Goal: Task Accomplishment & Management: Use online tool/utility

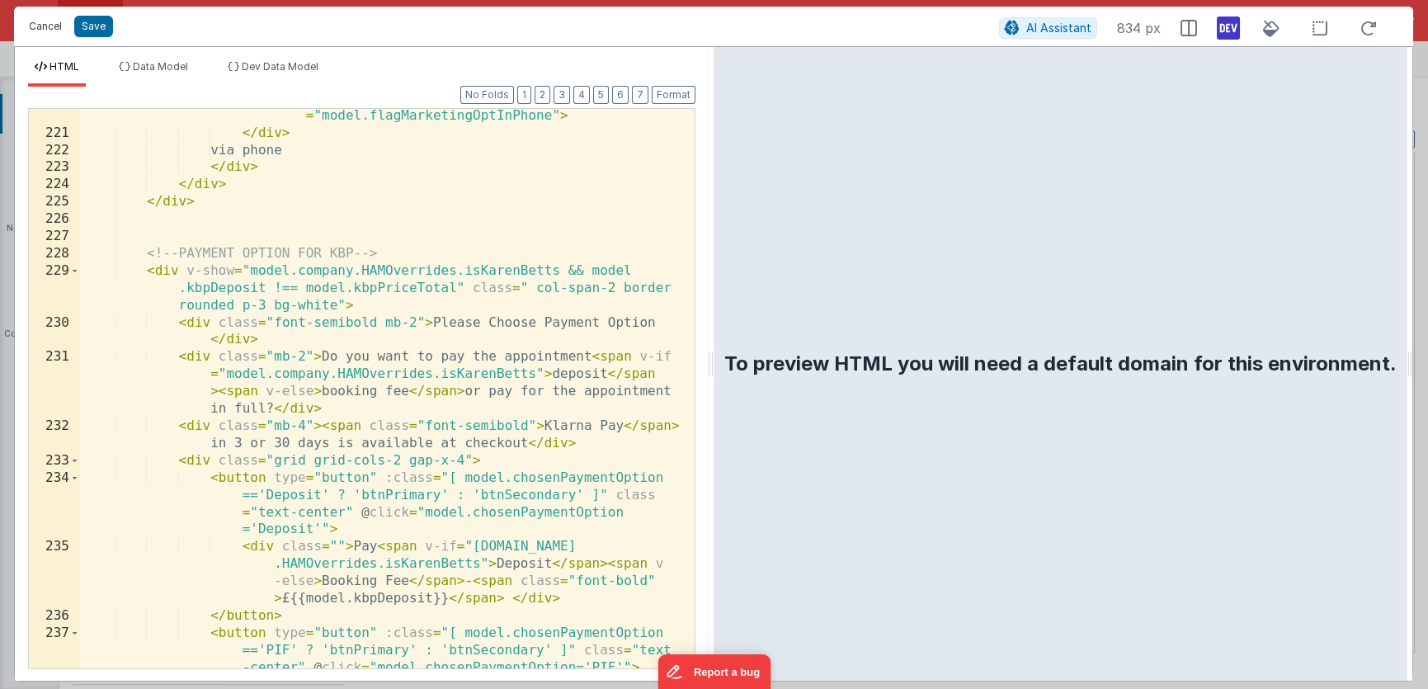
scroll to position [4282, 0]
drag, startPoint x: 50, startPoint y: 27, endPoint x: 69, endPoint y: 48, distance: 28.0
click at [50, 26] on button "Cancel" at bounding box center [45, 26] width 49 height 23
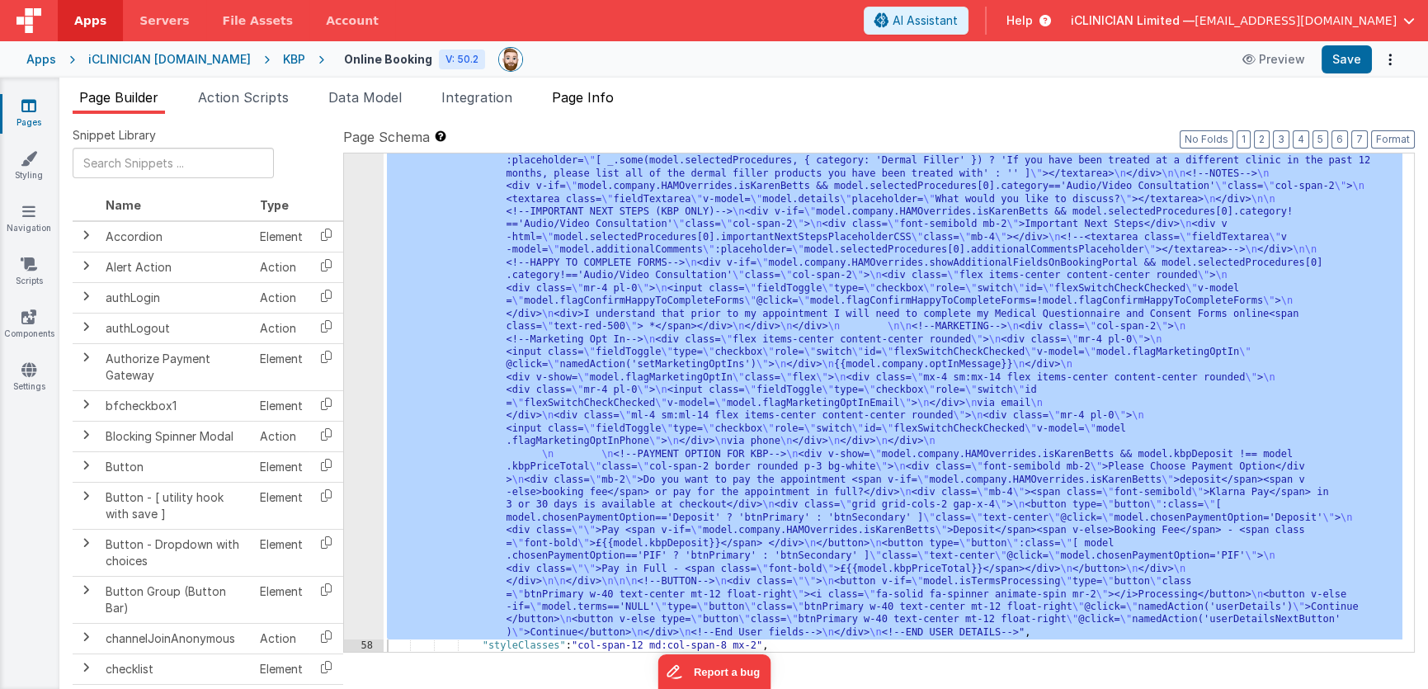
click at [567, 97] on span "Page Info" at bounding box center [583, 97] width 62 height 16
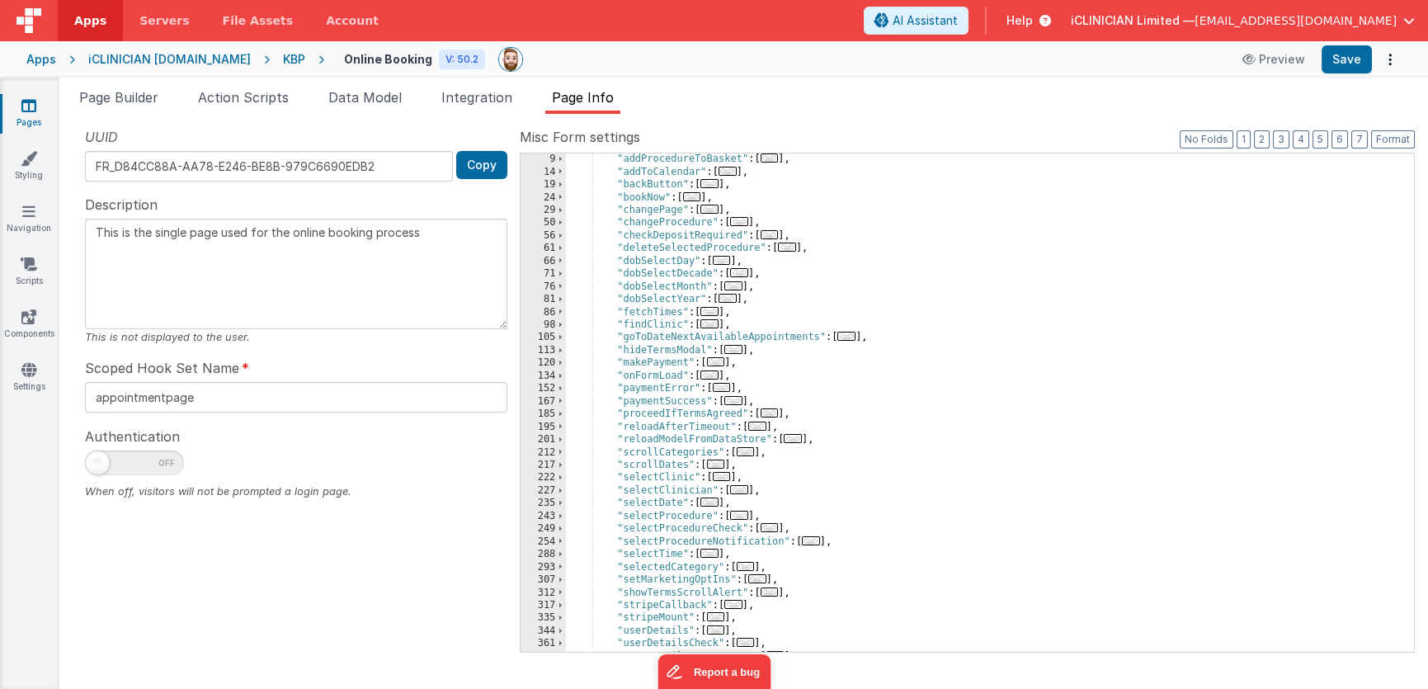
scroll to position [111, 0]
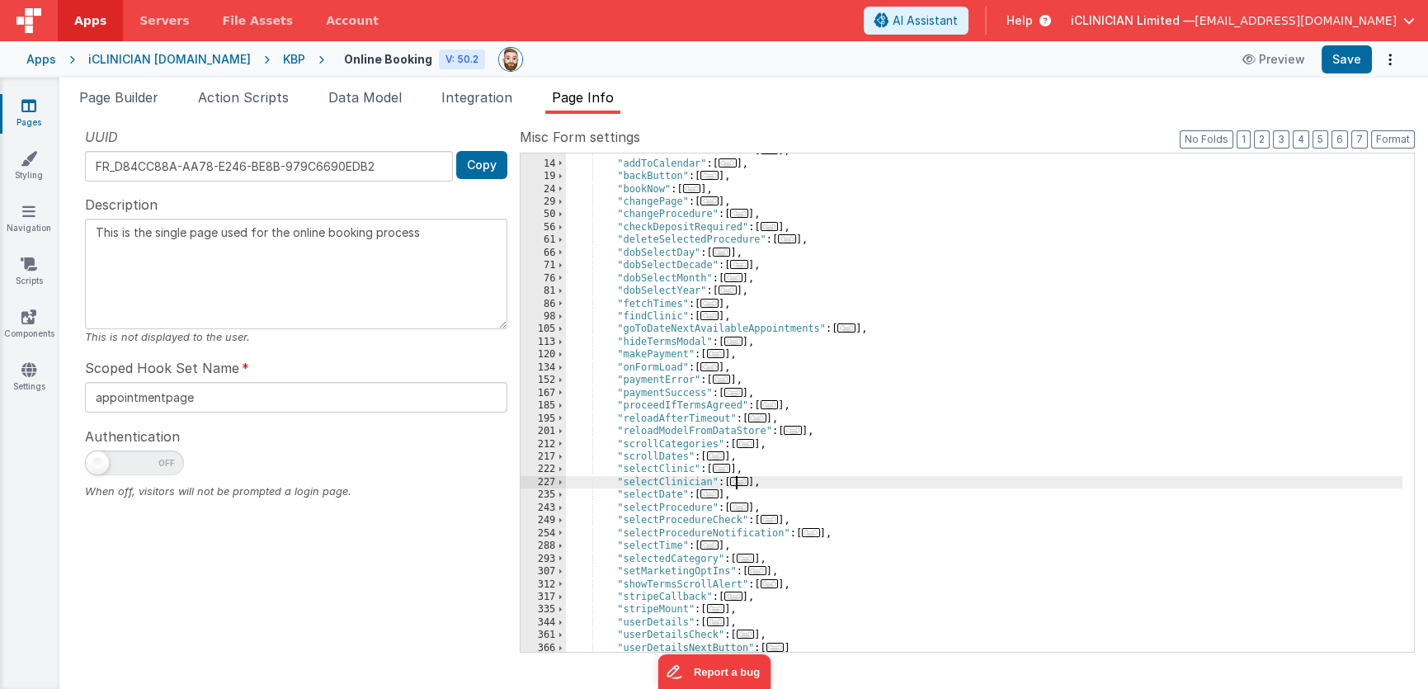
click at [746, 481] on span "..." at bounding box center [739, 481] width 18 height 9
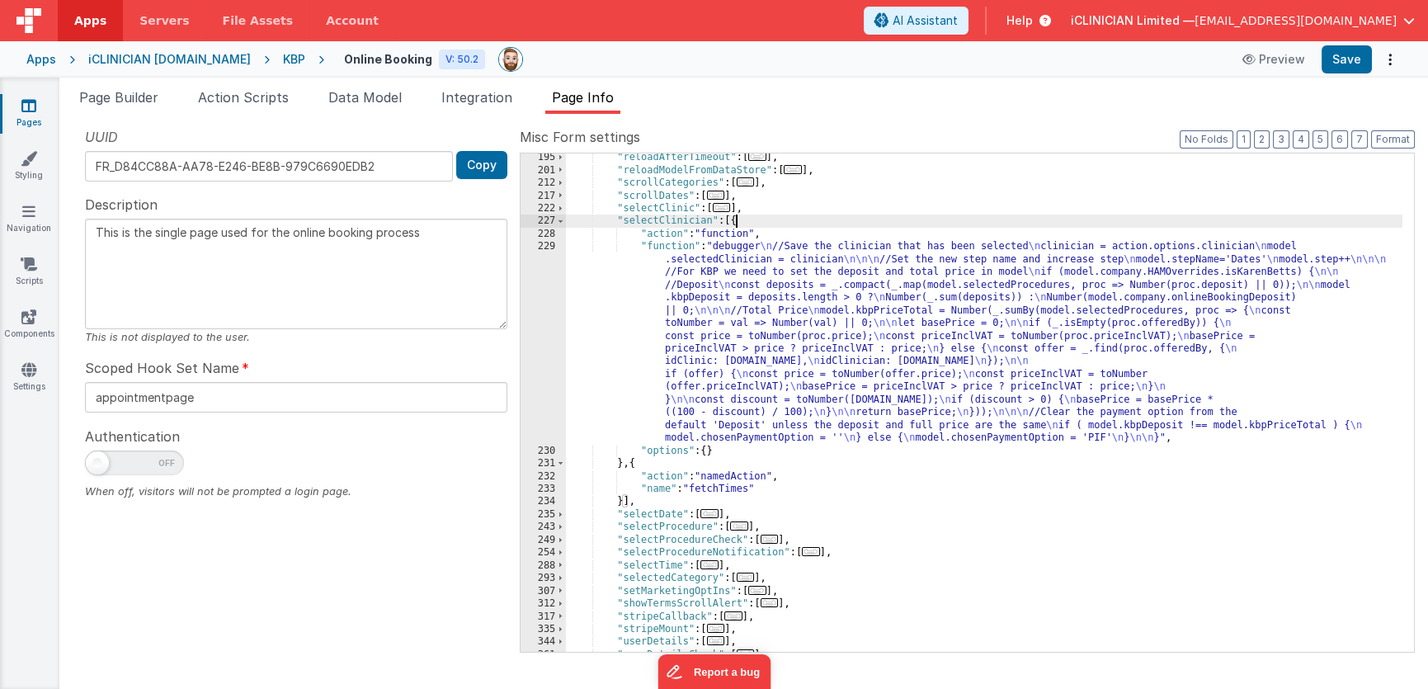
scroll to position [371, 0]
click at [775, 344] on div ""reloadAfterTimeout" : [ ... ] , "reloadModelFromDataStore" : [ ... ] , "scroll…" at bounding box center [984, 413] width 836 height 524
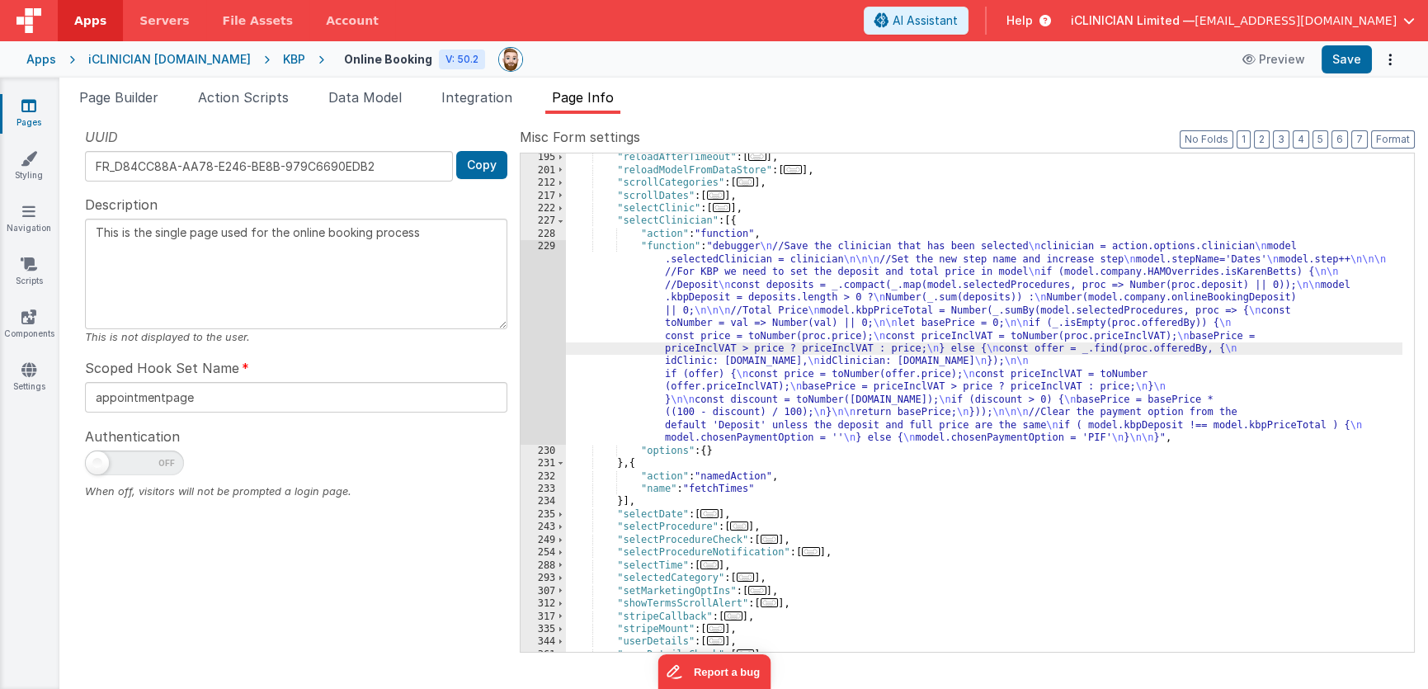
click at [539, 336] on div "229" at bounding box center [542, 342] width 45 height 204
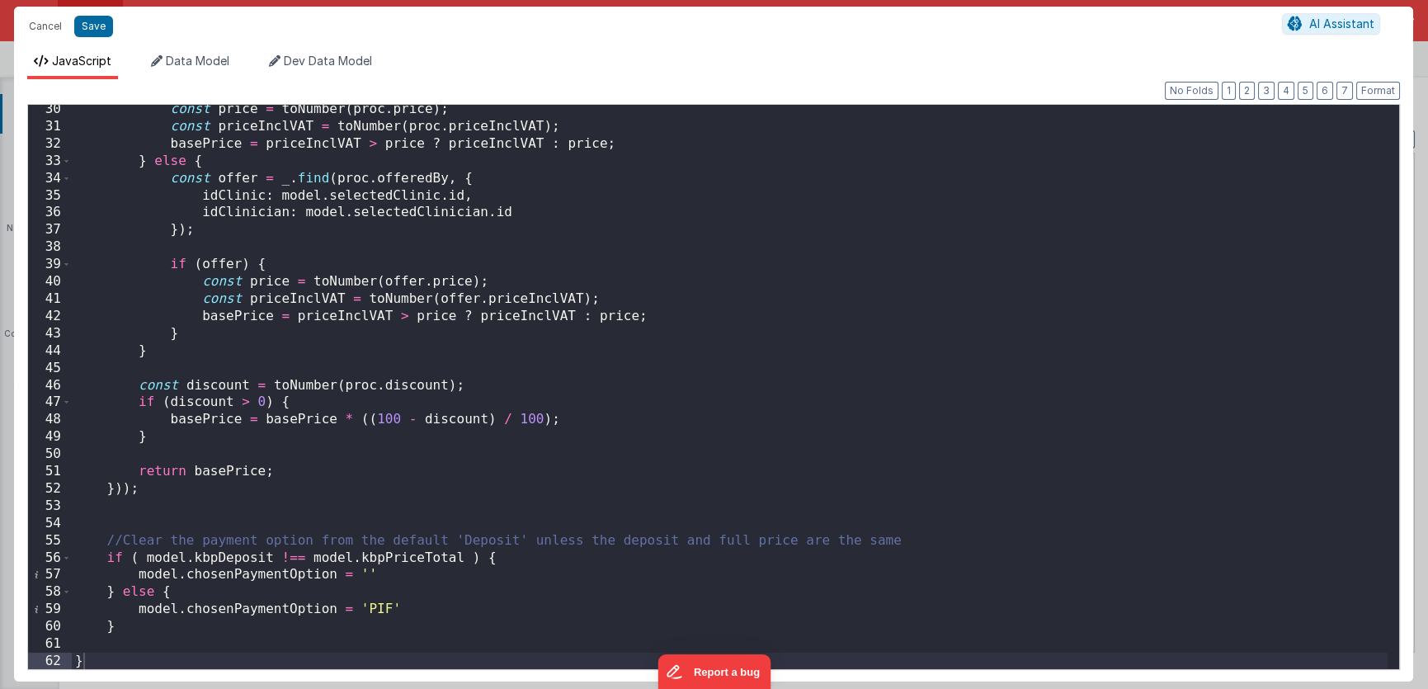
scroll to position [503, 0]
click at [41, 26] on button "Cancel" at bounding box center [45, 26] width 49 height 23
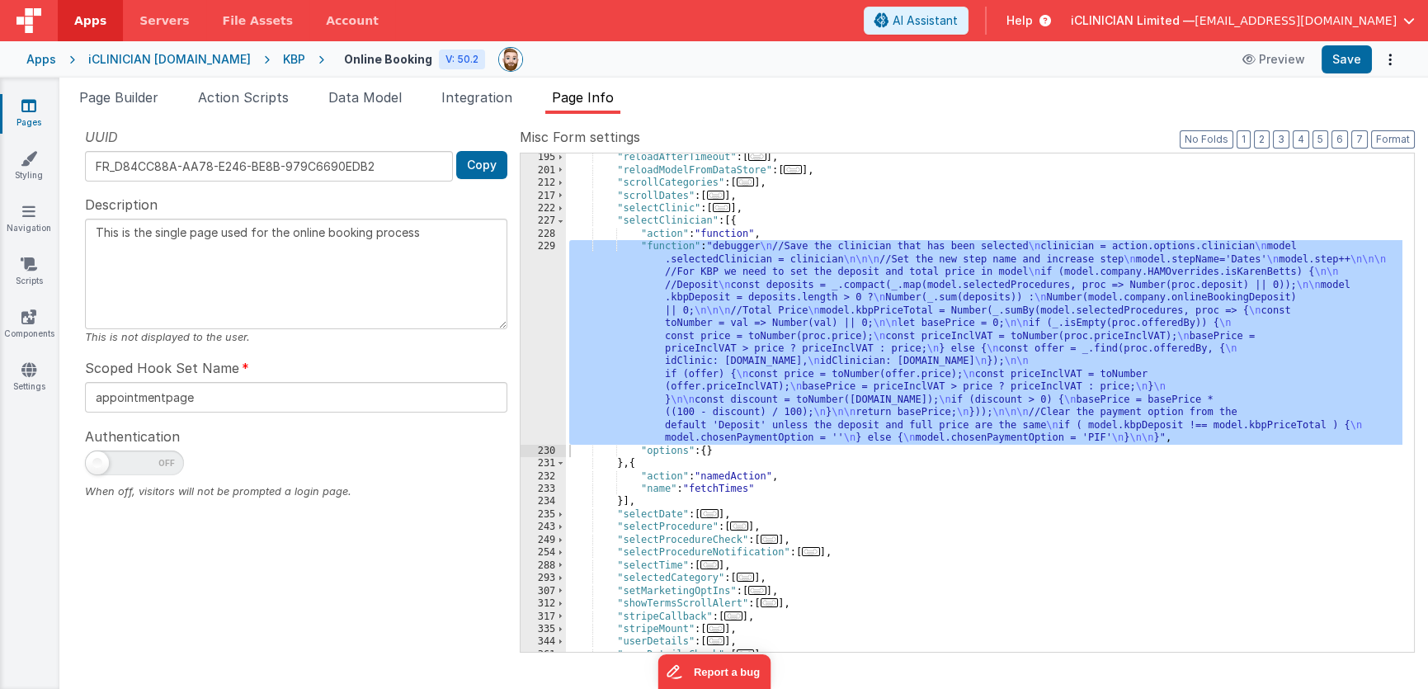
click at [42, 58] on div "Apps" at bounding box center [41, 59] width 30 height 16
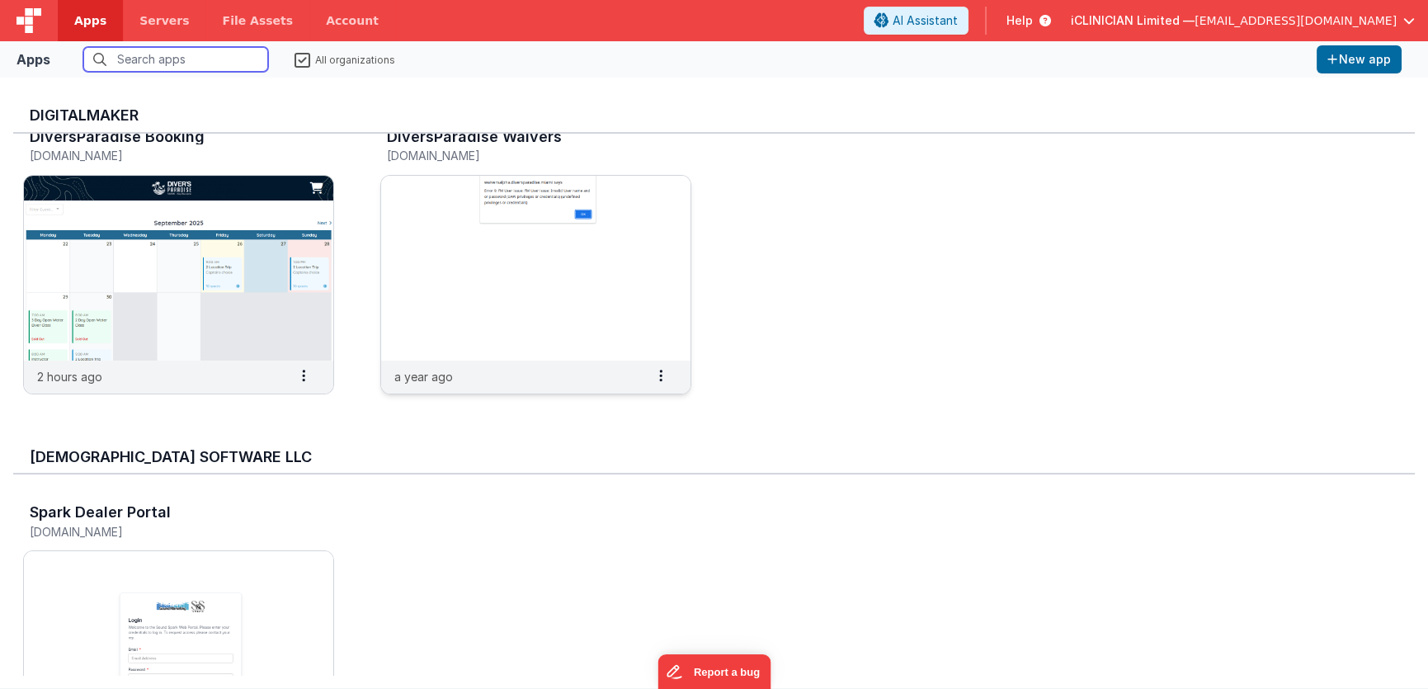
scroll to position [1043, 0]
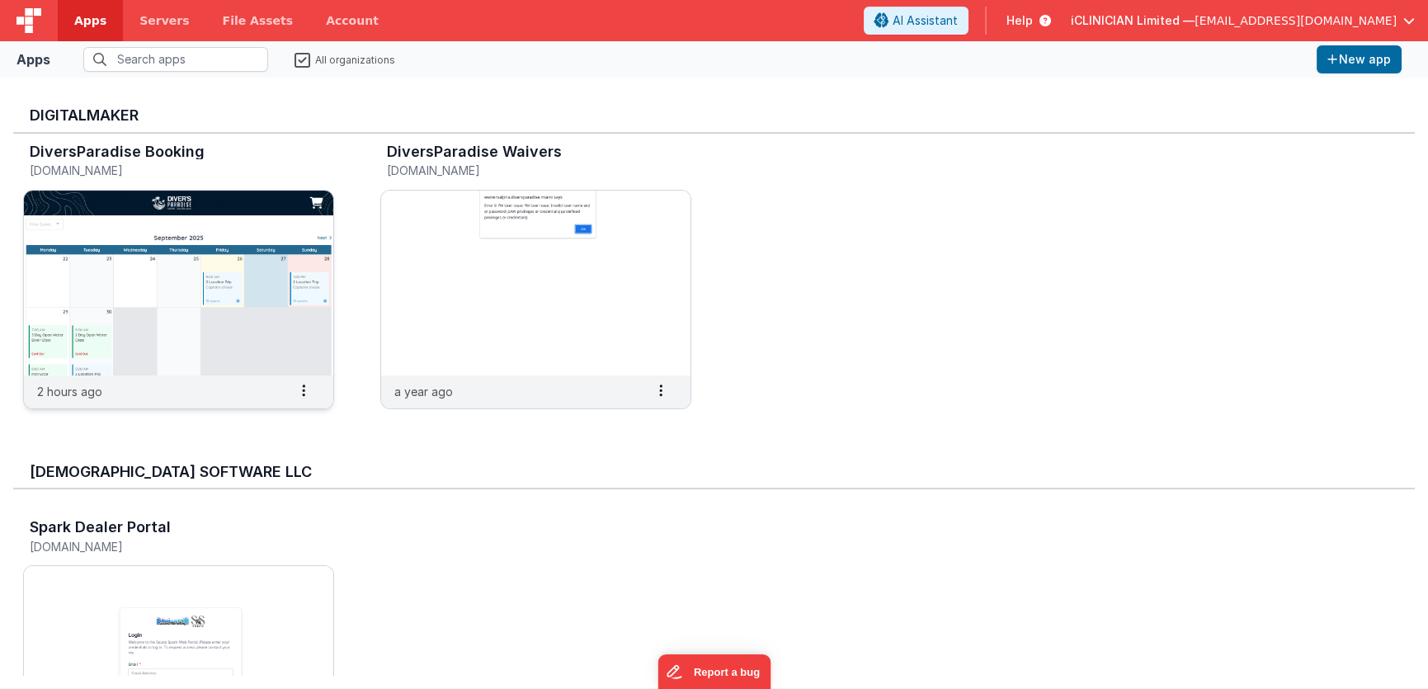
click at [233, 305] on img at bounding box center [178, 283] width 309 height 185
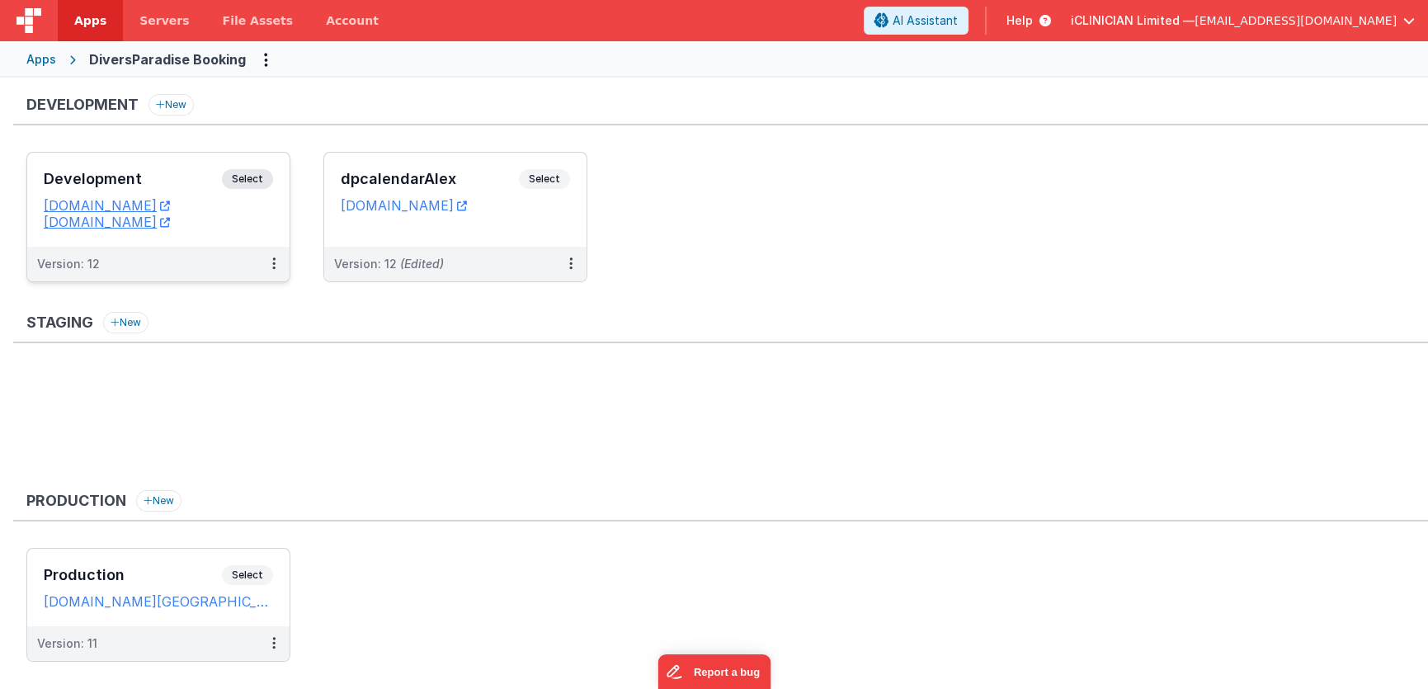
click at [175, 174] on h3 "Development" at bounding box center [133, 179] width 178 height 16
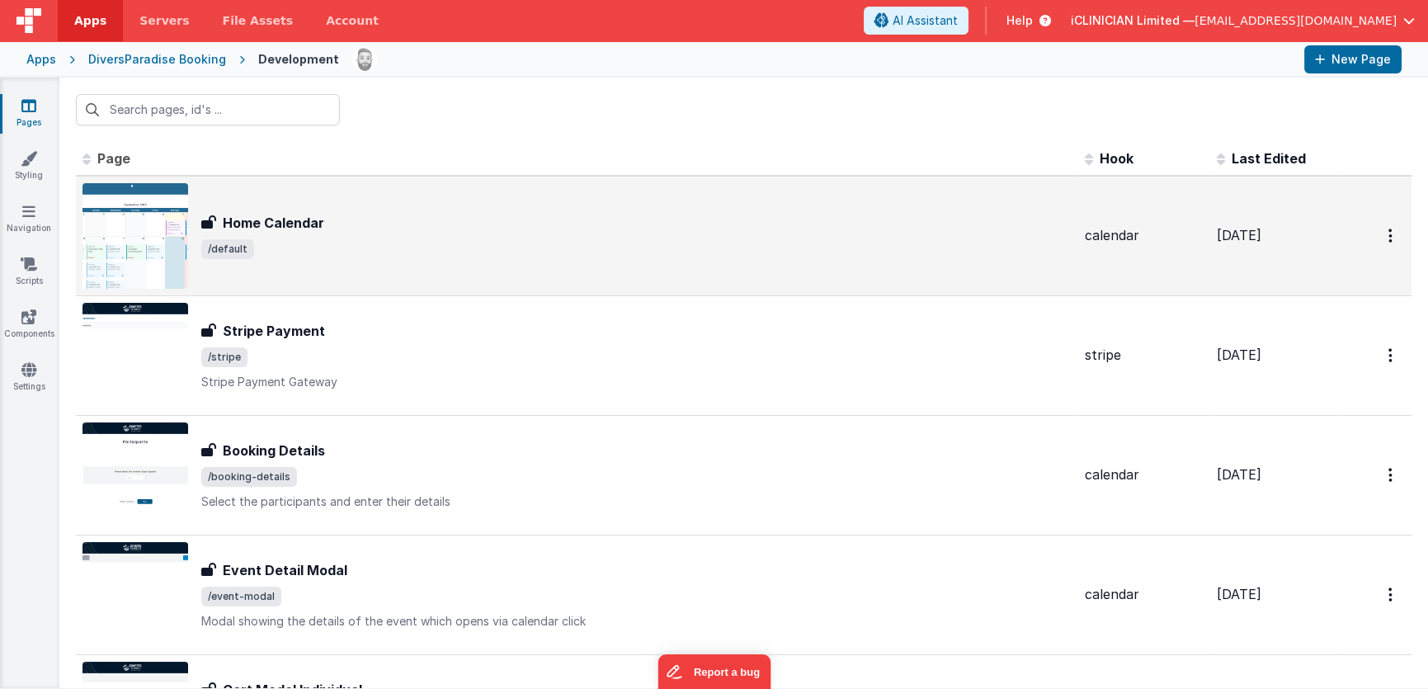
click at [385, 216] on div "Home Calendar" at bounding box center [636, 223] width 870 height 20
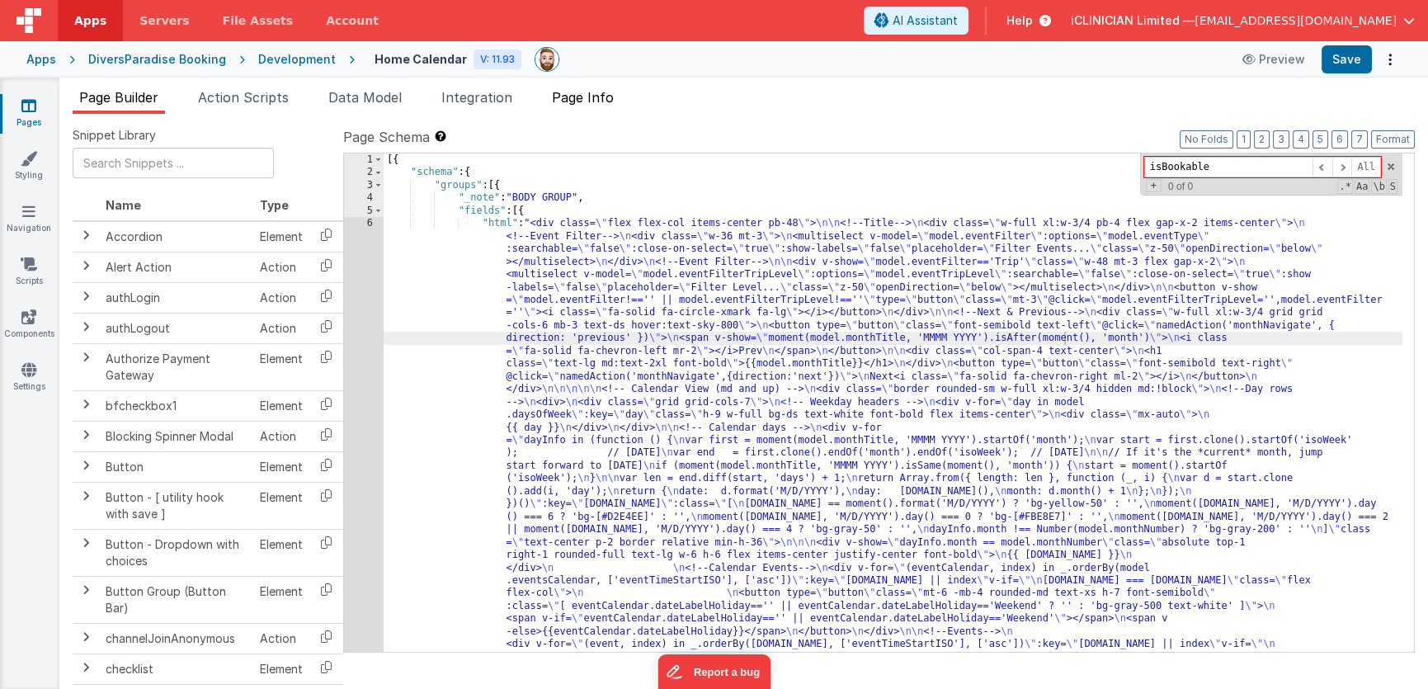
type input "isBookable"
click at [579, 104] on span "Page Info" at bounding box center [583, 97] width 62 height 16
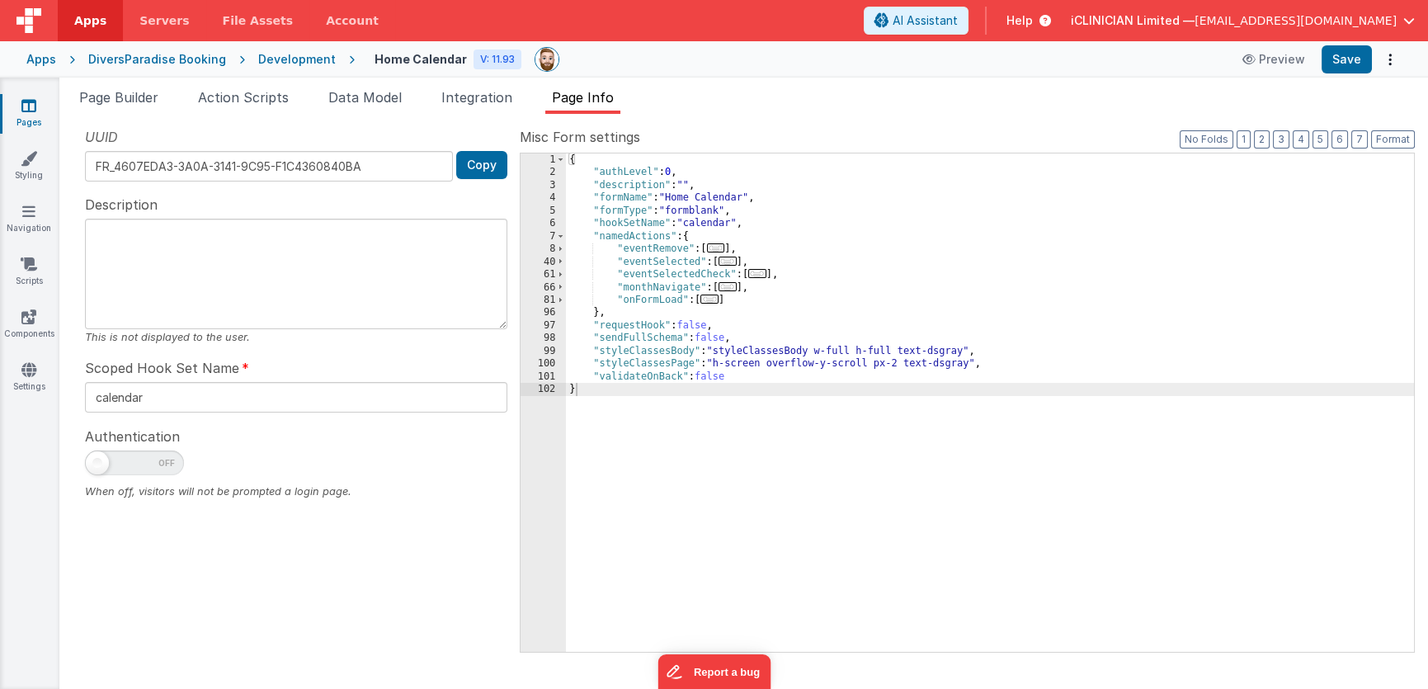
click at [880, 258] on div "{ "authLevel" : 0 , "description" : "" , "formName" : "Home Calendar" , "formTy…" at bounding box center [990, 415] width 848 height 524
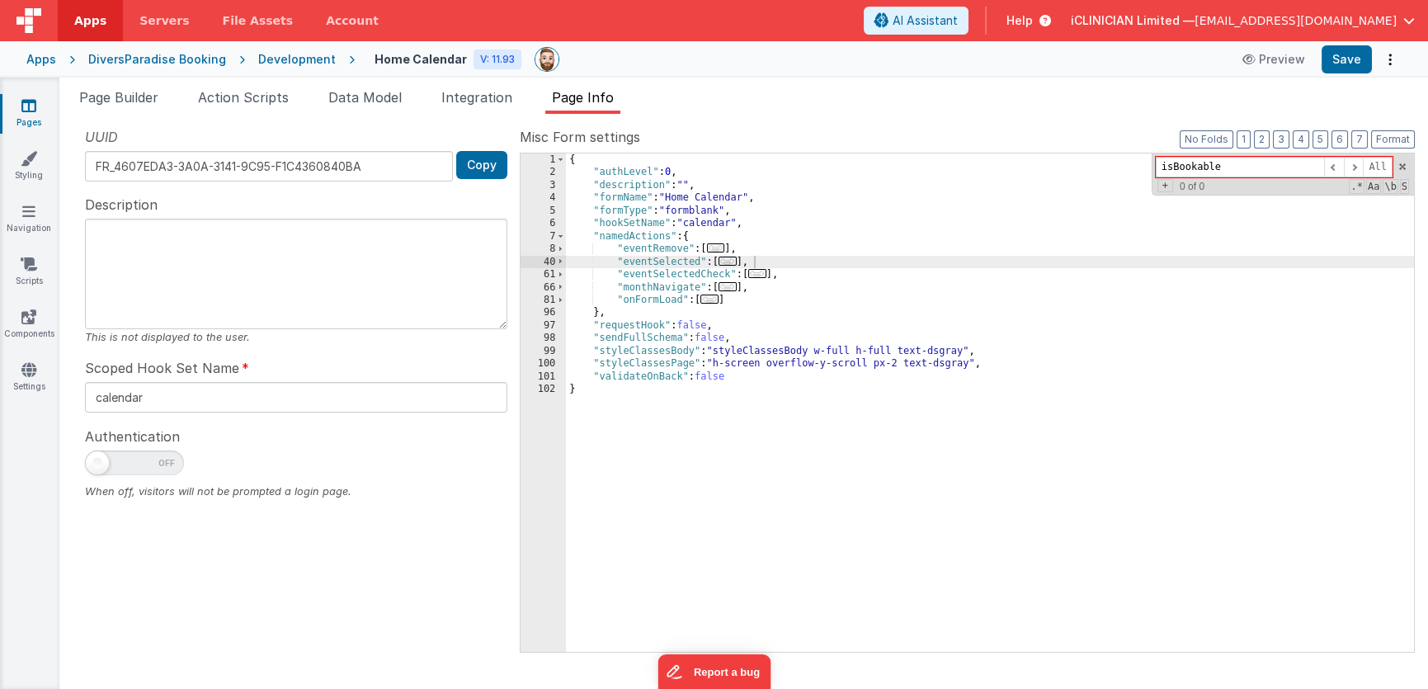
type input "isBookable"
click at [18, 109] on link "Pages" at bounding box center [28, 113] width 59 height 33
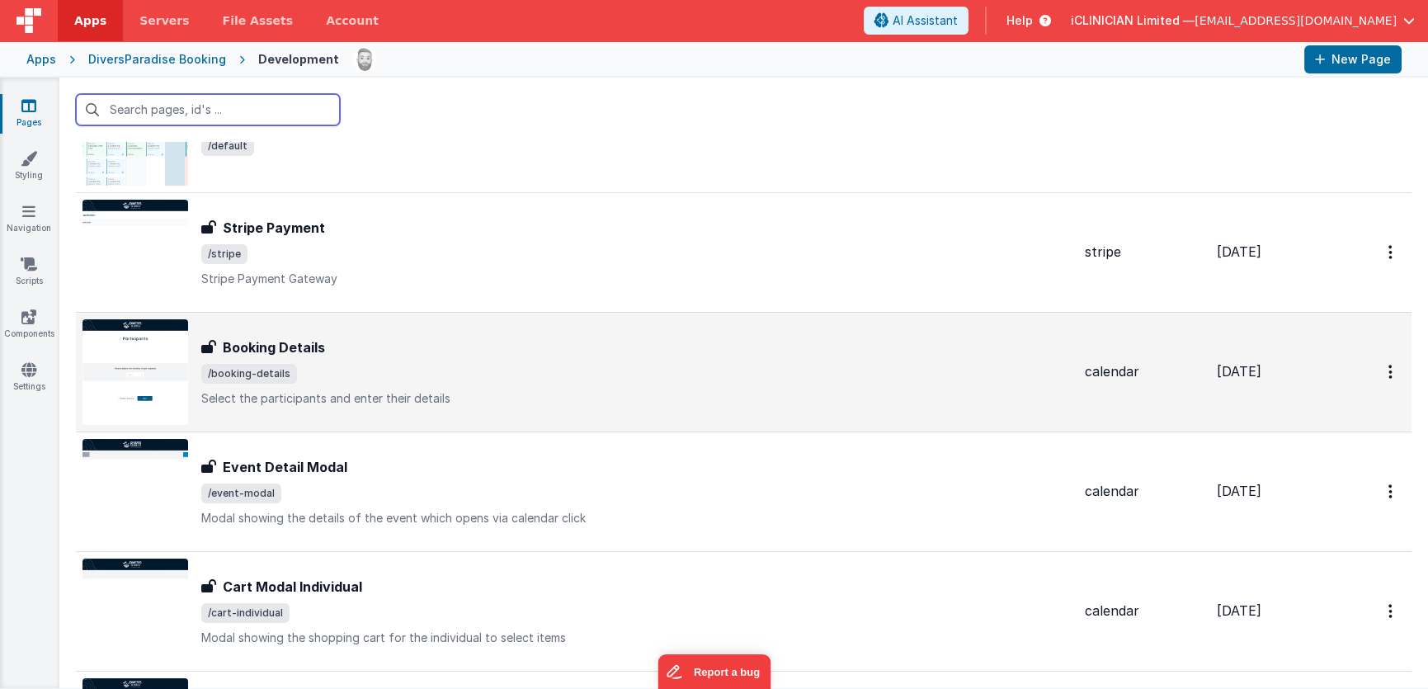
scroll to position [156, 0]
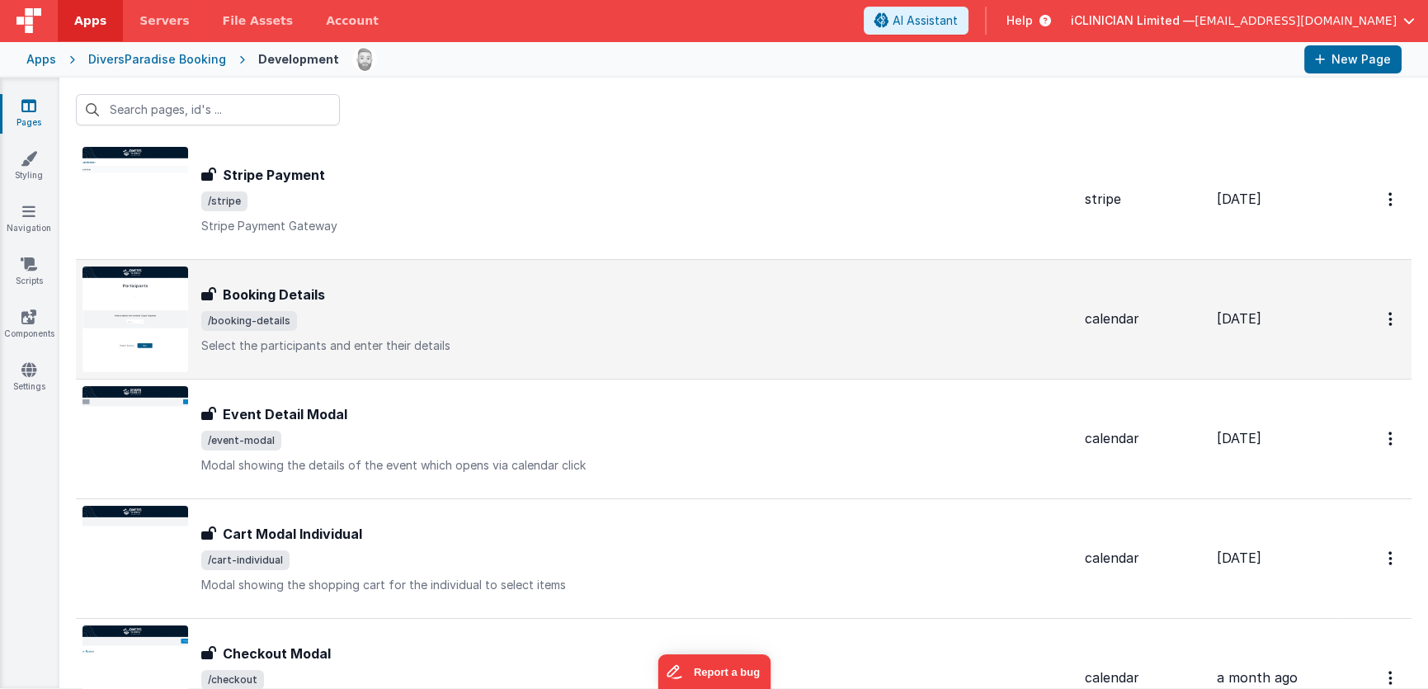
click at [404, 301] on div "Booking Details" at bounding box center [636, 295] width 870 height 20
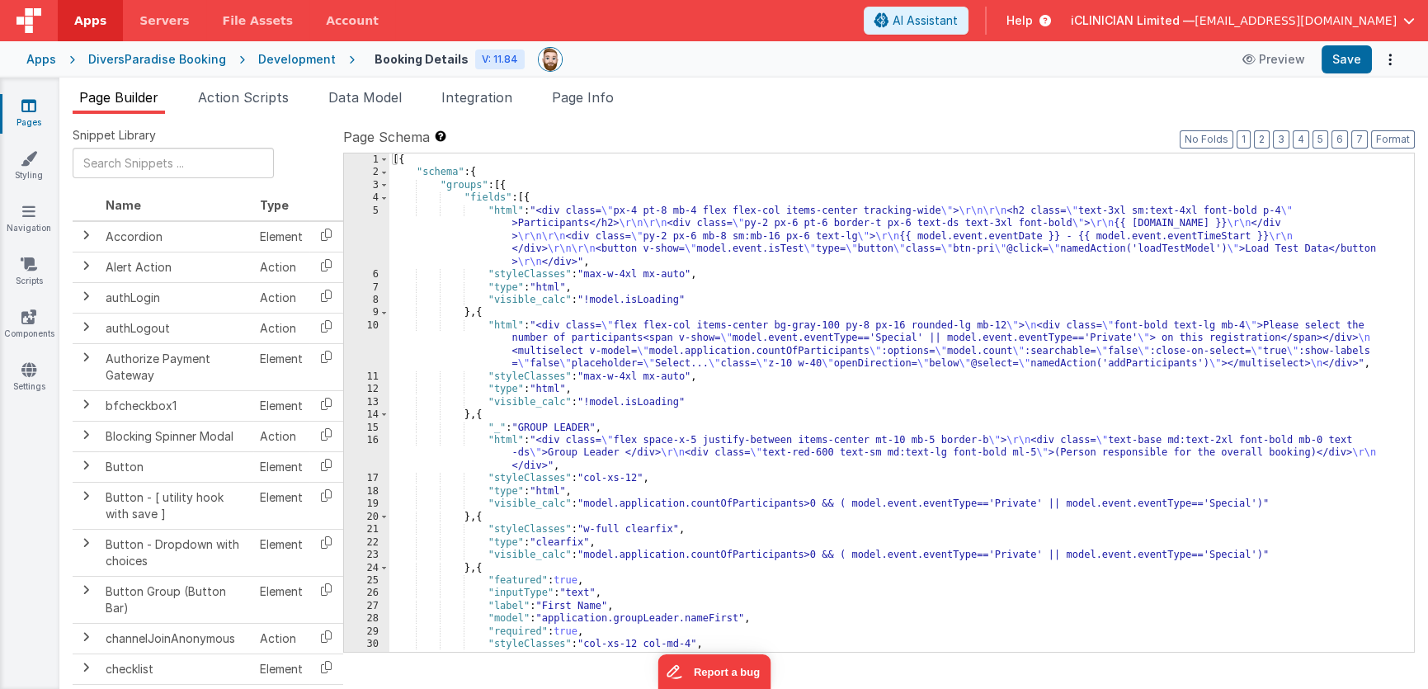
click at [654, 289] on div "[{ "schema" : { "groups" : [{ "fields" : [{ "html" : "<div class= \" px-4 pt-8 …" at bounding box center [895, 415] width 1013 height 524
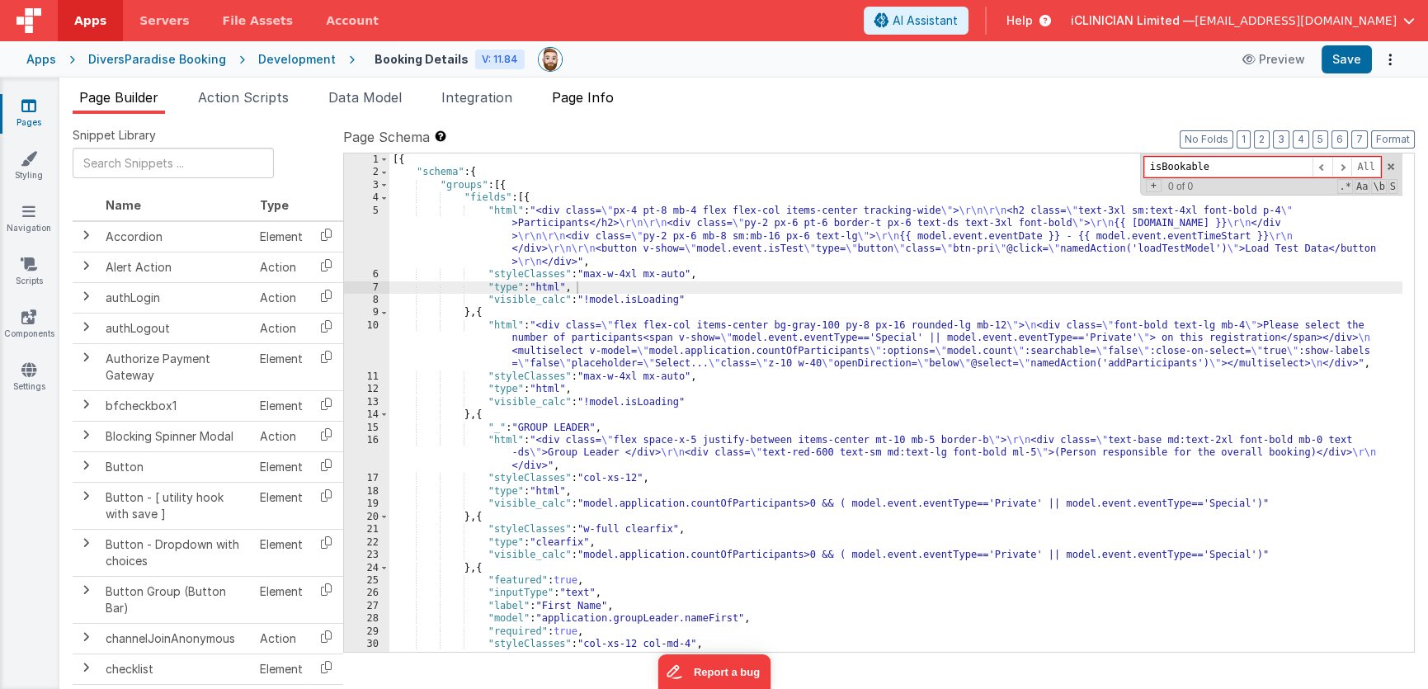
type input "isBookable"
click at [605, 94] on span "Page Info" at bounding box center [583, 97] width 62 height 16
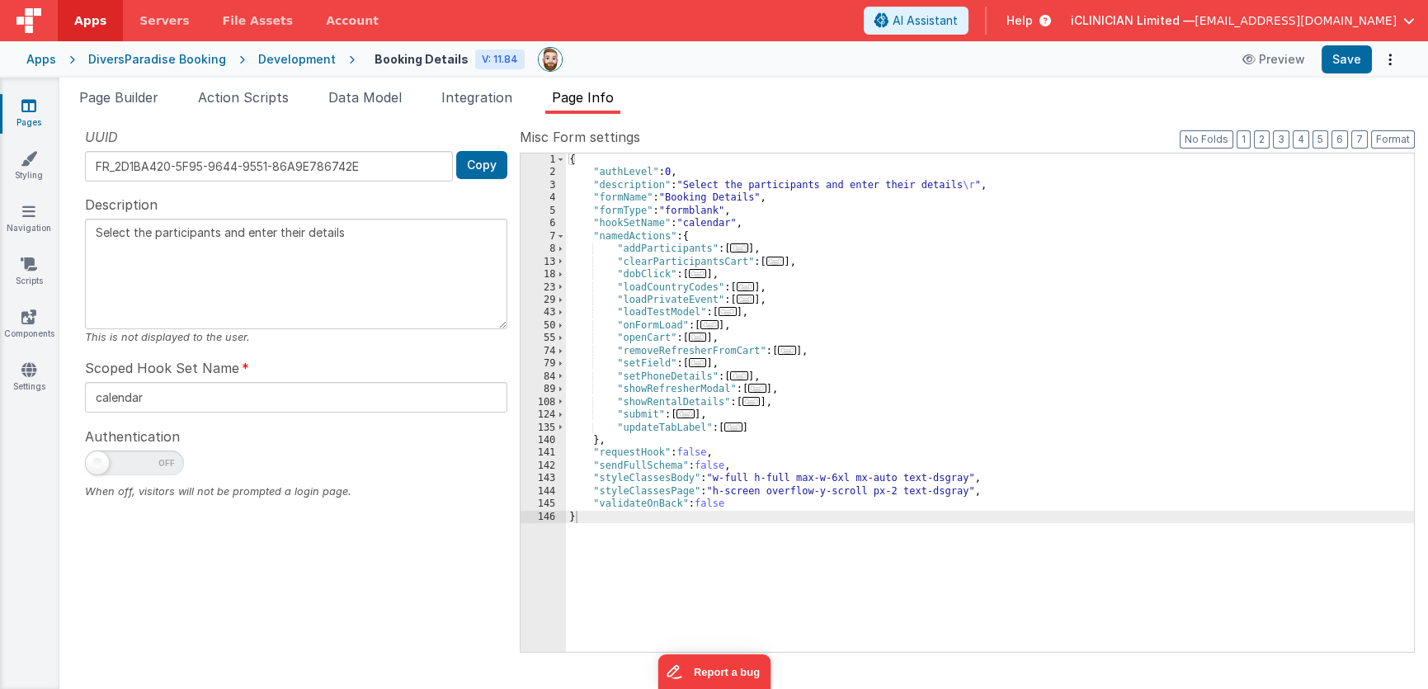
click at [751, 270] on div "{ "authLevel" : 0 , "description" : "Select the participants and enter their de…" at bounding box center [990, 415] width 848 height 524
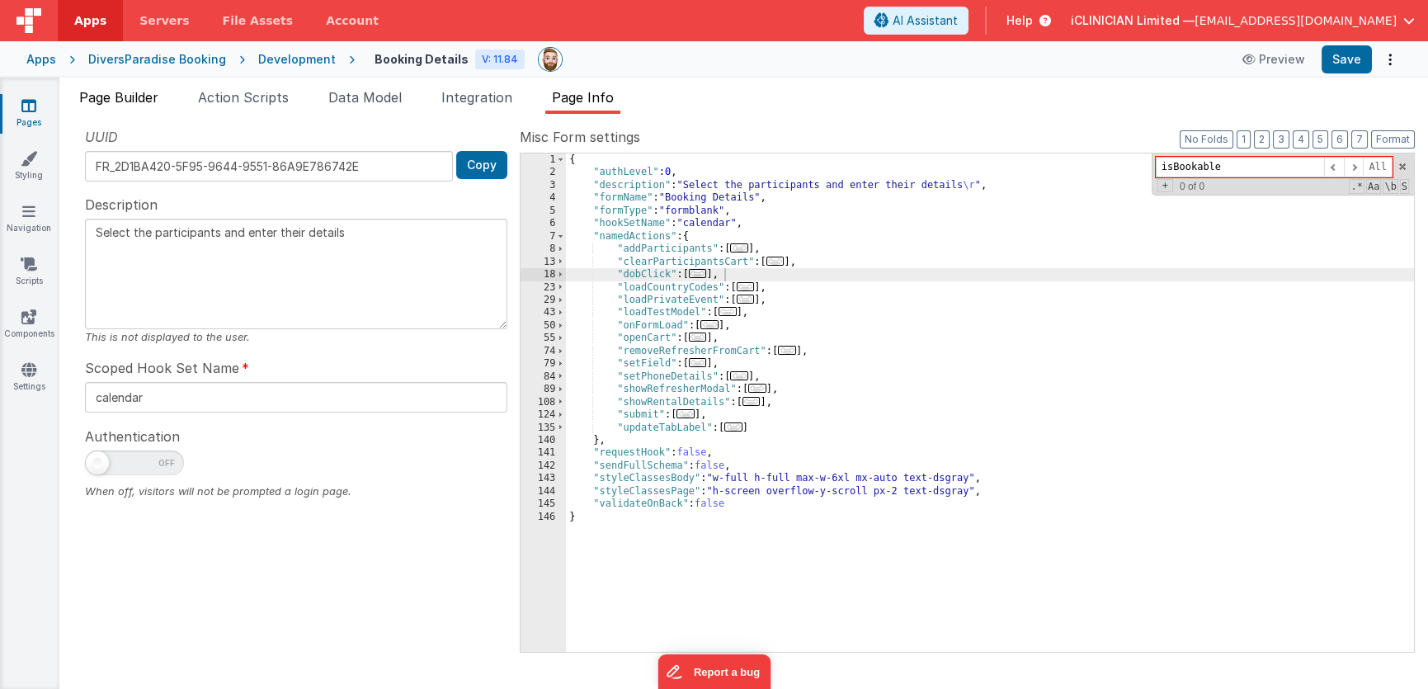
type input "isBookable"
click at [127, 91] on span "Page Builder" at bounding box center [118, 97] width 79 height 16
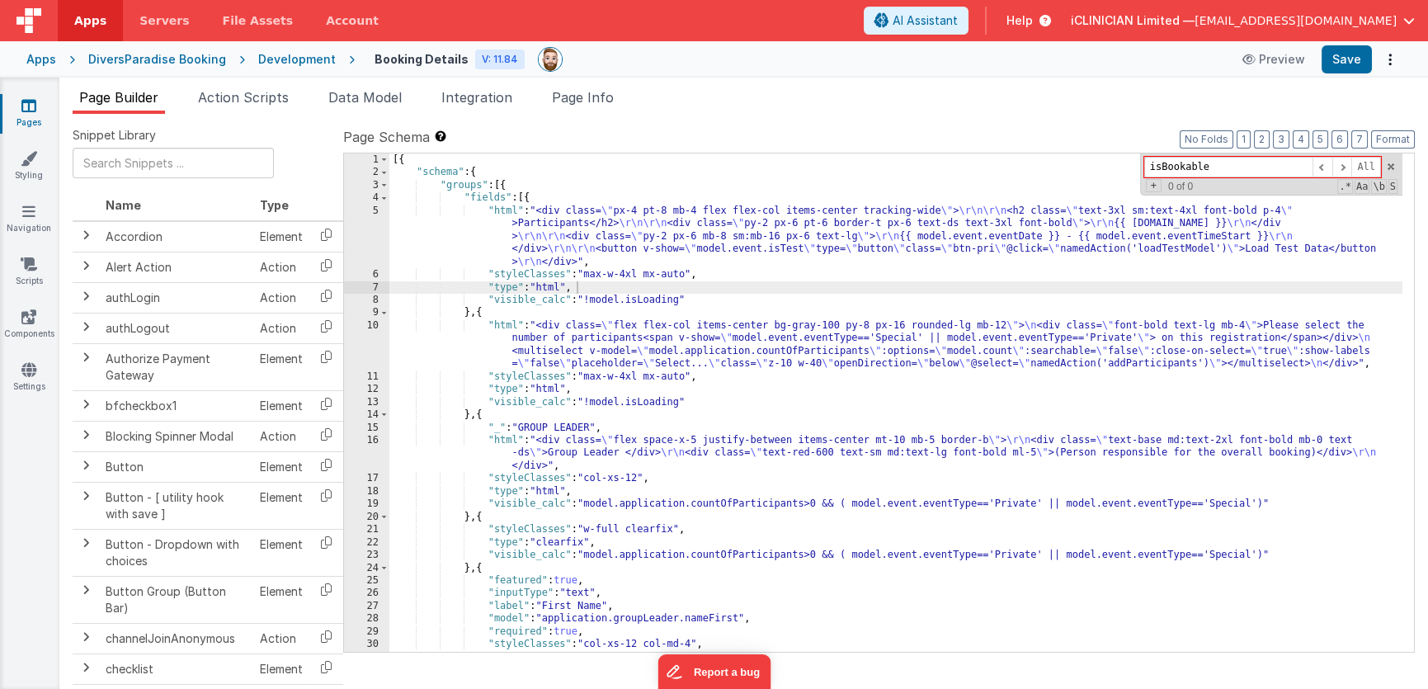
click at [24, 115] on link "Pages" at bounding box center [28, 113] width 59 height 33
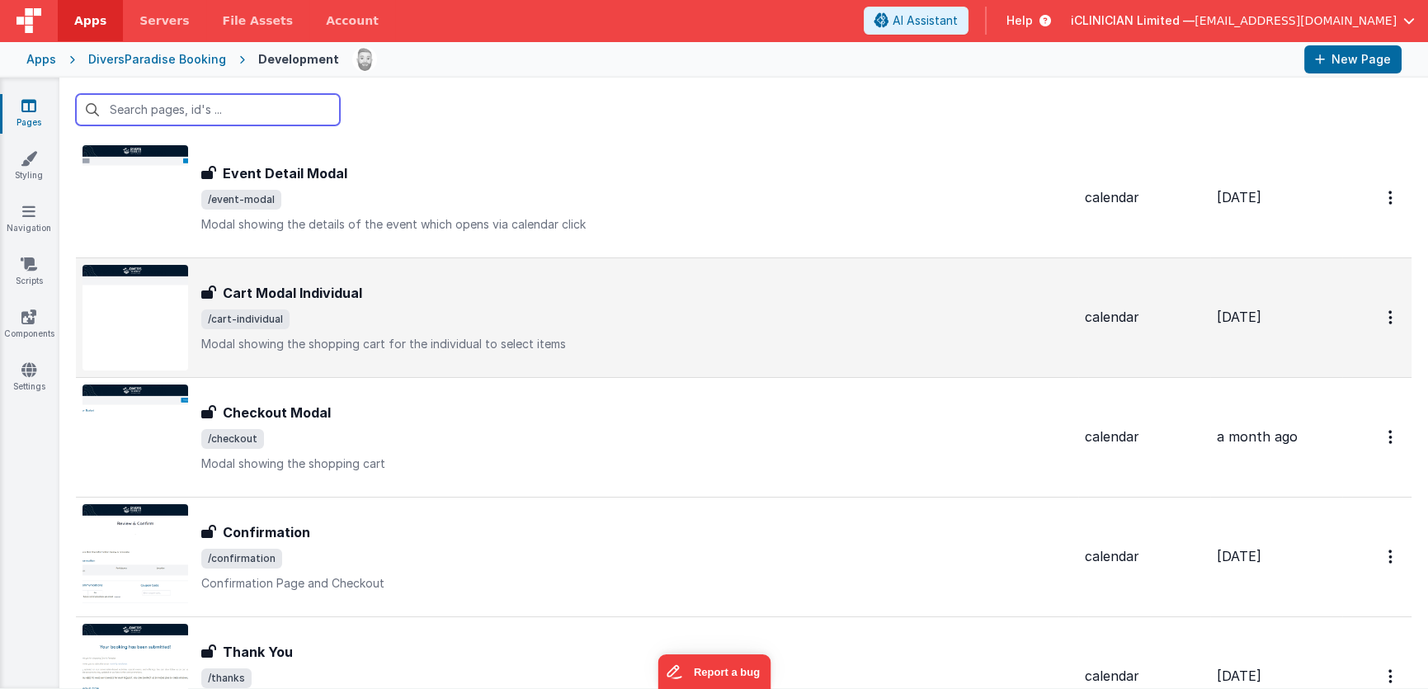
scroll to position [407, 0]
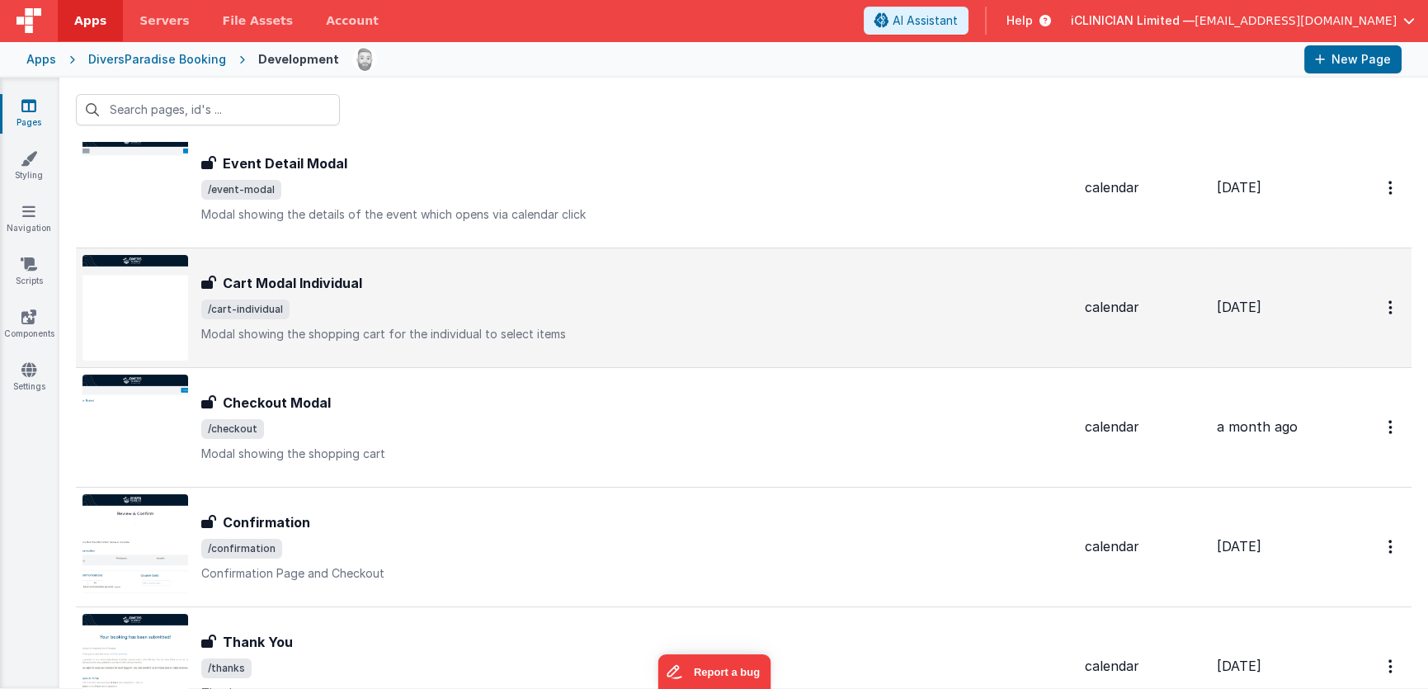
click at [379, 304] on span "/cart-individual" at bounding box center [636, 309] width 870 height 20
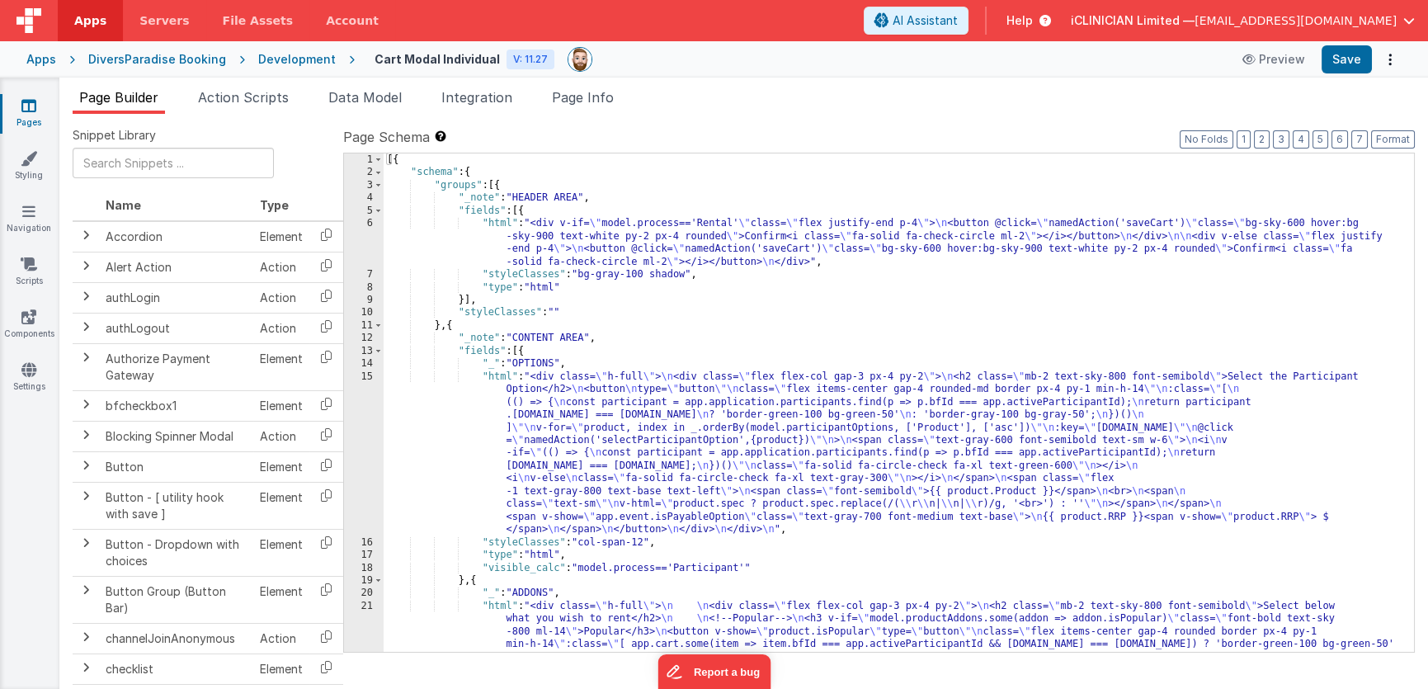
click at [624, 257] on div "[{ "schema" : { "groups" : [{ "_note" : "HEADER AREA" , "fields" : [{ "html" : …" at bounding box center [893, 548] width 1019 height 791
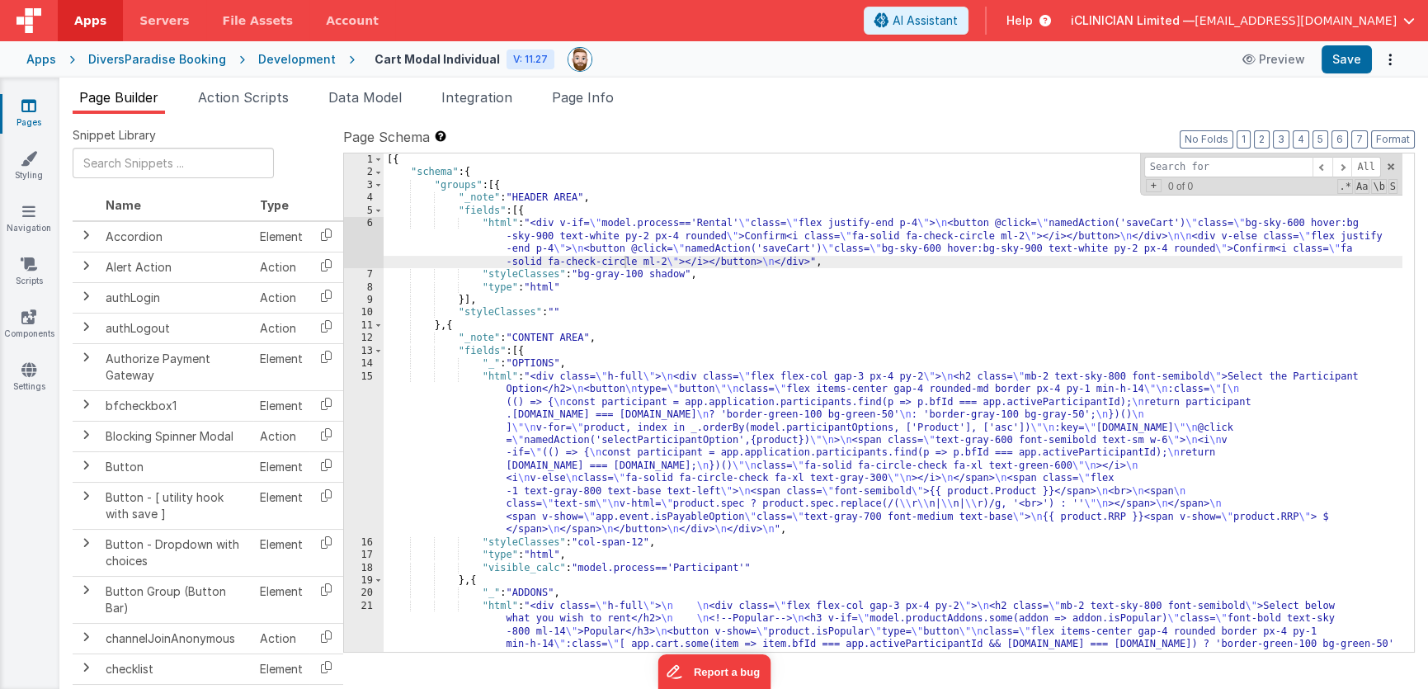
type input "isBookable"
click at [581, 99] on span "Page Info" at bounding box center [583, 97] width 62 height 16
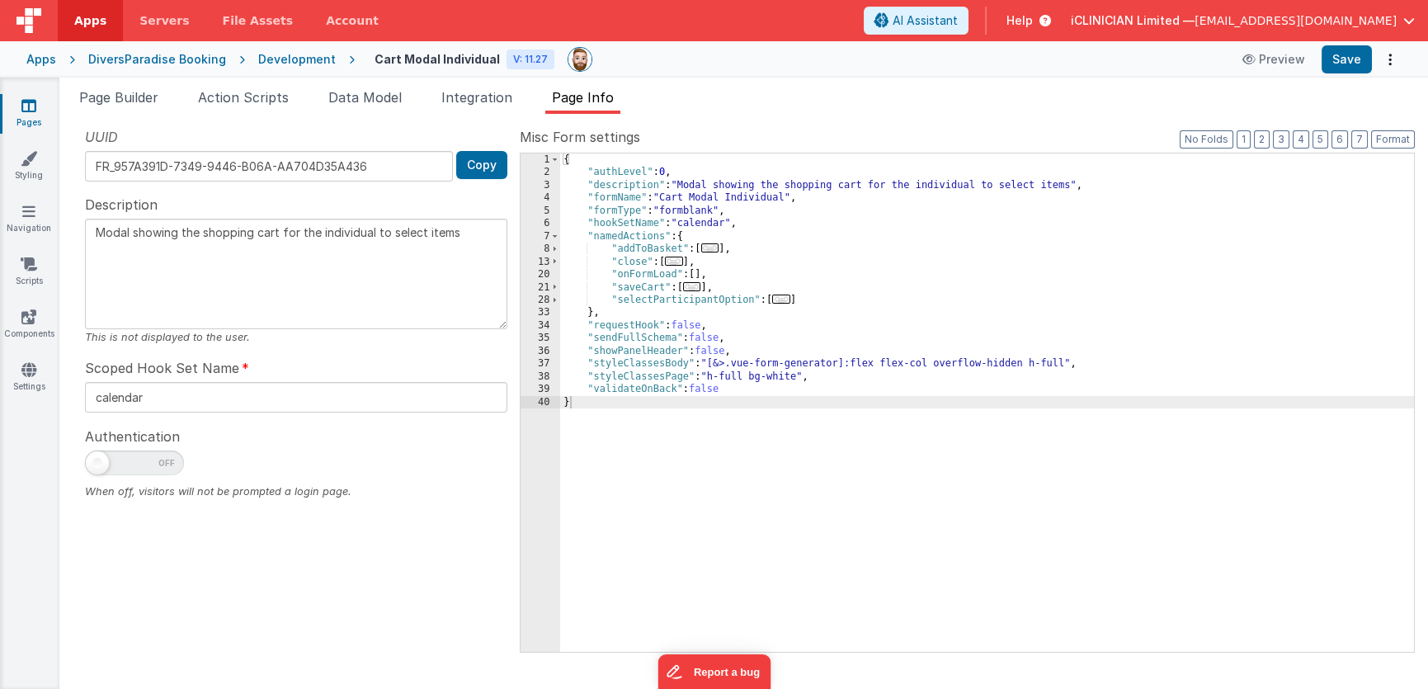
click at [939, 289] on div "{ "authLevel" : 0 , "description" : "Modal showing the shopping cart for the in…" at bounding box center [987, 415] width 854 height 524
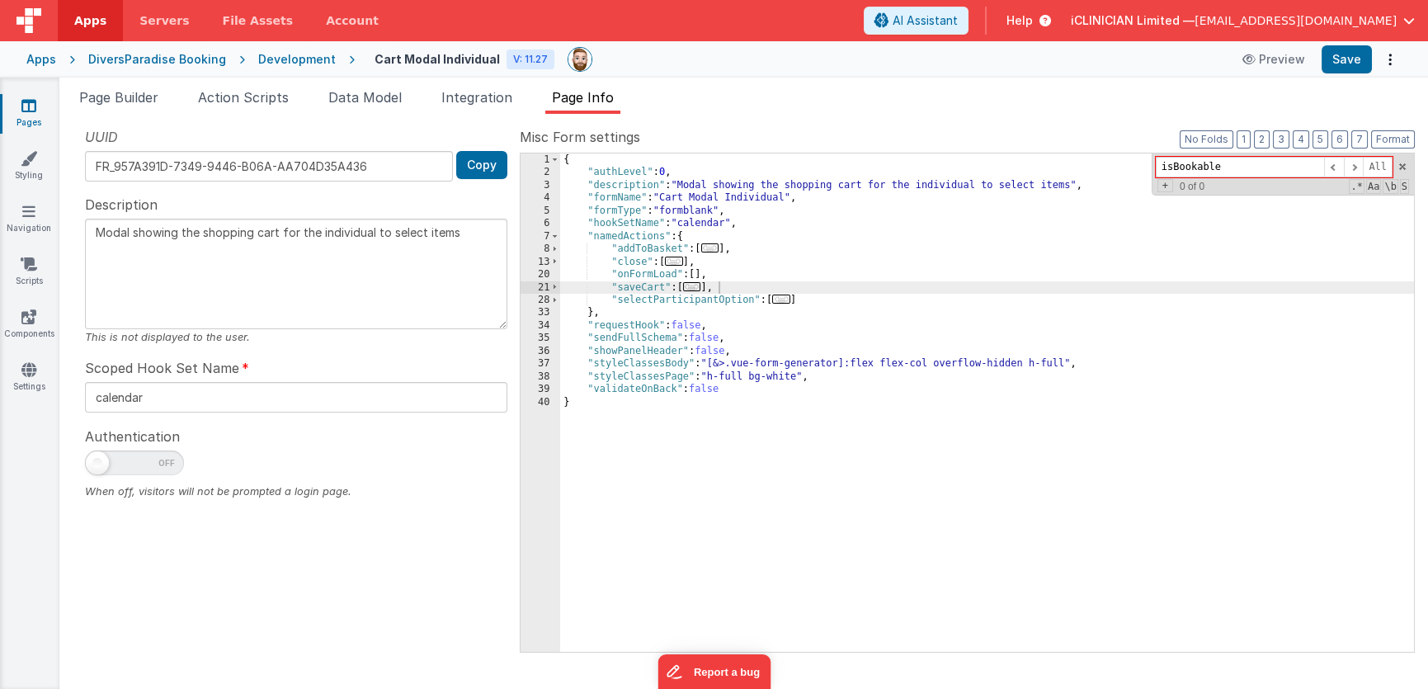
type input "isBookable"
click at [26, 101] on icon at bounding box center [28, 105] width 15 height 16
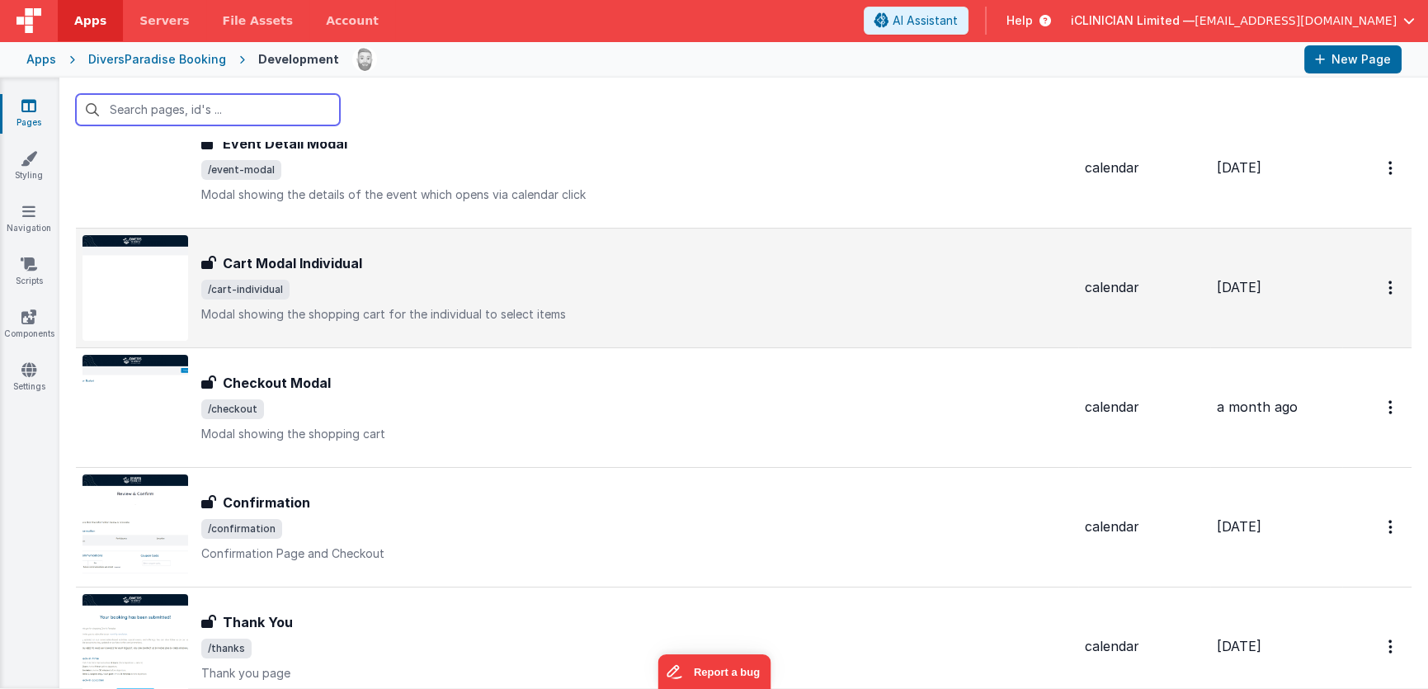
scroll to position [426, 0]
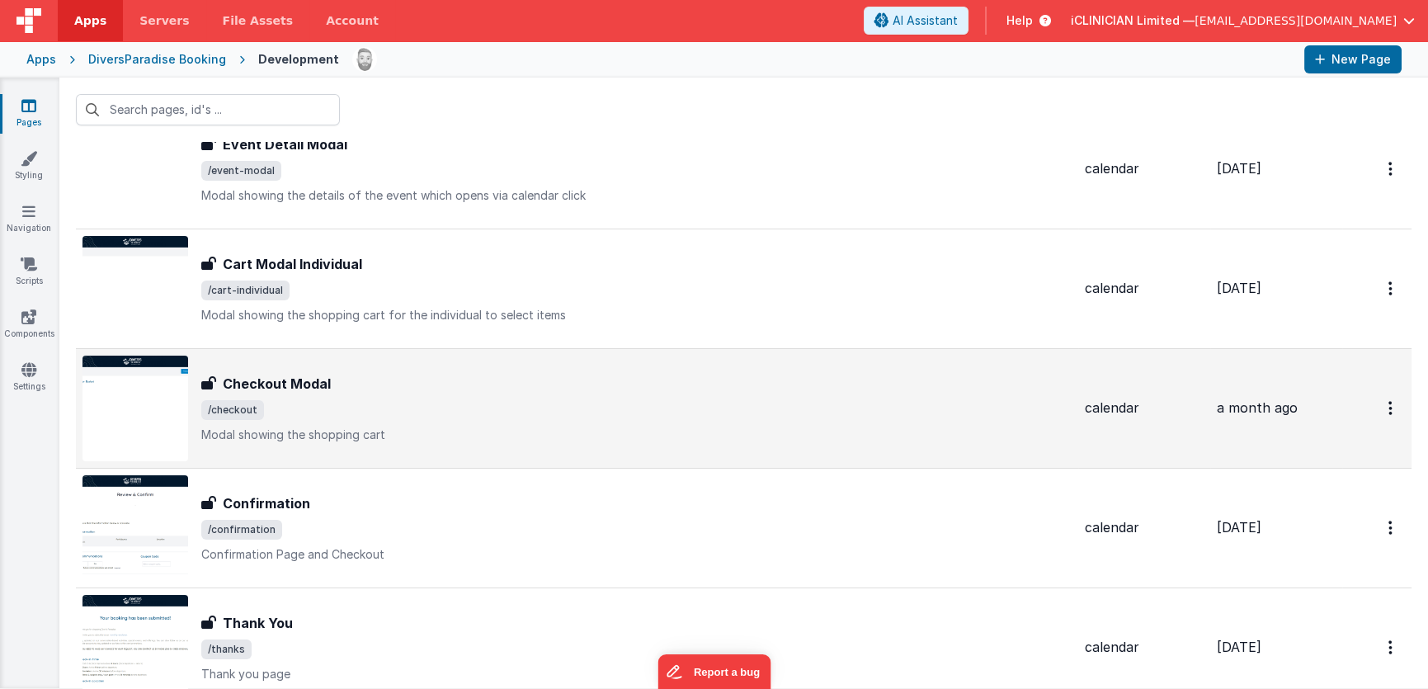
click at [418, 394] on div "Checkout Modal Checkout Modal /checkout Modal showing the shopping cart" at bounding box center [636, 408] width 870 height 69
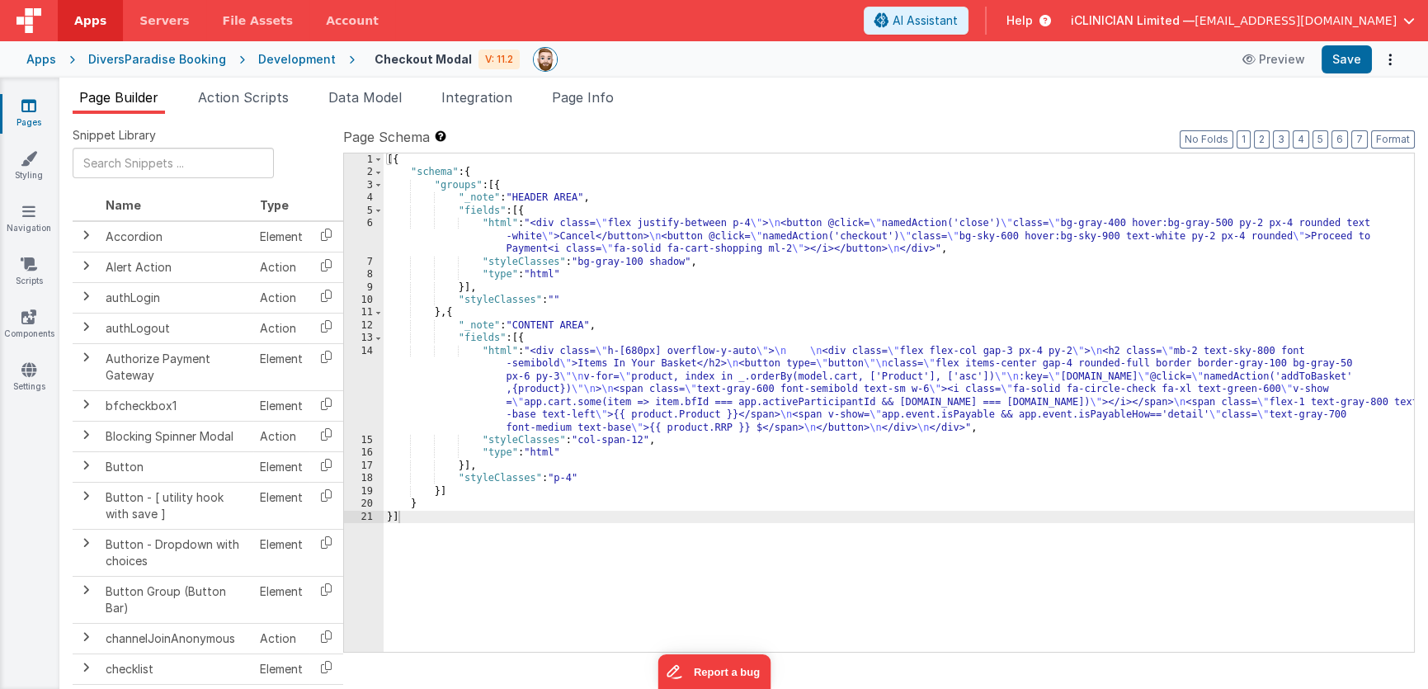
click at [35, 114] on link "Pages" at bounding box center [28, 113] width 59 height 33
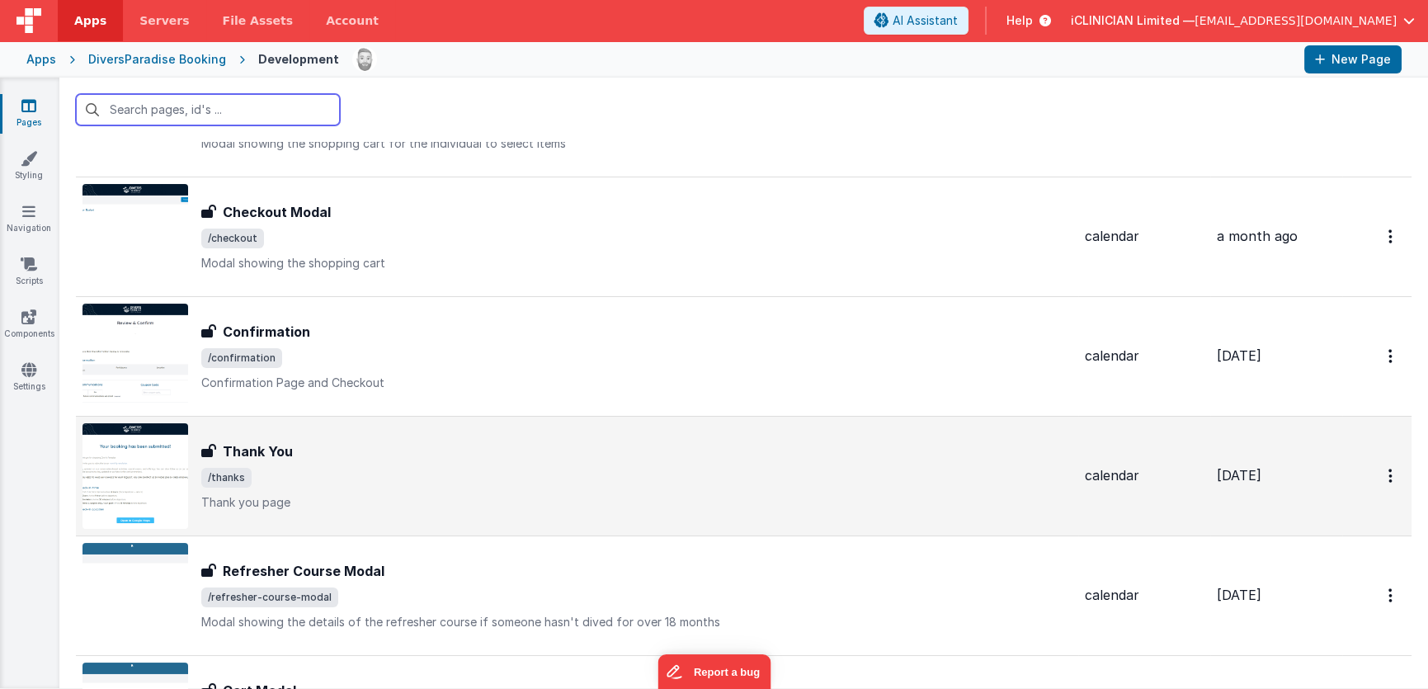
scroll to position [648, 0]
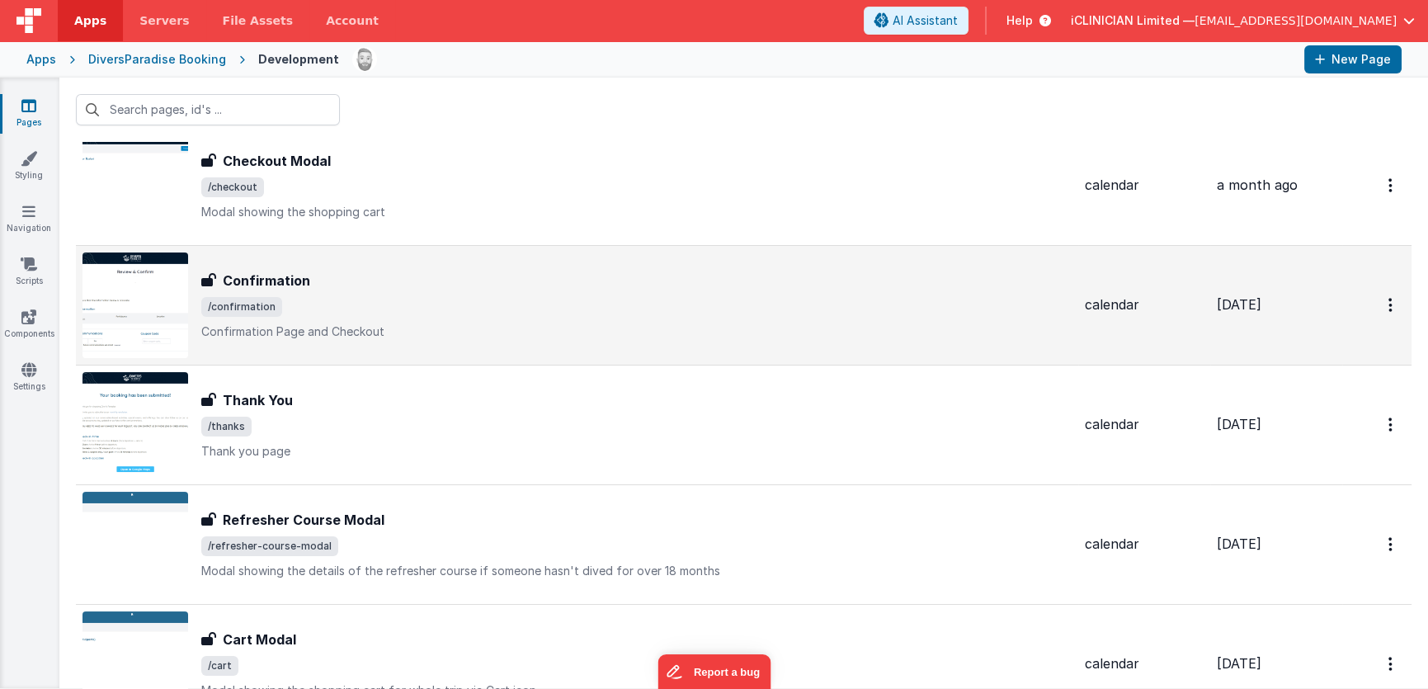
click at [613, 313] on span "/confirmation" at bounding box center [636, 307] width 870 height 20
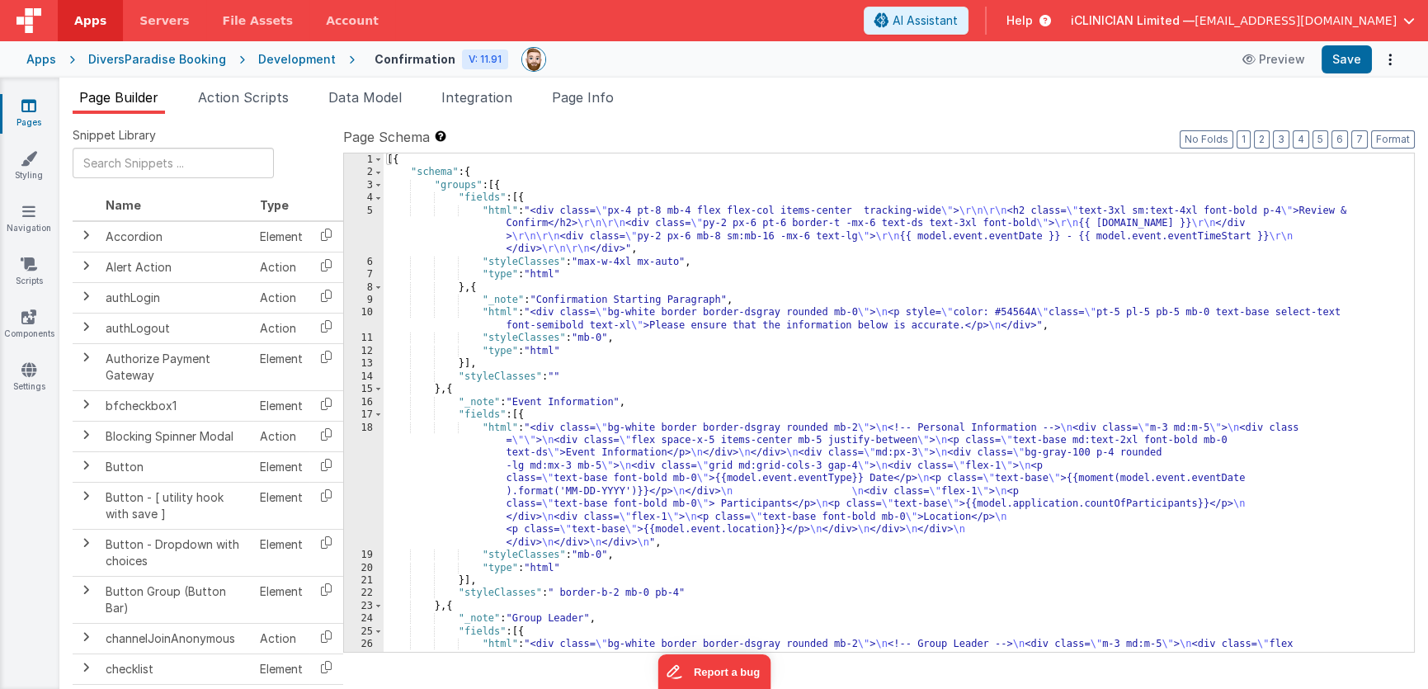
click at [723, 355] on div "[{ "schema" : { "groups" : [{ "fields" : [{ "html" : "<div class= \" px-4 pt-8 …" at bounding box center [893, 478] width 1019 height 651
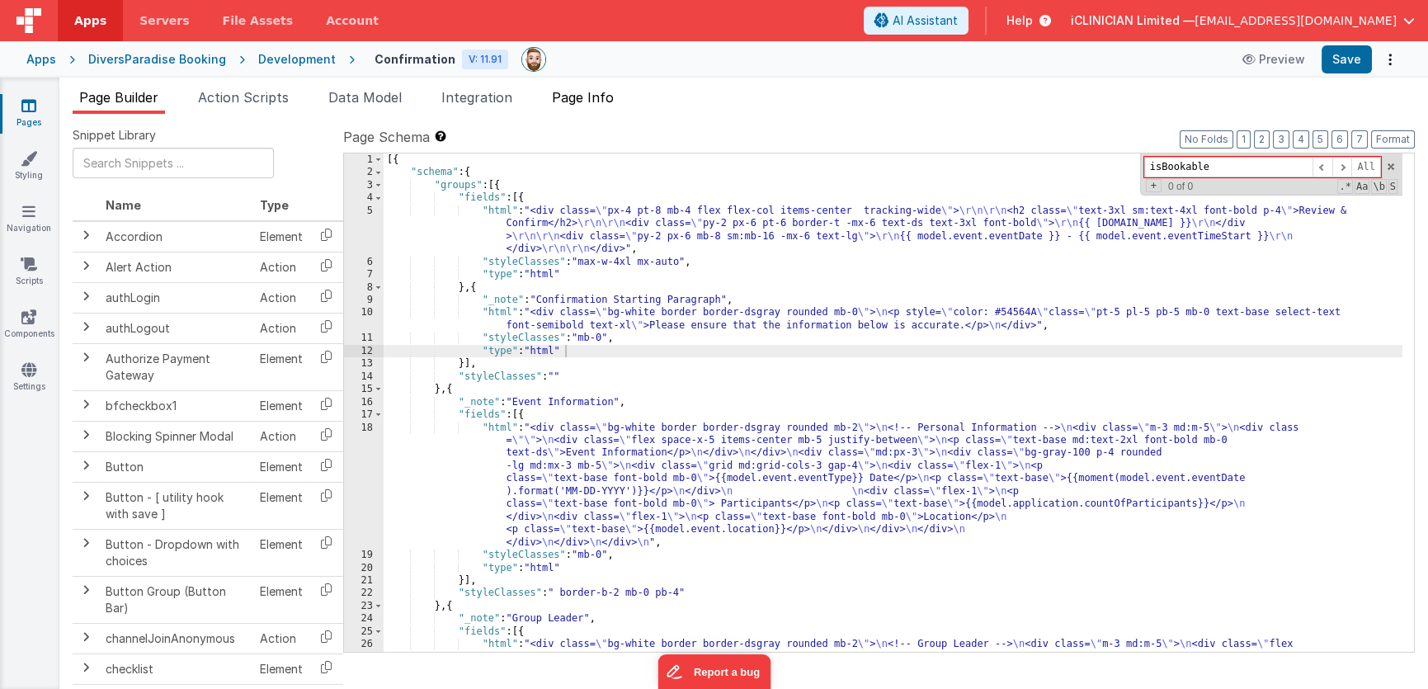
type input "isBookable"
click at [598, 95] on span "Page Info" at bounding box center [583, 97] width 62 height 16
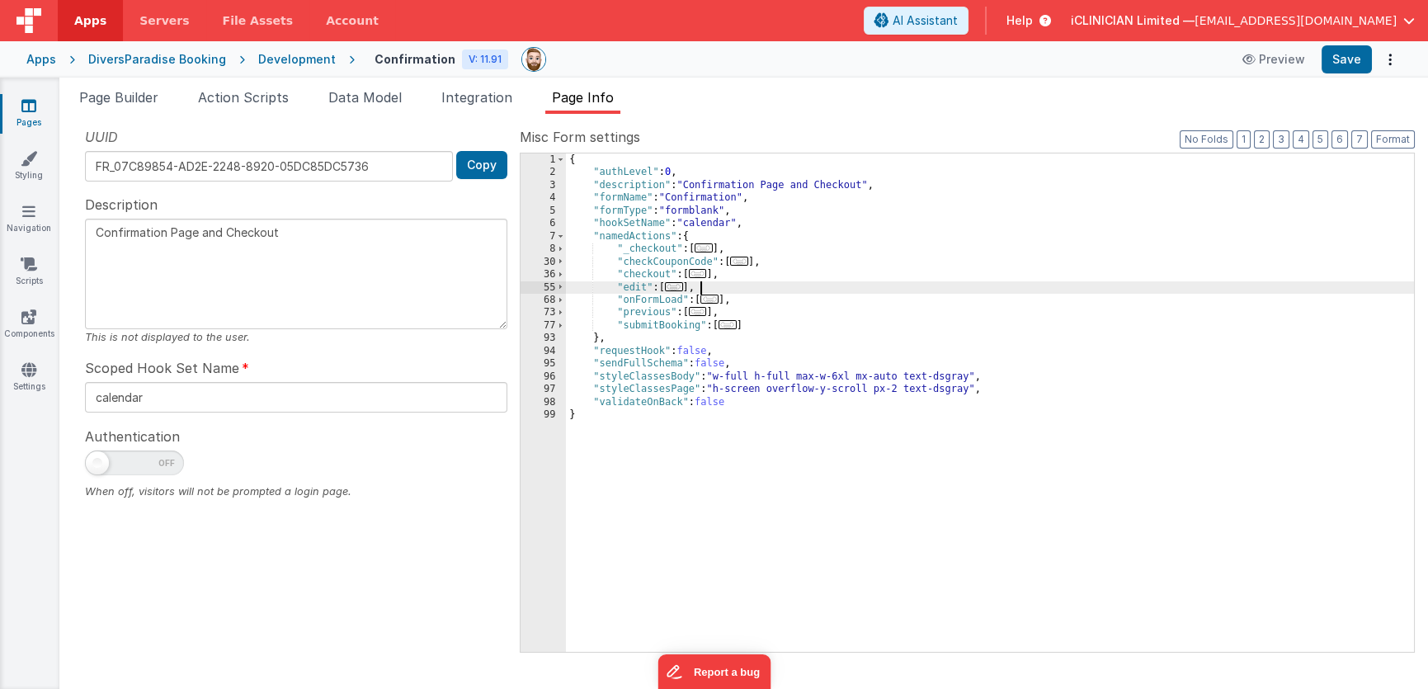
click at [873, 282] on div "{ "authLevel" : 0 , "description" : "Confirmation Page and Checkout" , "formNam…" at bounding box center [990, 415] width 848 height 524
type input "isBookable"
click at [18, 107] on link "Pages" at bounding box center [28, 113] width 59 height 33
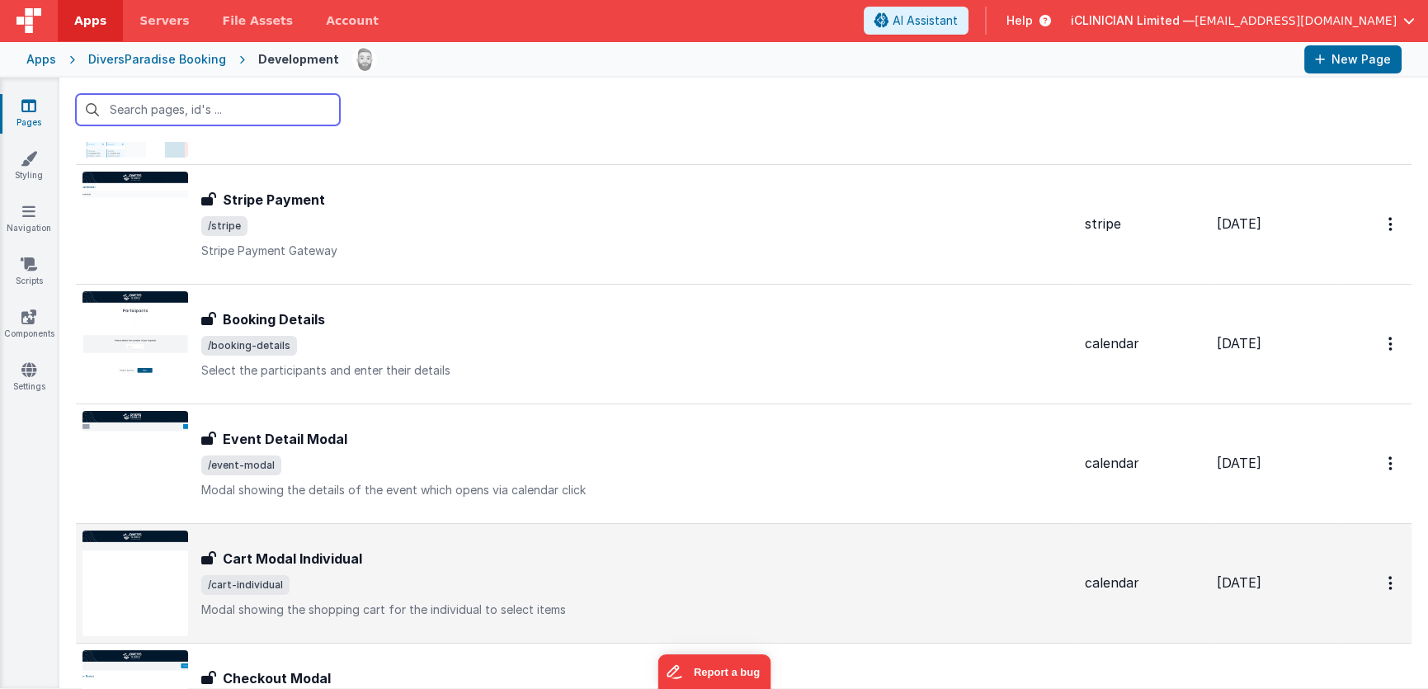
scroll to position [74, 0]
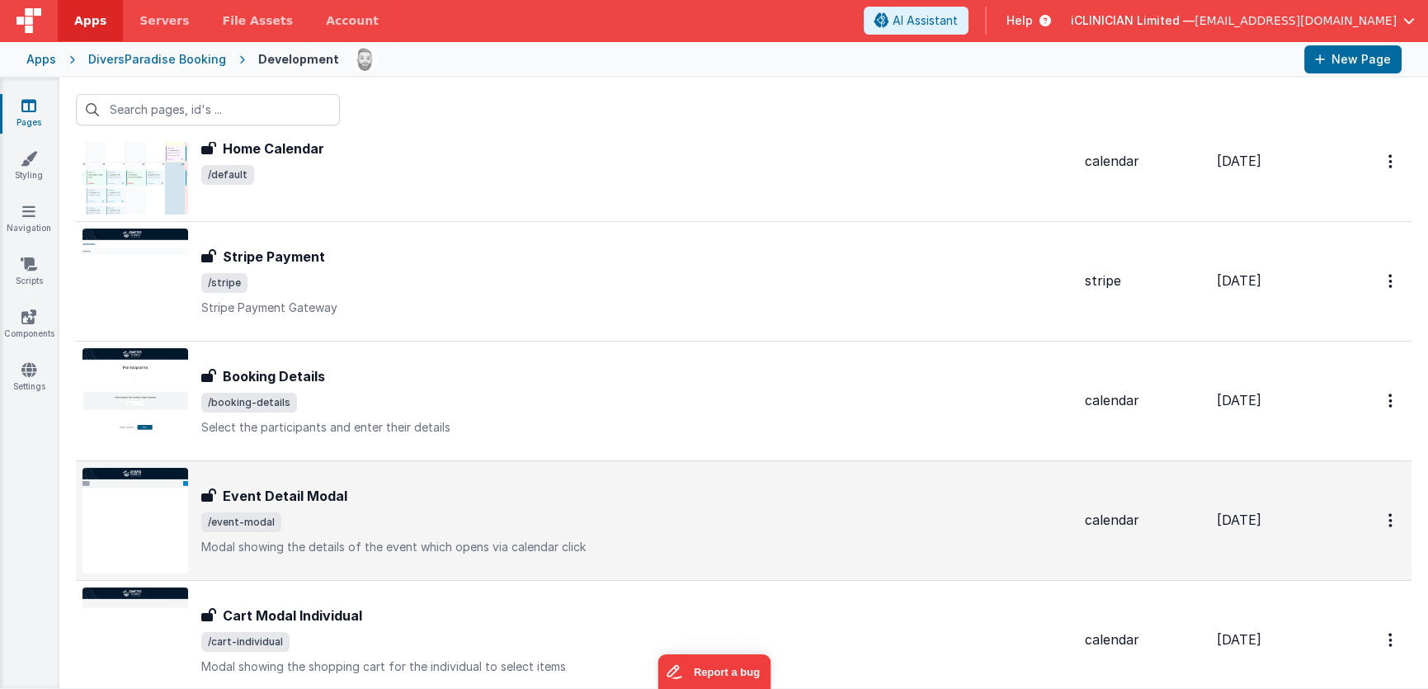
click at [501, 471] on div "Event Detail Modal Event Detail Modal /event-modal Modal showing the details of…" at bounding box center [576, 521] width 989 height 106
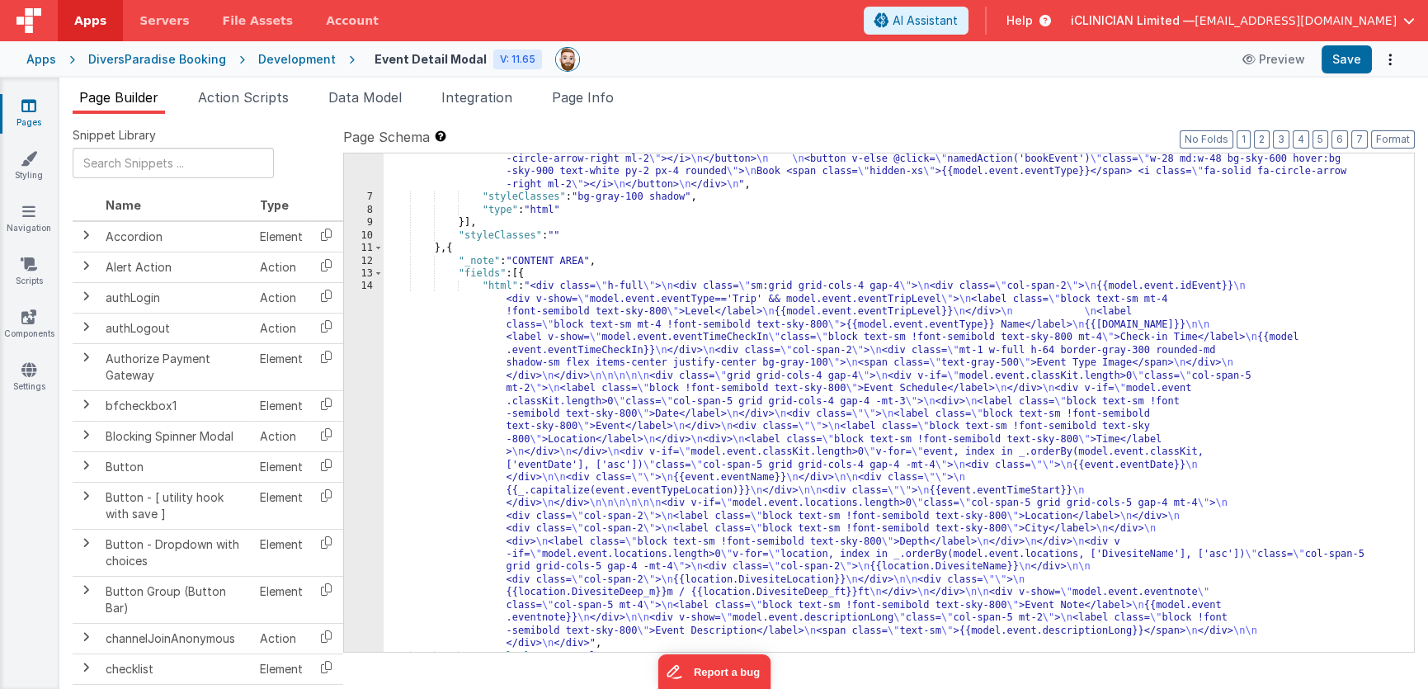
scroll to position [166, 0]
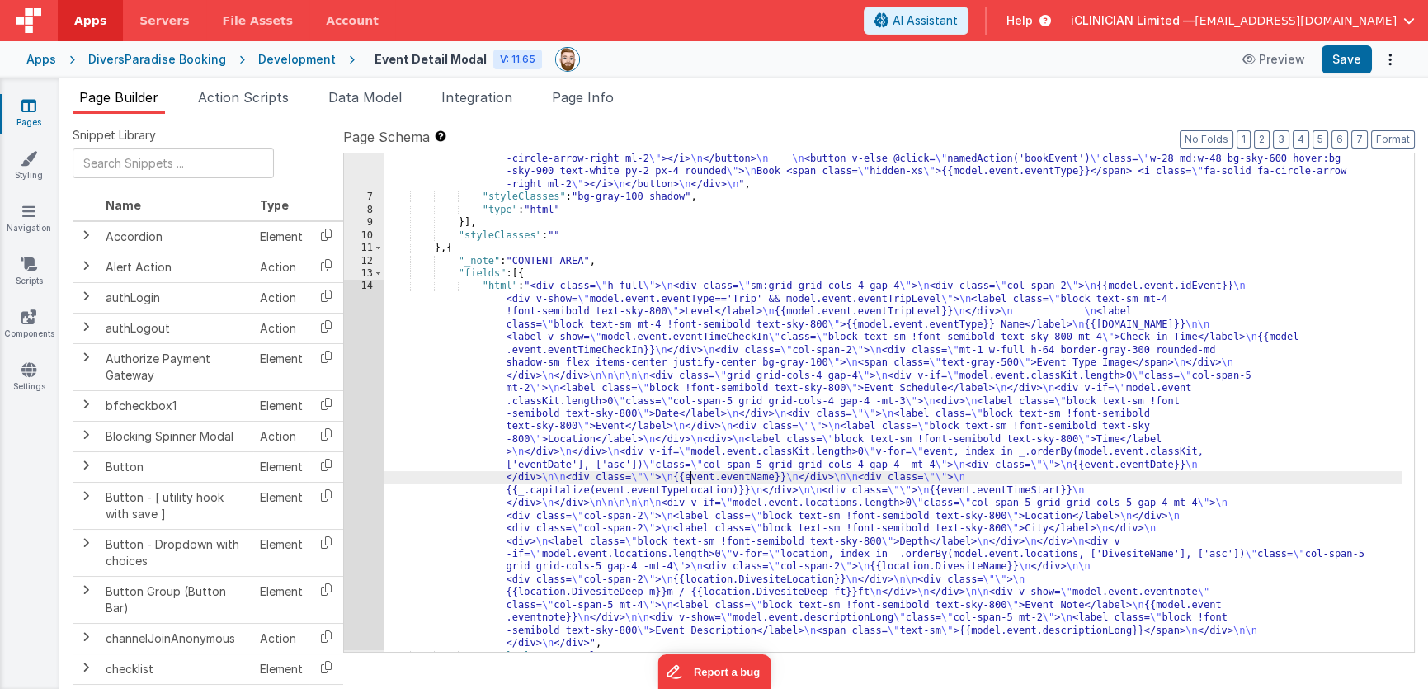
click at [691, 473] on div ""html" : "<div class= \" flex justify-between items-center p-4 \" > \n <button …" at bounding box center [893, 375] width 1019 height 651
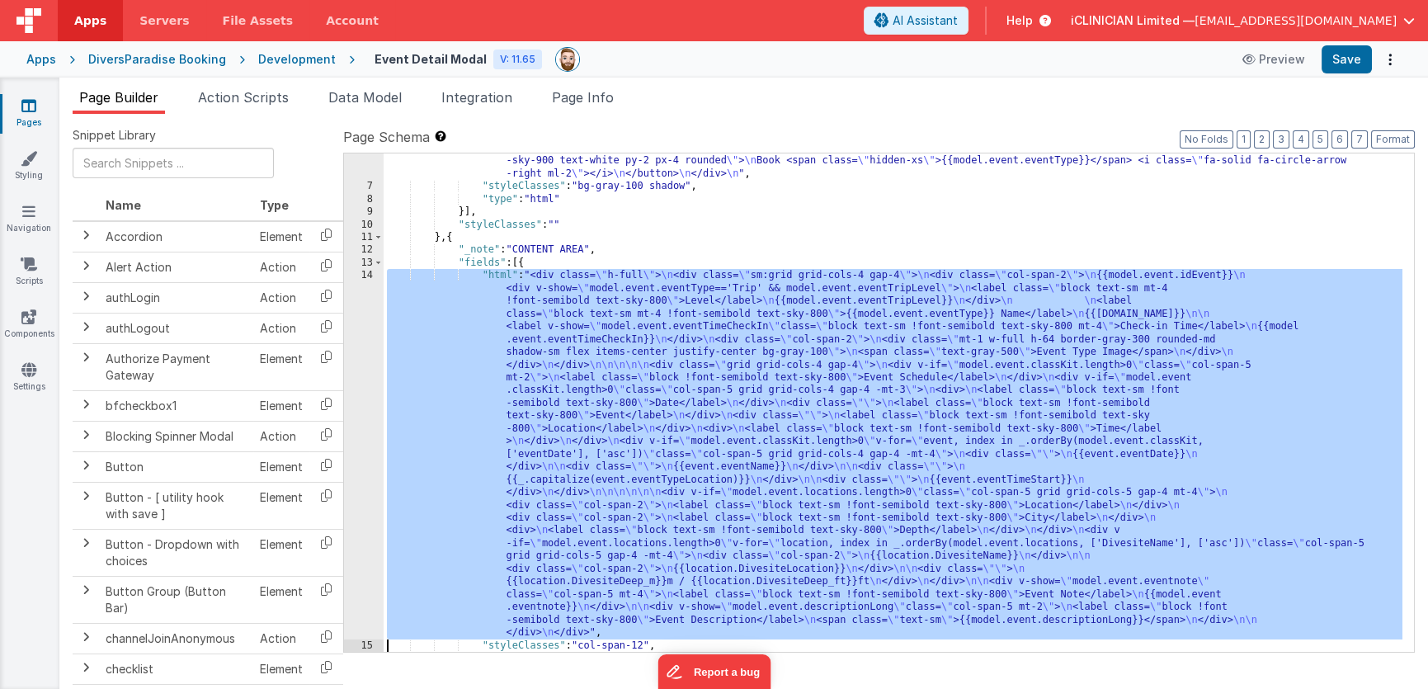
click at [367, 445] on div "14" at bounding box center [364, 454] width 40 height 370
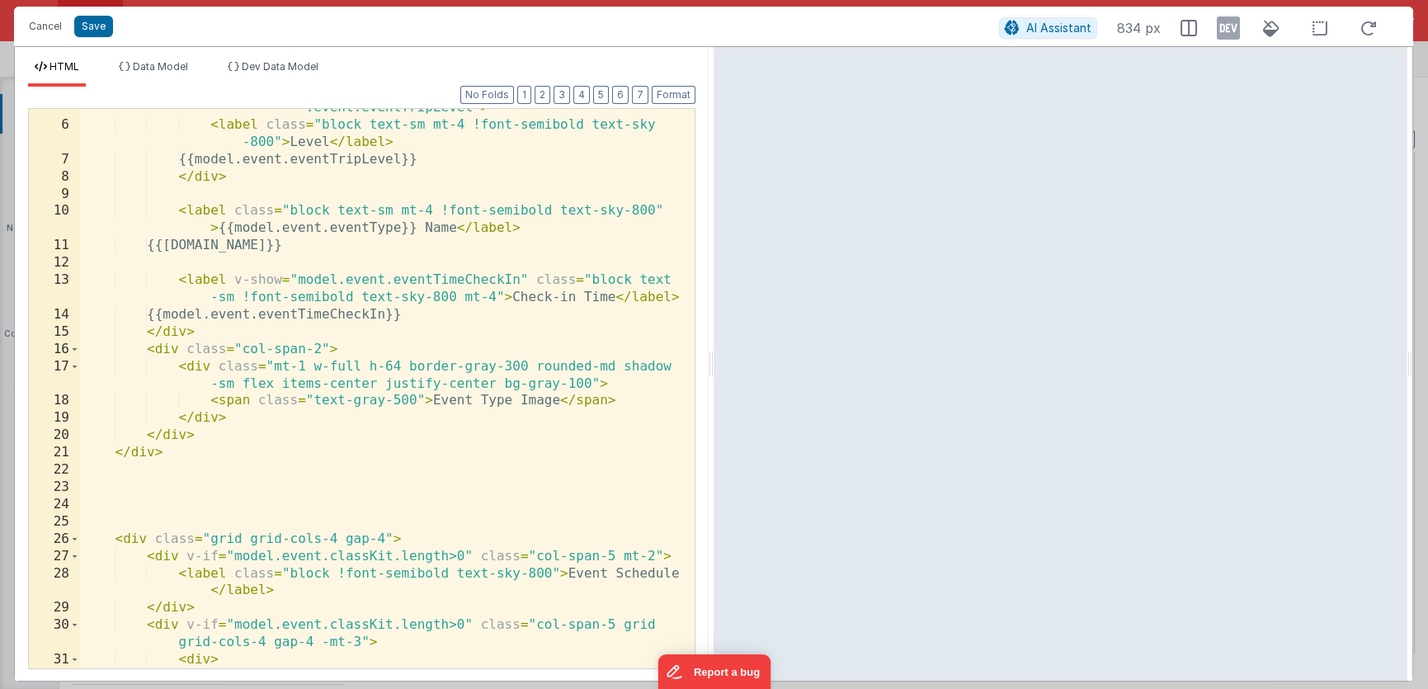
scroll to position [96, 0]
click at [1220, 32] on icon at bounding box center [1228, 28] width 23 height 26
click at [210, 403] on div "< div v-show = "model.event.eventType=='Trip' && model .event.eventTripLevel" >…" at bounding box center [381, 396] width 603 height 629
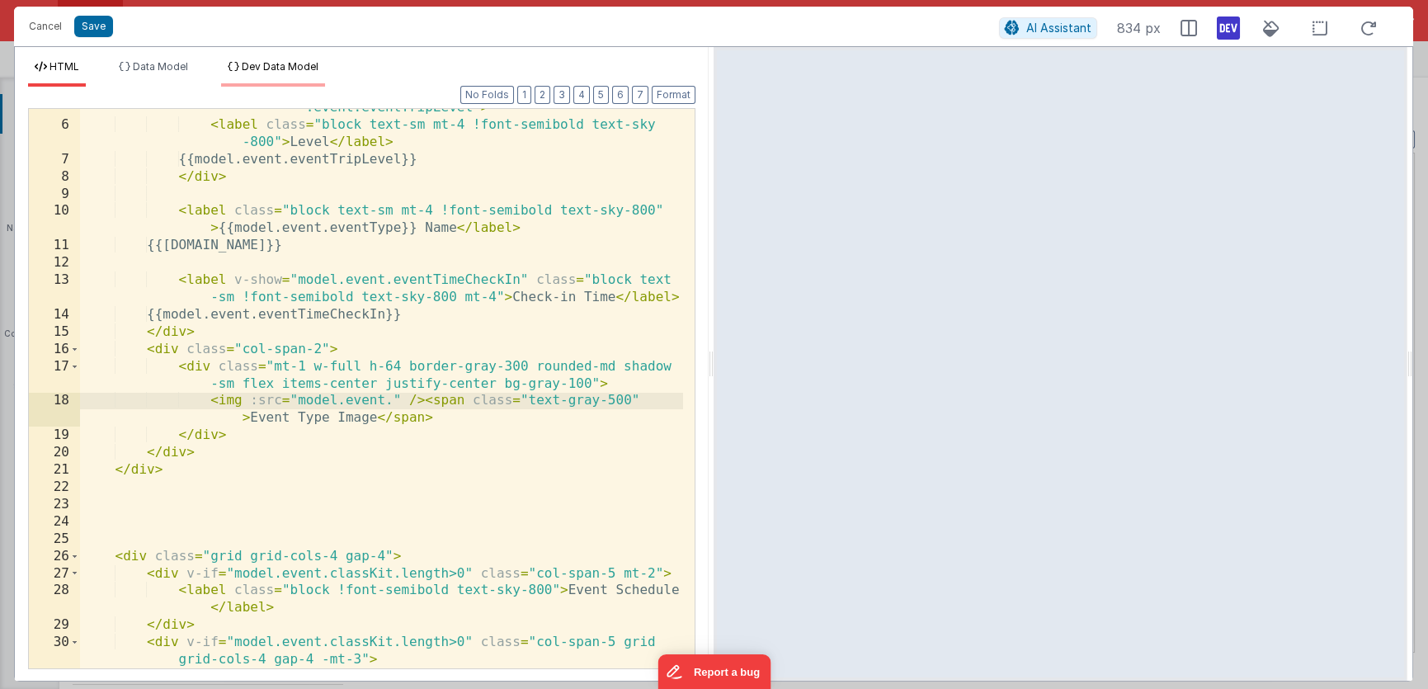
click at [277, 69] on span "Dev Data Model" at bounding box center [280, 66] width 77 height 12
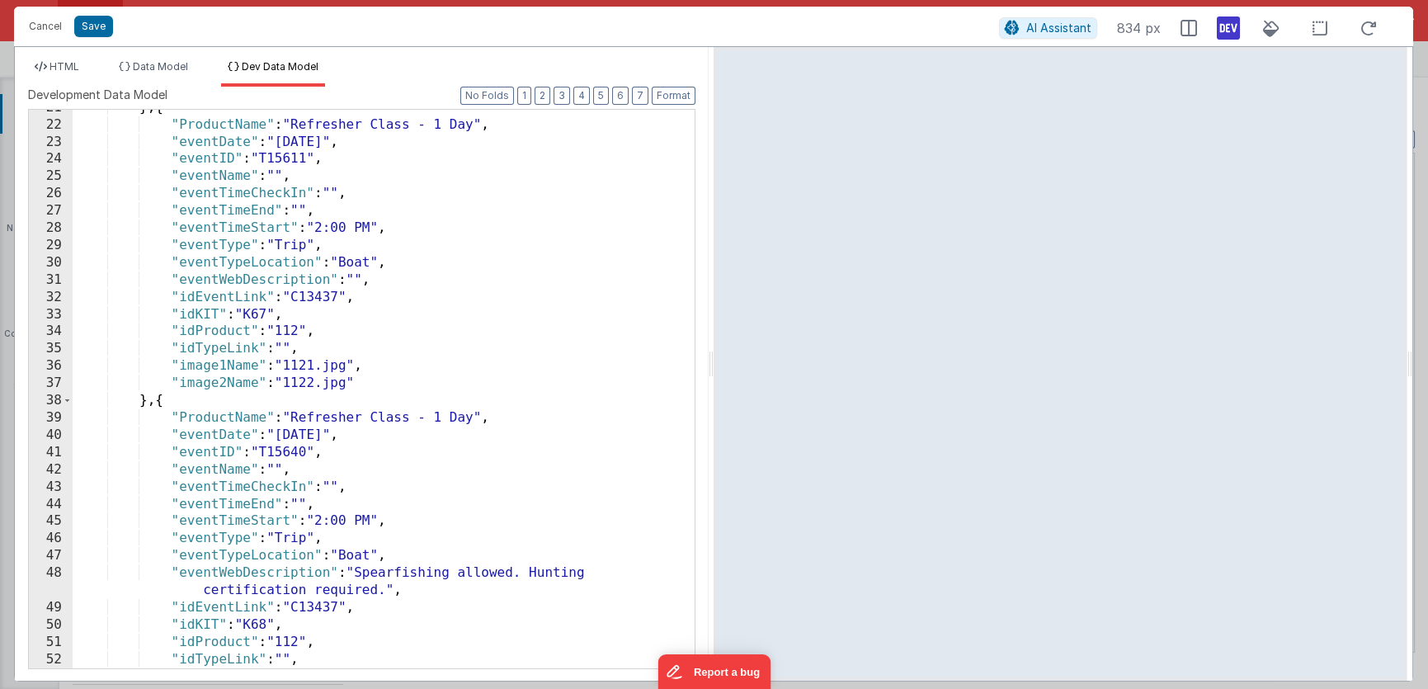
scroll to position [0, 0]
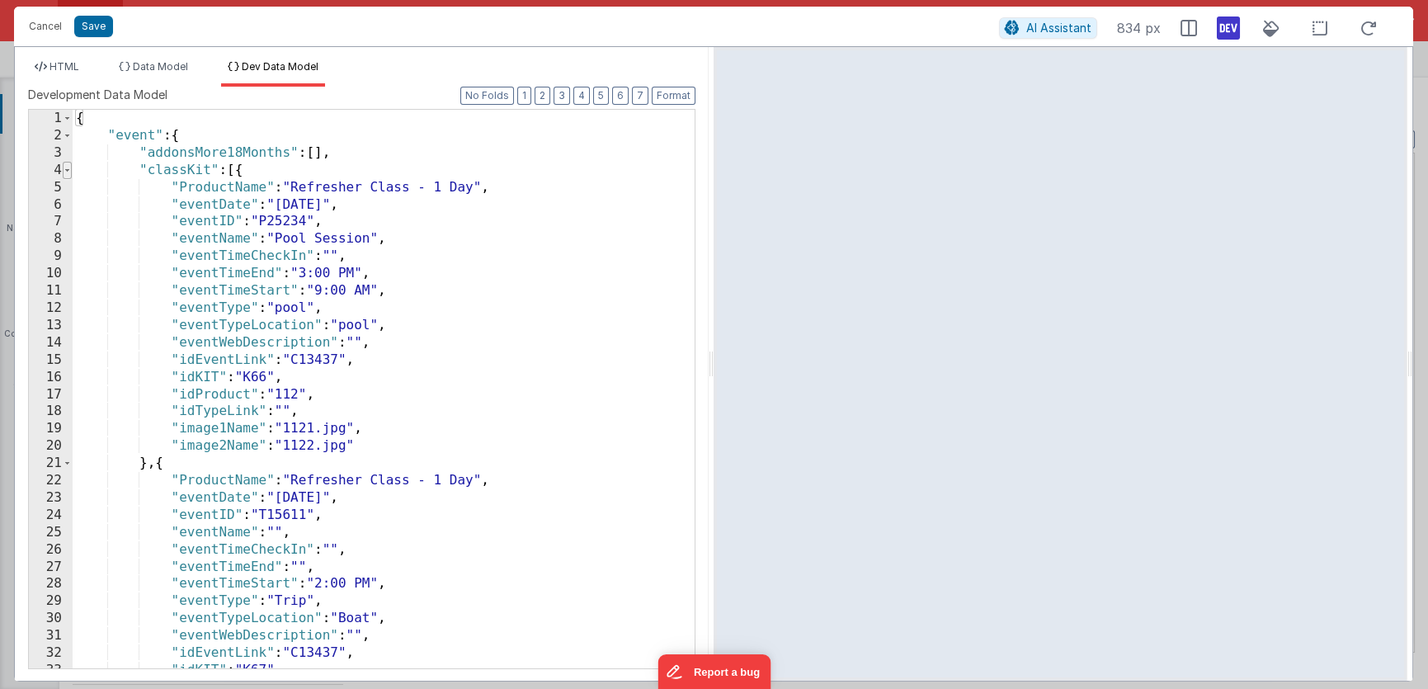
click at [69, 170] on span at bounding box center [67, 170] width 9 height 17
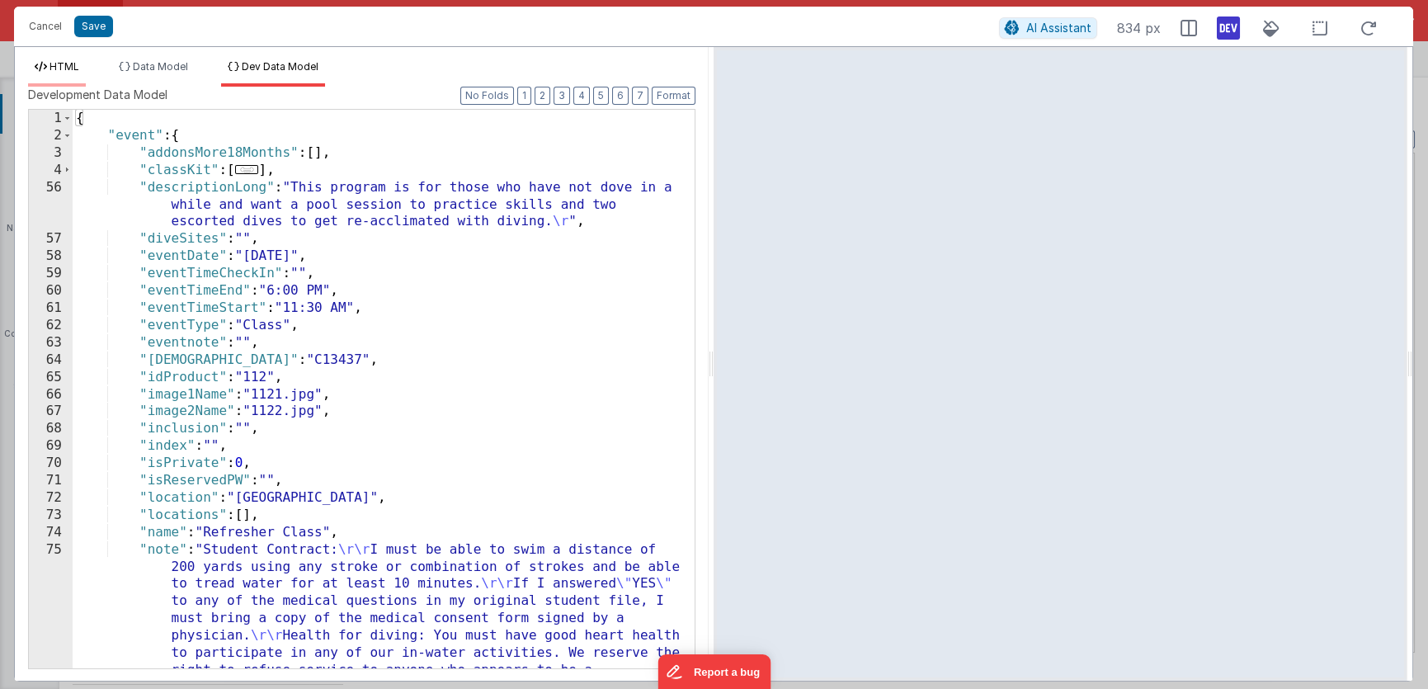
click at [61, 68] on span "HTML" at bounding box center [64, 66] width 30 height 12
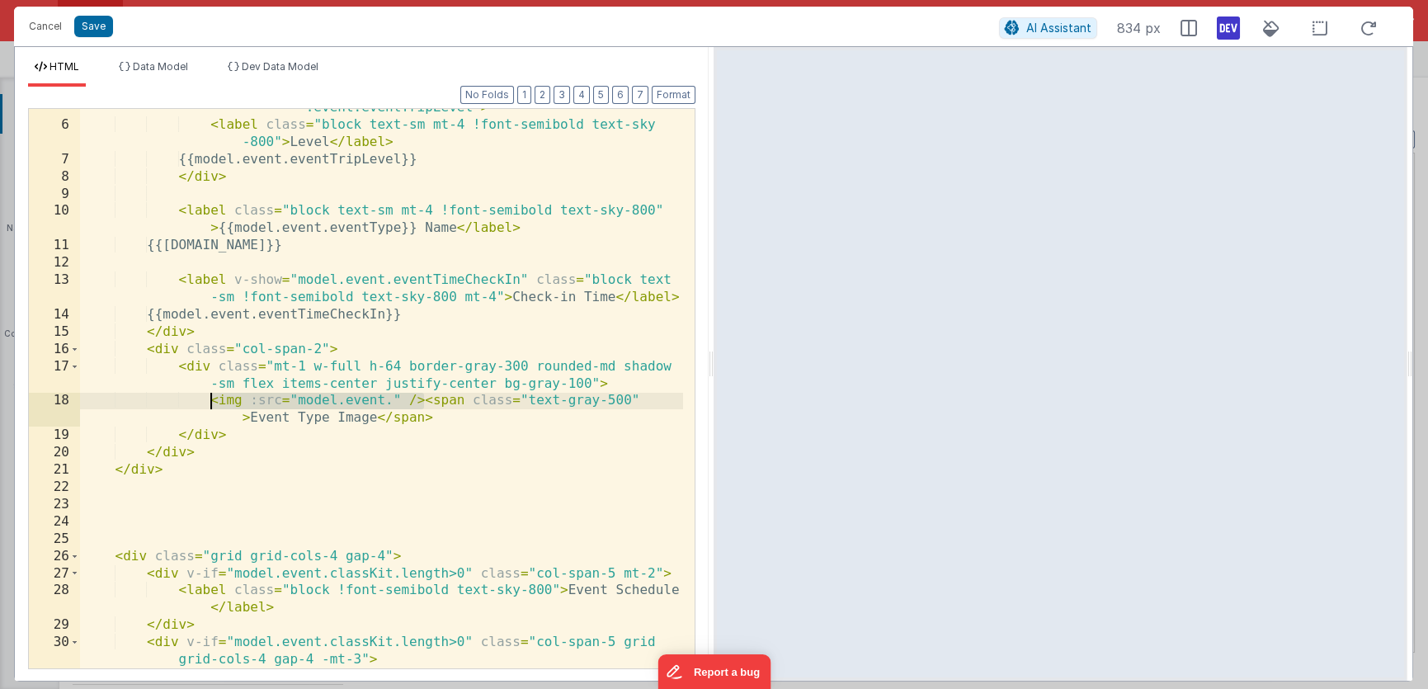
drag, startPoint x: 423, startPoint y: 402, endPoint x: 214, endPoint y: 396, distance: 209.6
click at [214, 396] on div "< div v-show = "model.event.eventType=='Trip' && model .event.eventTripLevel" >…" at bounding box center [381, 388] width 603 height 612
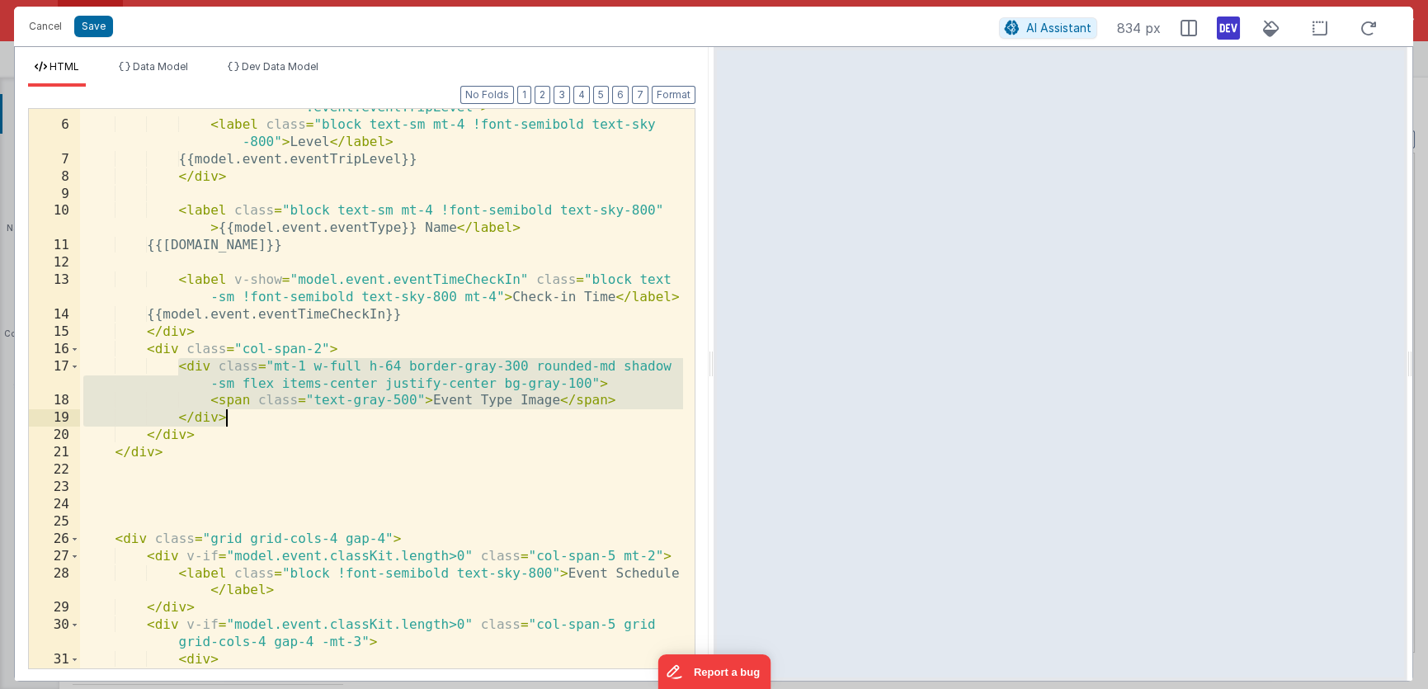
drag, startPoint x: 178, startPoint y: 365, endPoint x: 233, endPoint y: 415, distance: 74.1
click at [233, 415] on div "< div v-show = "model.event.eventType=='Trip' && model .event.eventTripLevel" >…" at bounding box center [381, 396] width 603 height 629
click at [52, 29] on button "Cancel" at bounding box center [45, 26] width 49 height 23
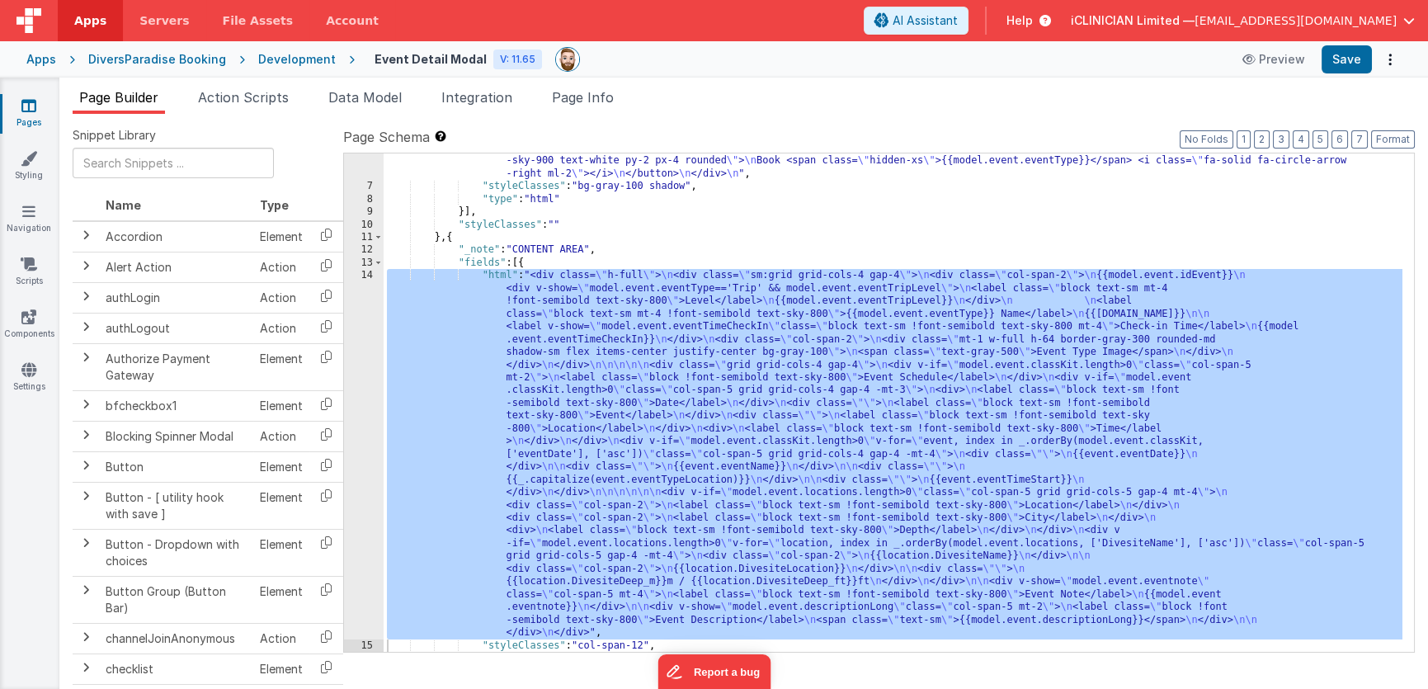
click at [30, 113] on link "Pages" at bounding box center [28, 113] width 59 height 33
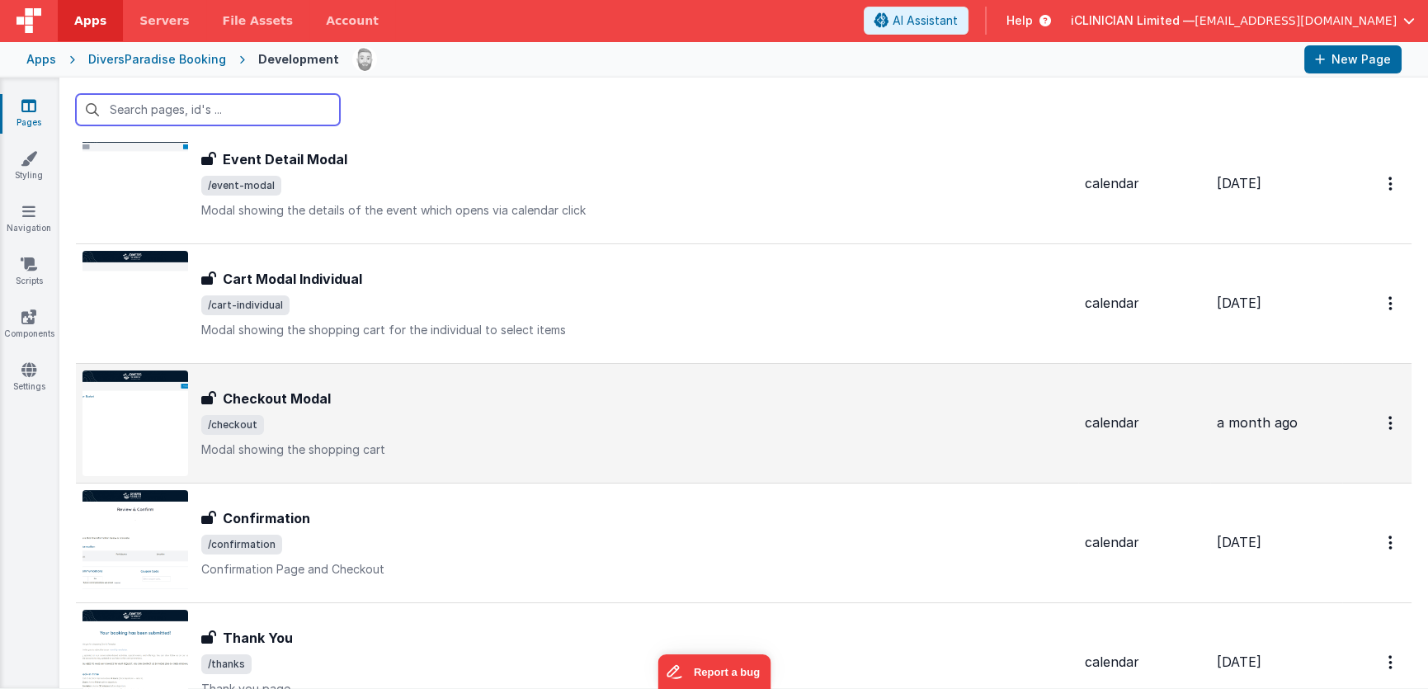
scroll to position [410, 0]
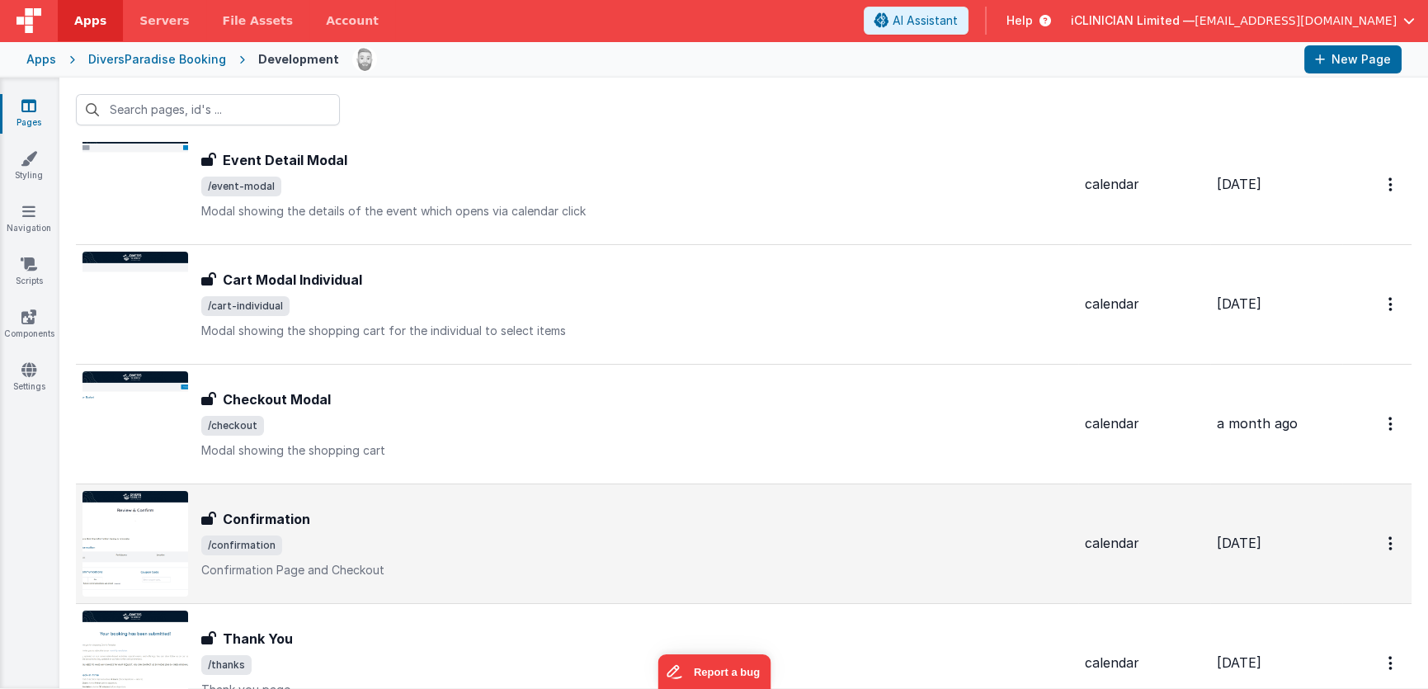
click at [374, 518] on div "Confirmation" at bounding box center [636, 519] width 870 height 20
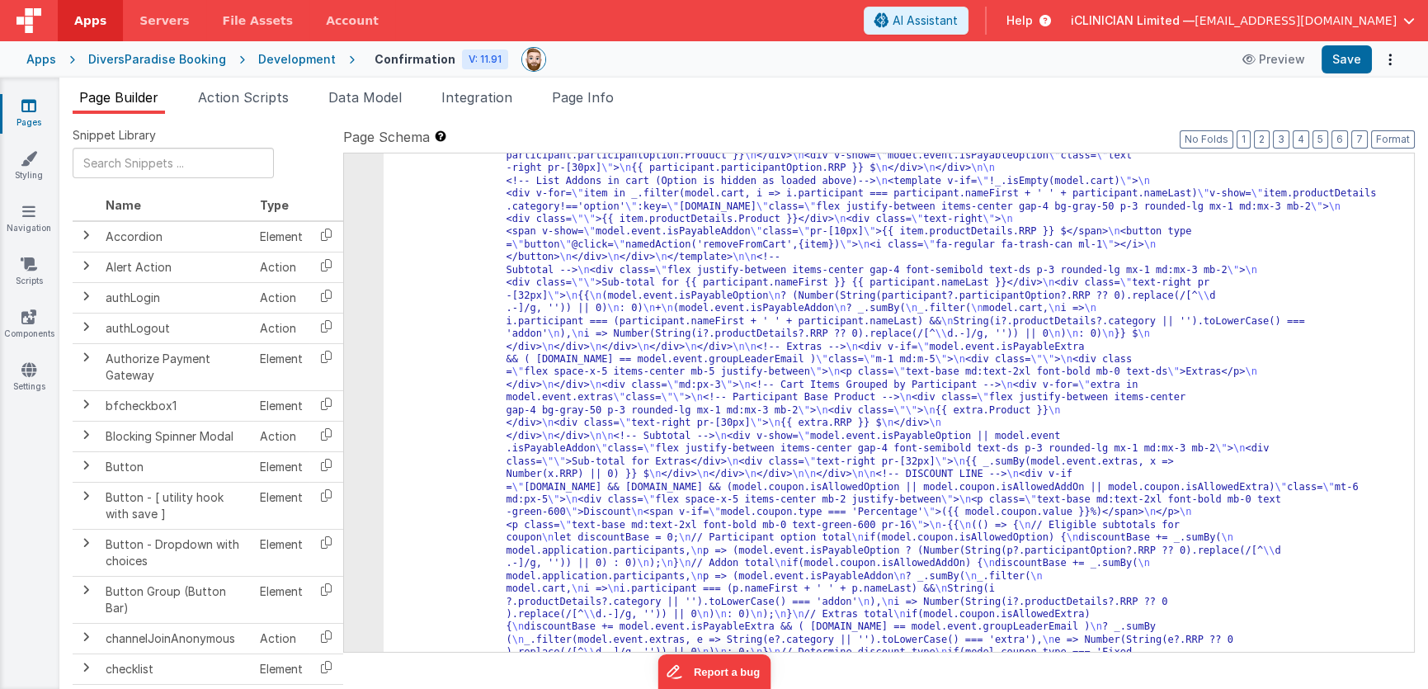
scroll to position [1625, 0]
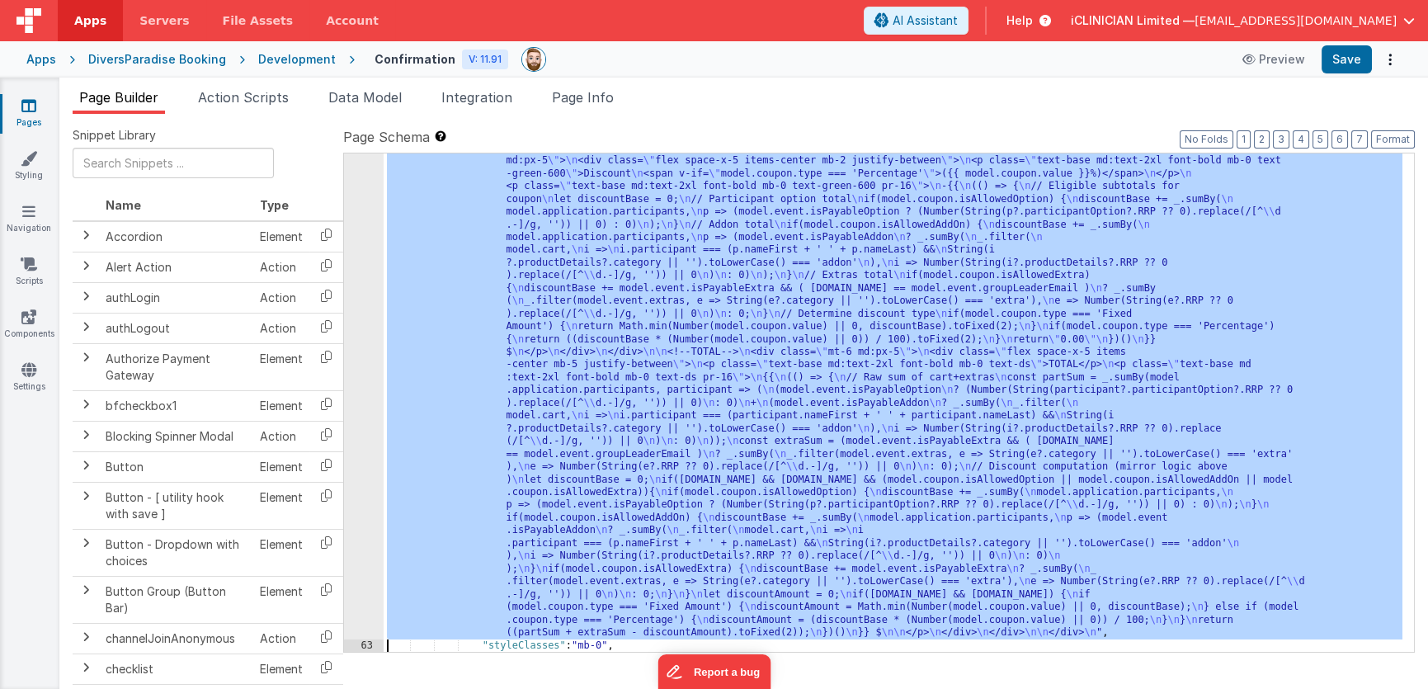
click at [369, 353] on div "62" at bounding box center [364, 180] width 40 height 918
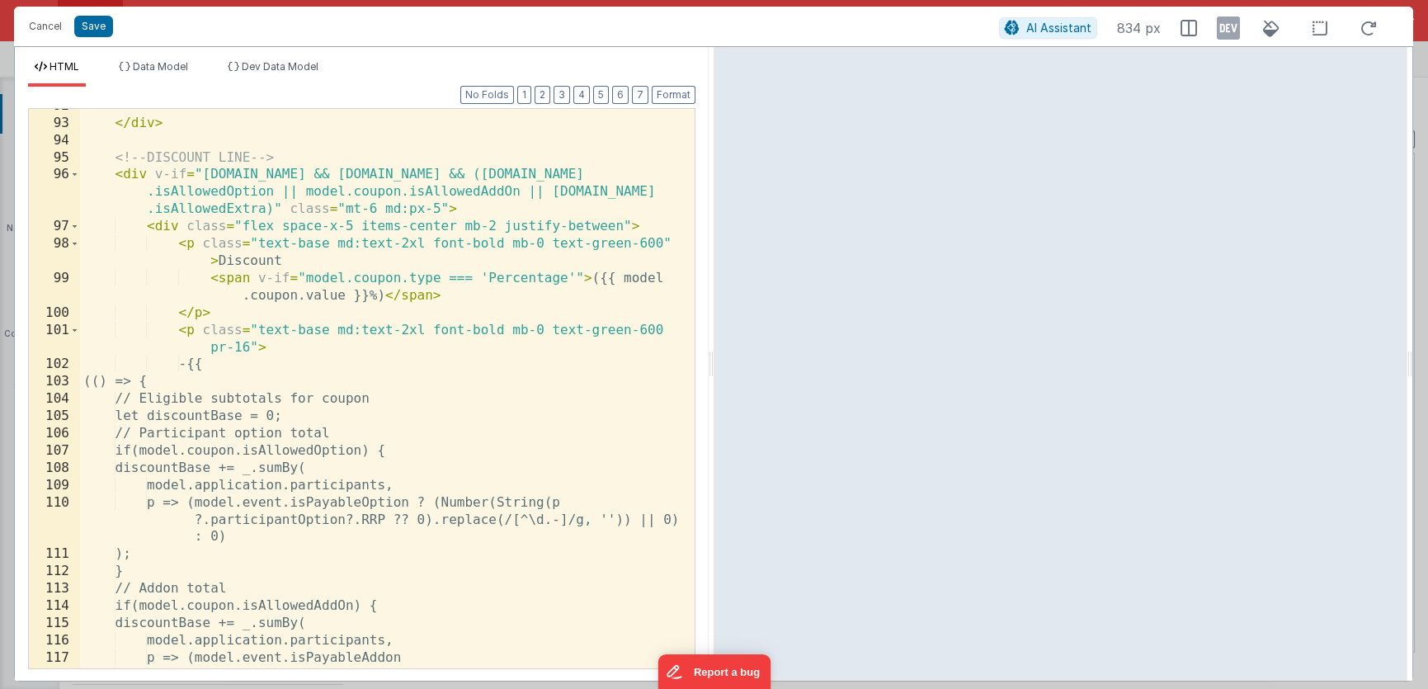
scroll to position [2126, 0]
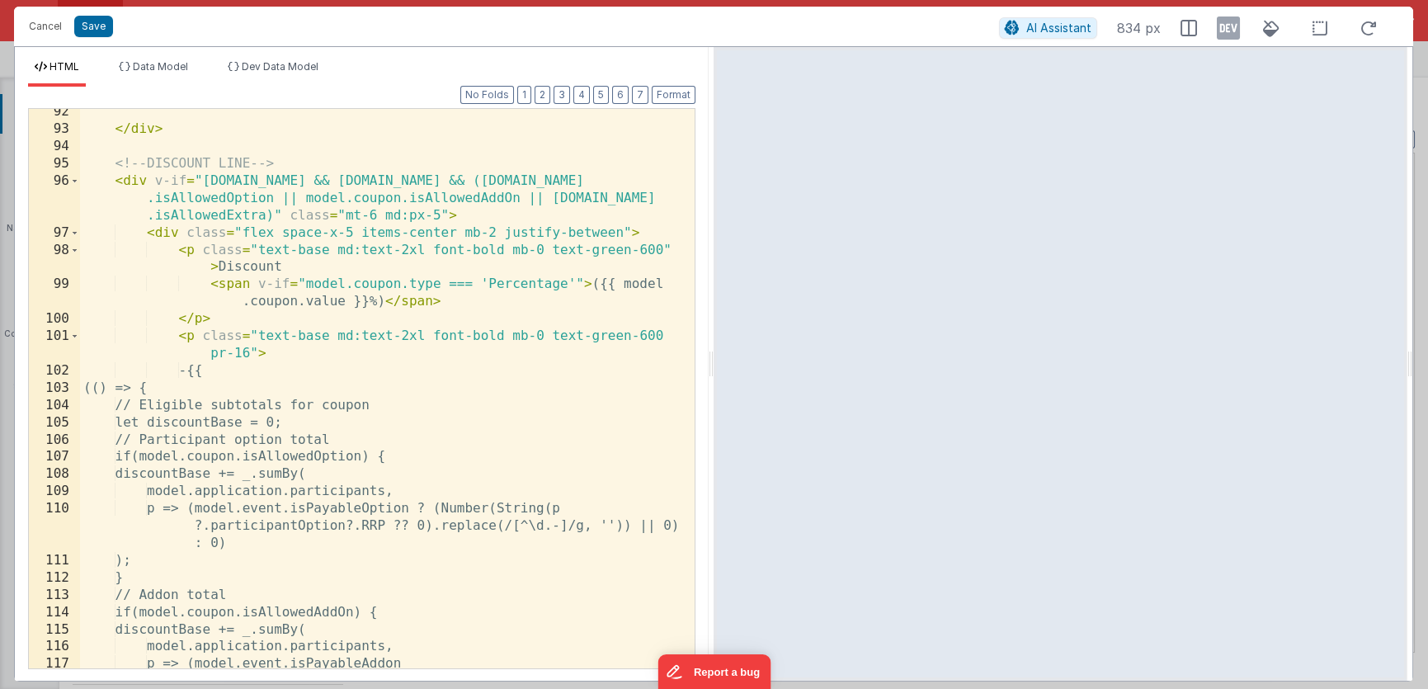
click at [211, 370] on div "</ div > <!-- DISCOUNT LINE --> < div v-if = "[DOMAIN_NAME] && [DOMAIN_NAME] &&…" at bounding box center [381, 400] width 603 height 595
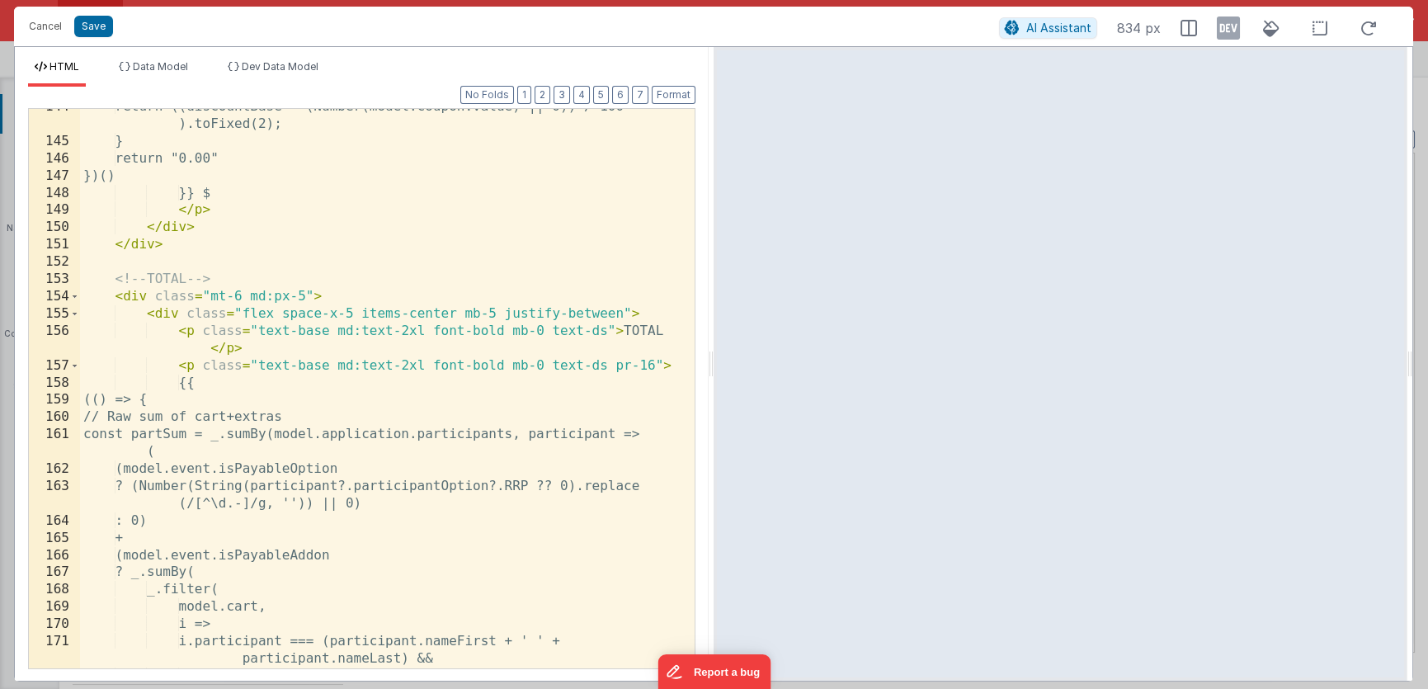
scroll to position [3235, 0]
click at [209, 379] on div "return ((discountBase * (Number(model.coupon.value) || 0)) / 100 ).toFixed(2); …" at bounding box center [381, 412] width 603 height 629
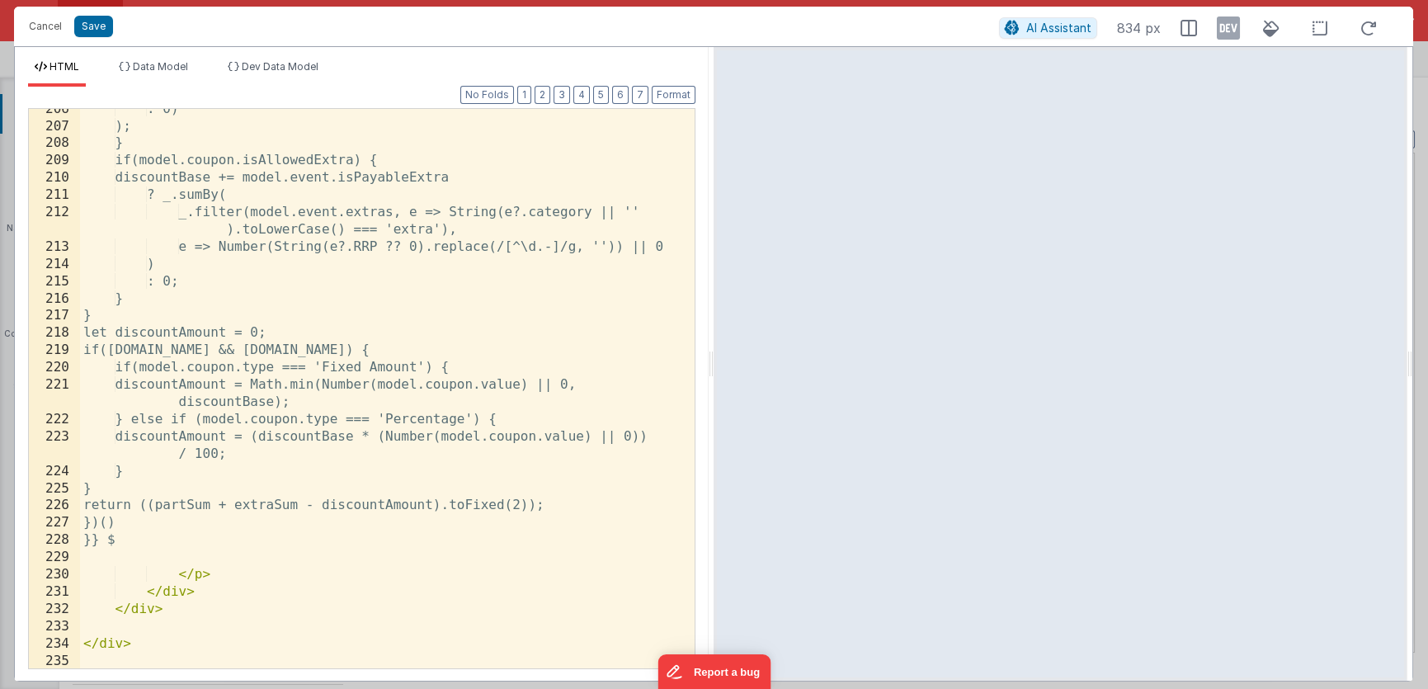
scroll to position [4545, 0]
click at [127, 539] on div ": 0) ); } if(model.coupon.isAllowedExtra) { discountBase += model.event.isPayab…" at bounding box center [381, 397] width 603 height 595
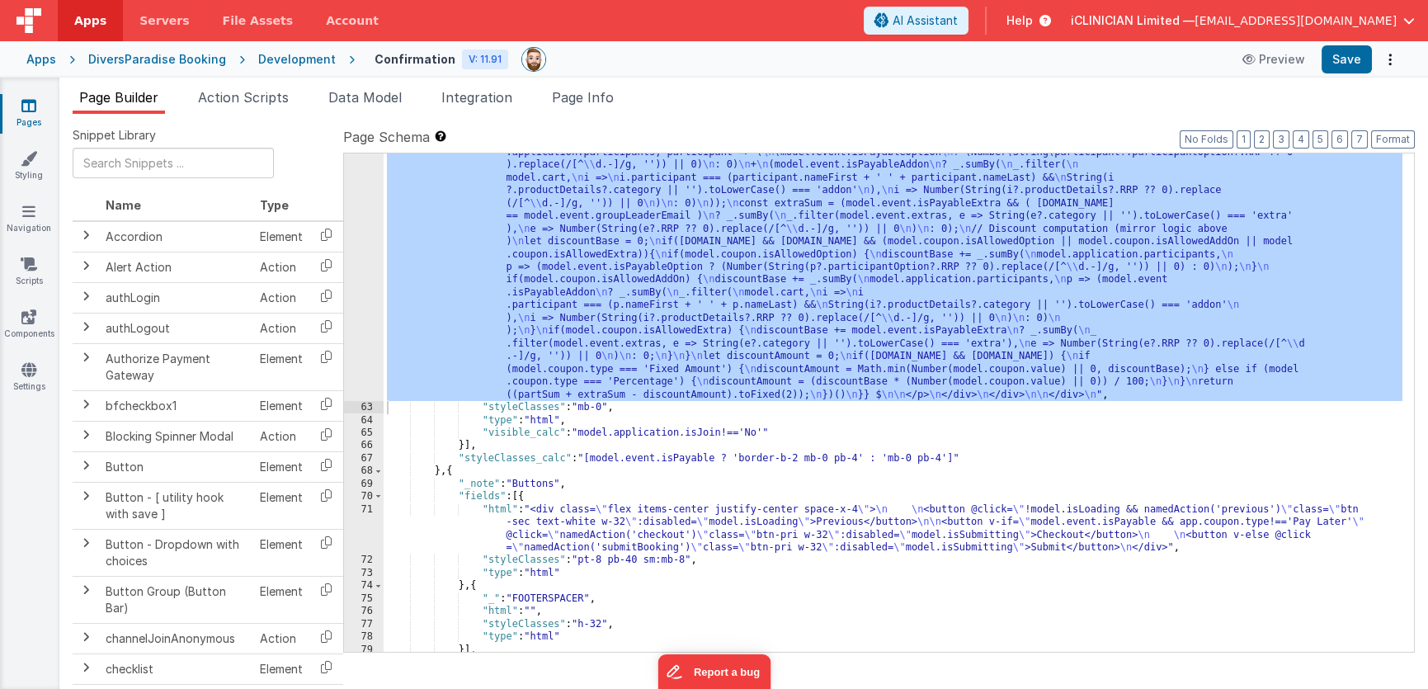
scroll to position [2215, 0]
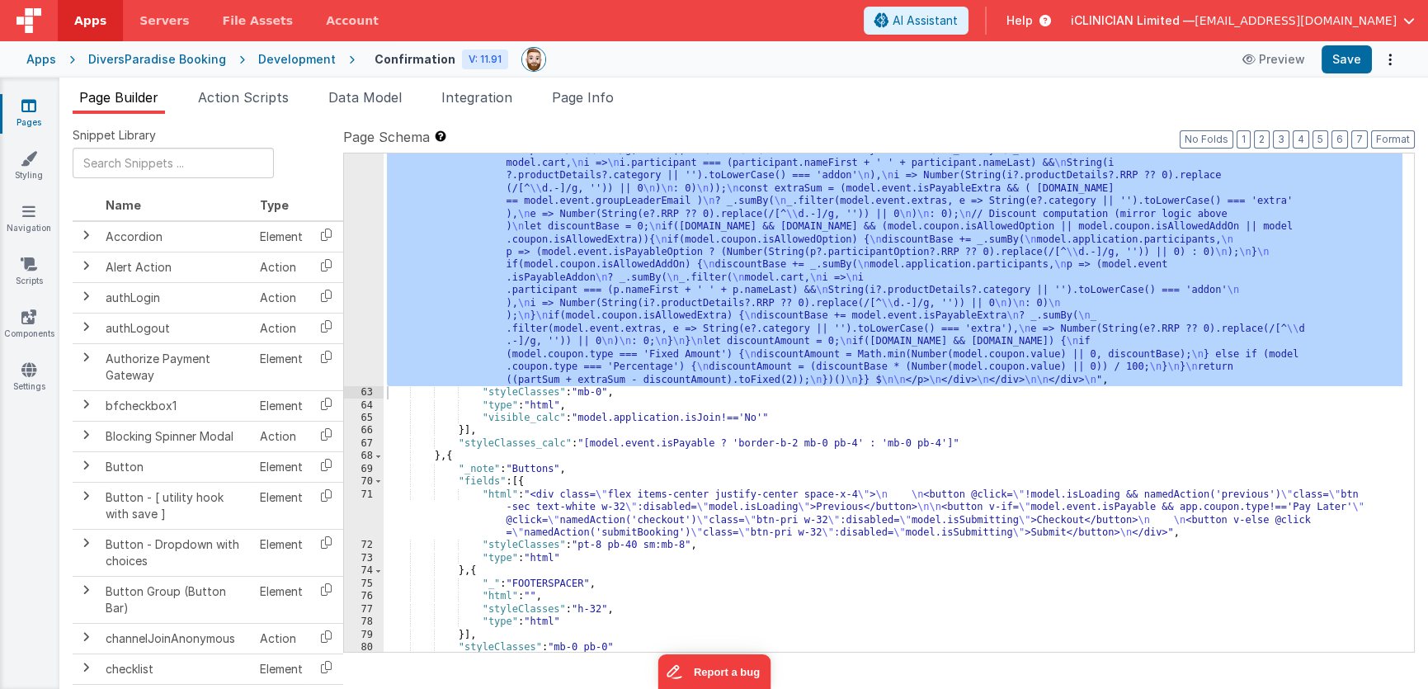
click at [754, 510] on div ""html" : "<!-- Cart and Extras with computed TOTAL --> \n <div class= \" bg-whi…" at bounding box center [893, 182] width 1019 height 1429
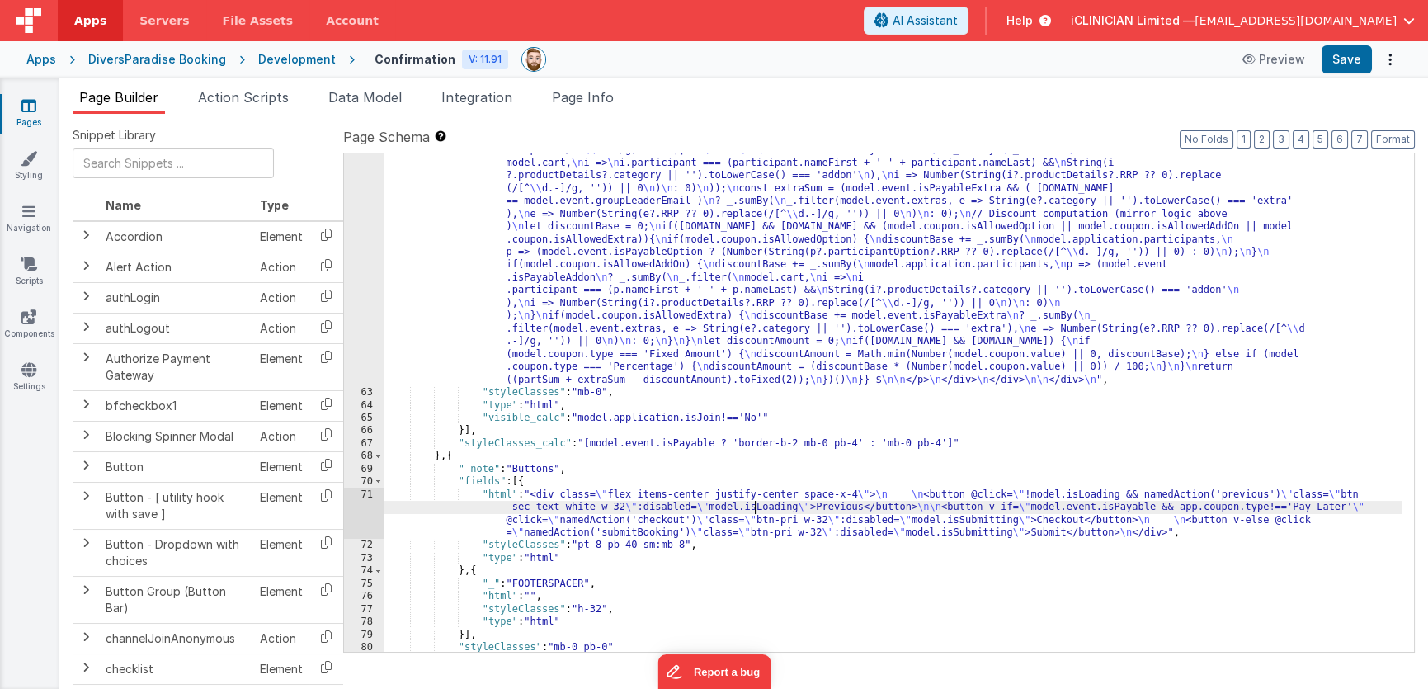
click at [361, 511] on div "71" at bounding box center [364, 513] width 40 height 51
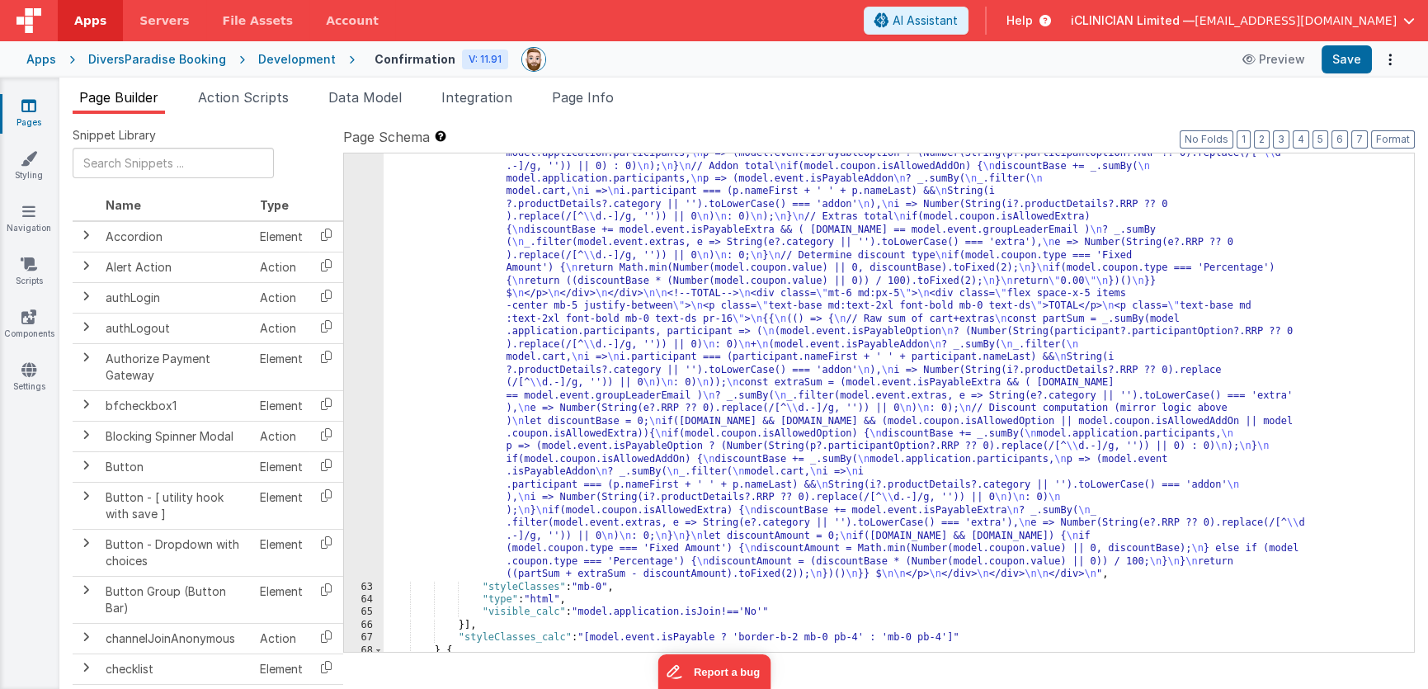
scroll to position [2021, 0]
click at [578, 93] on span "Page Info" at bounding box center [583, 97] width 62 height 16
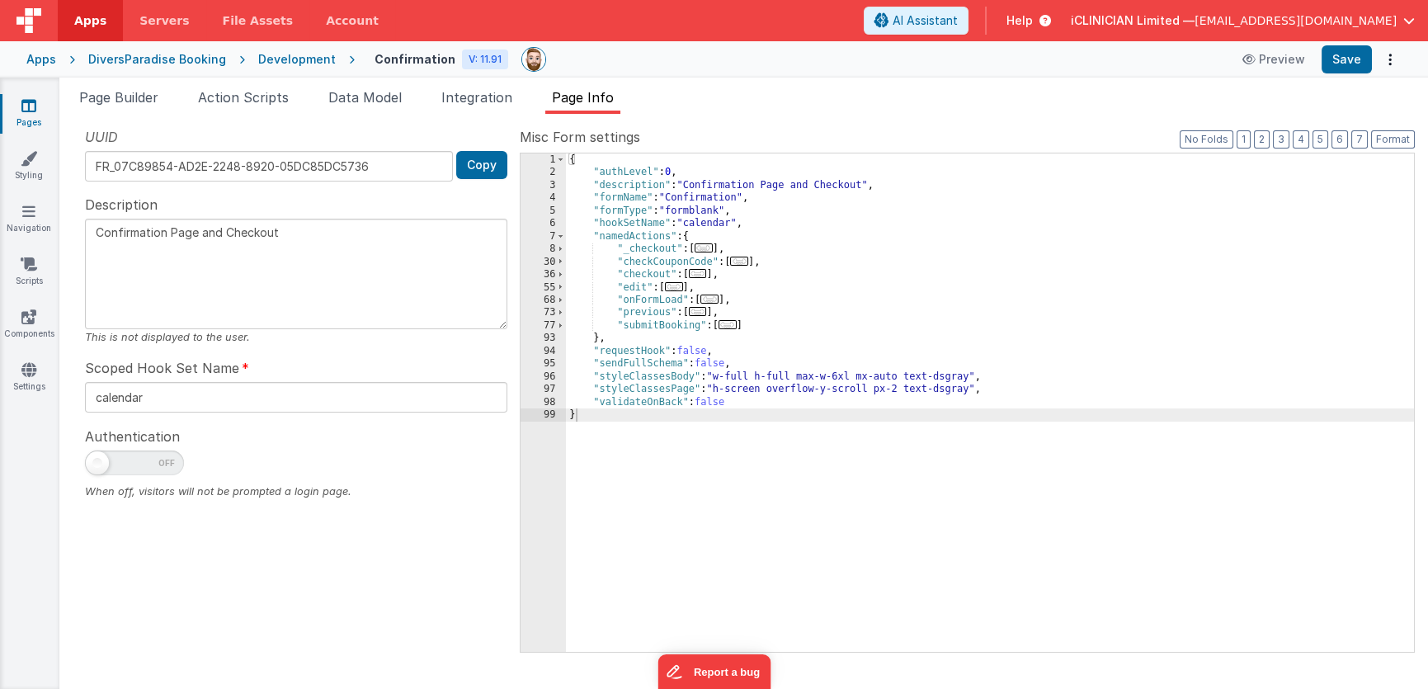
click at [713, 299] on span "..." at bounding box center [709, 298] width 18 height 9
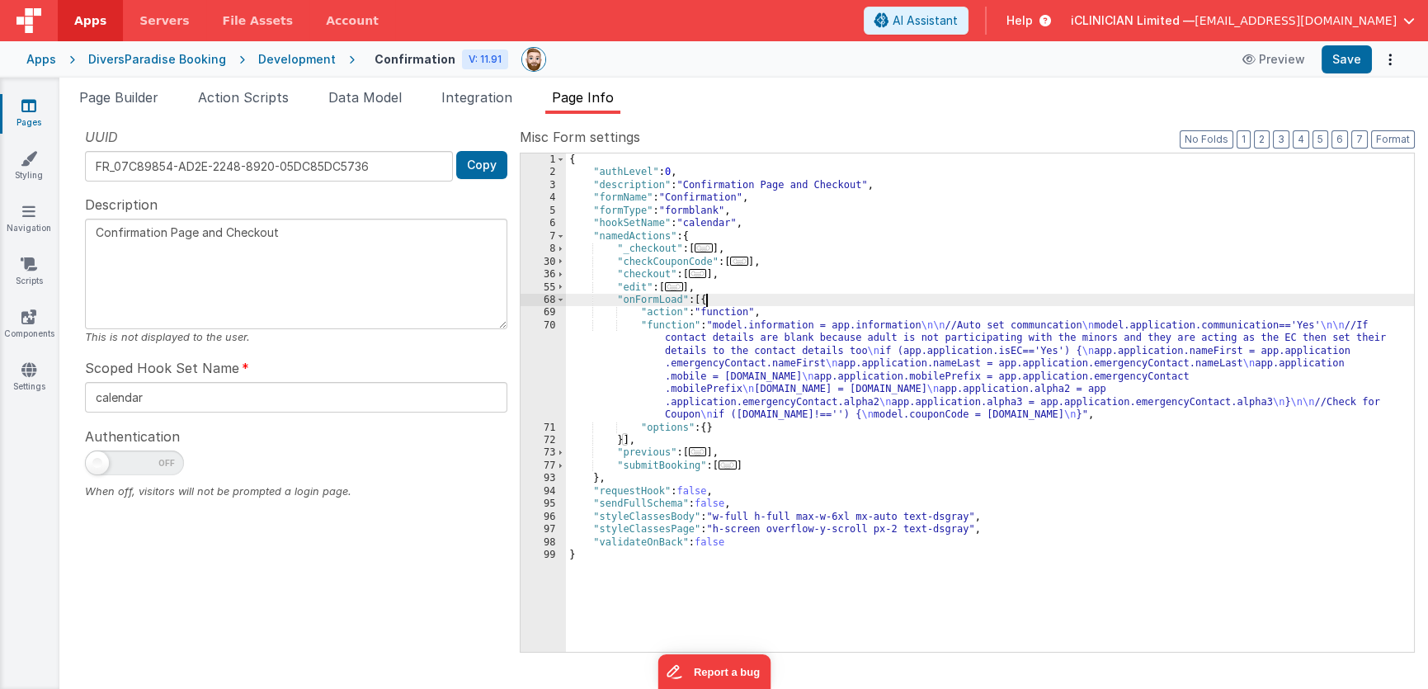
click at [745, 361] on div "{ "authLevel" : 0 , "description" : "Confirmation Page and Checkout" , "formNam…" at bounding box center [990, 415] width 848 height 524
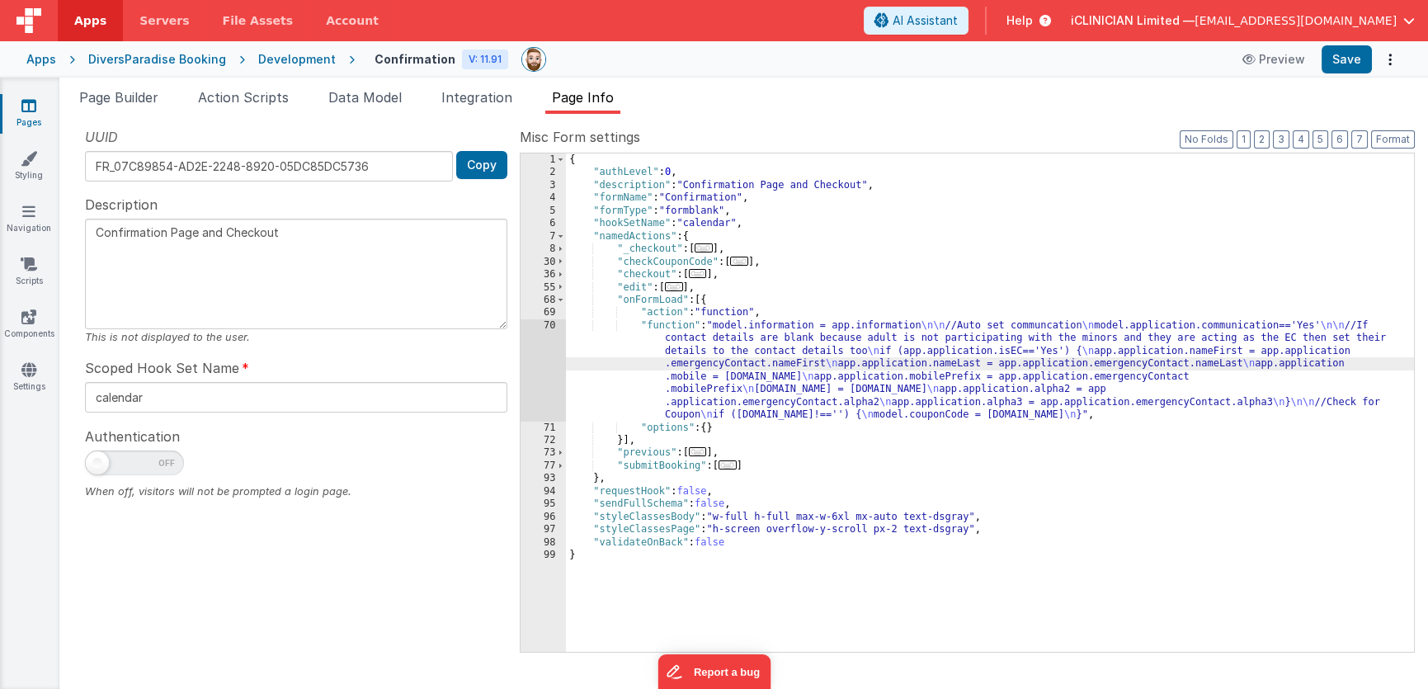
click at [536, 366] on div "70" at bounding box center [542, 370] width 45 height 102
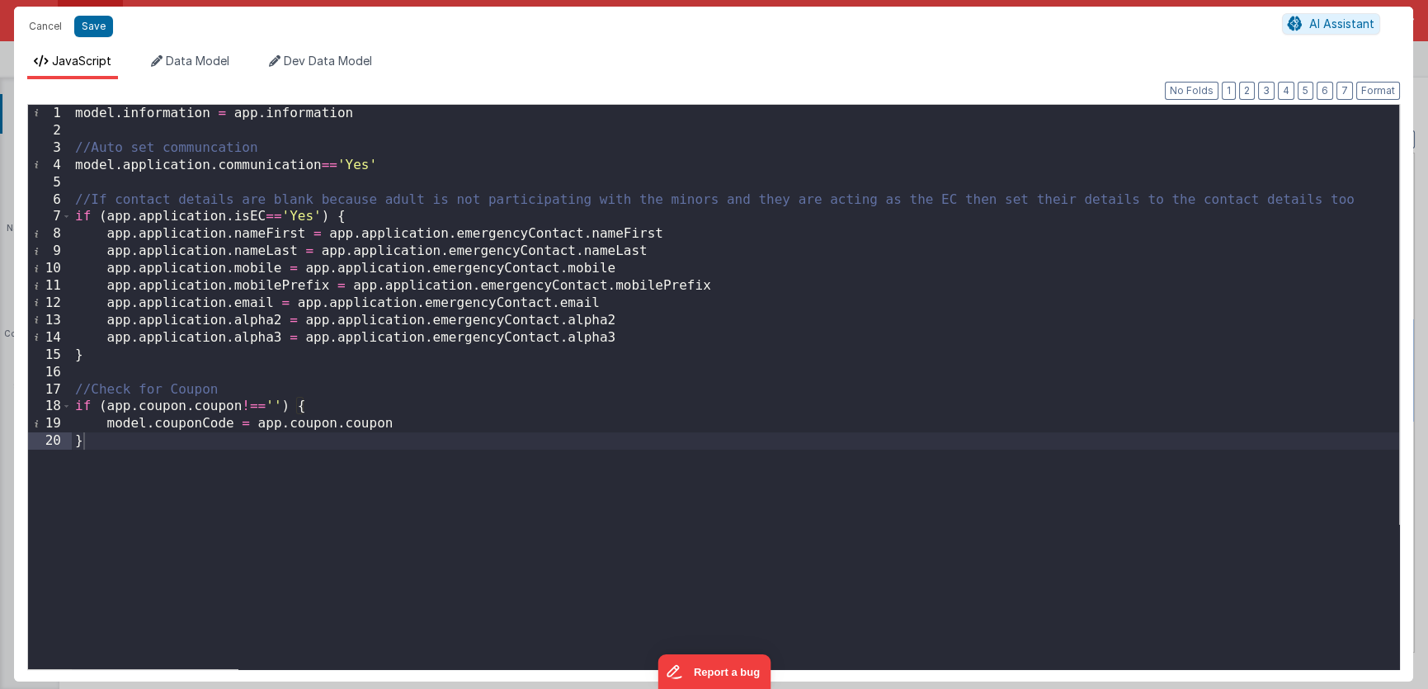
click at [229, 441] on div "model . information = app . information //Auto set communcation model . applica…" at bounding box center [736, 405] width 1328 height 600
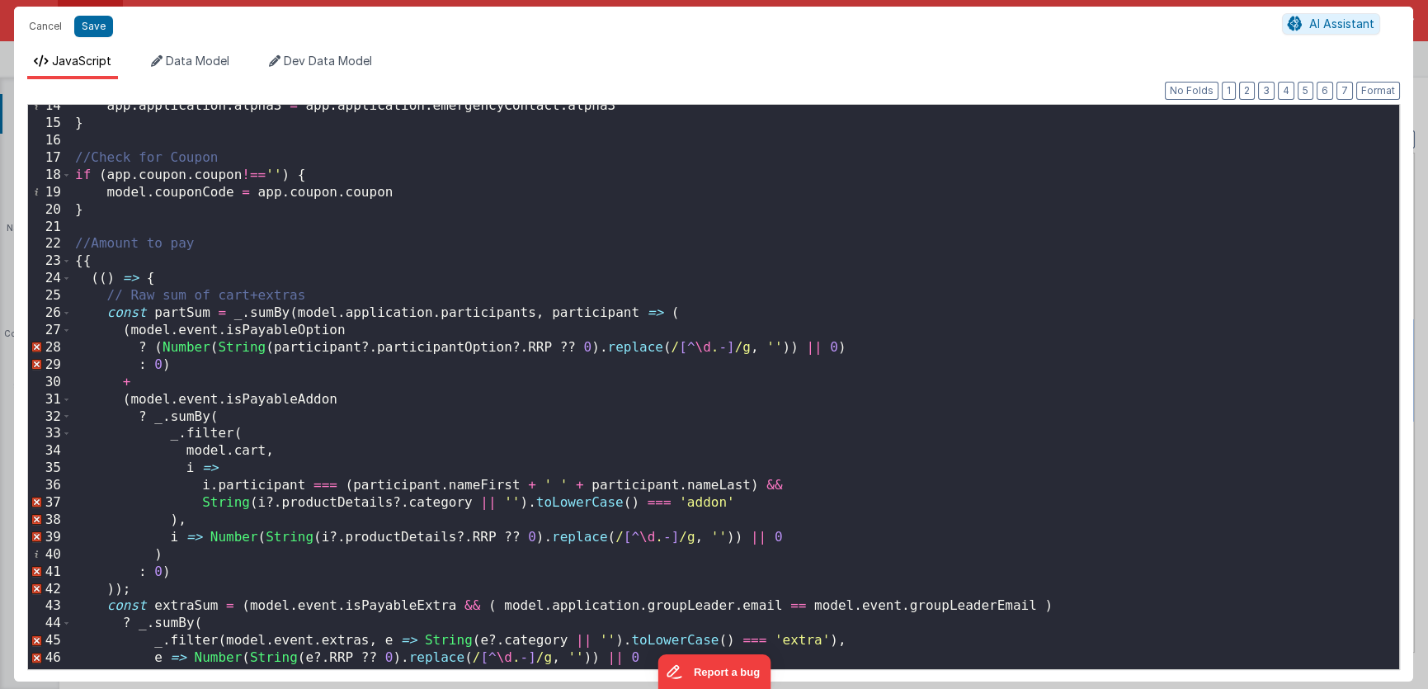
scroll to position [231, 0]
click at [108, 264] on div "app . application . alpha3 = app . application . emergencyContact . alpha3 } //…" at bounding box center [730, 397] width 1316 height 600
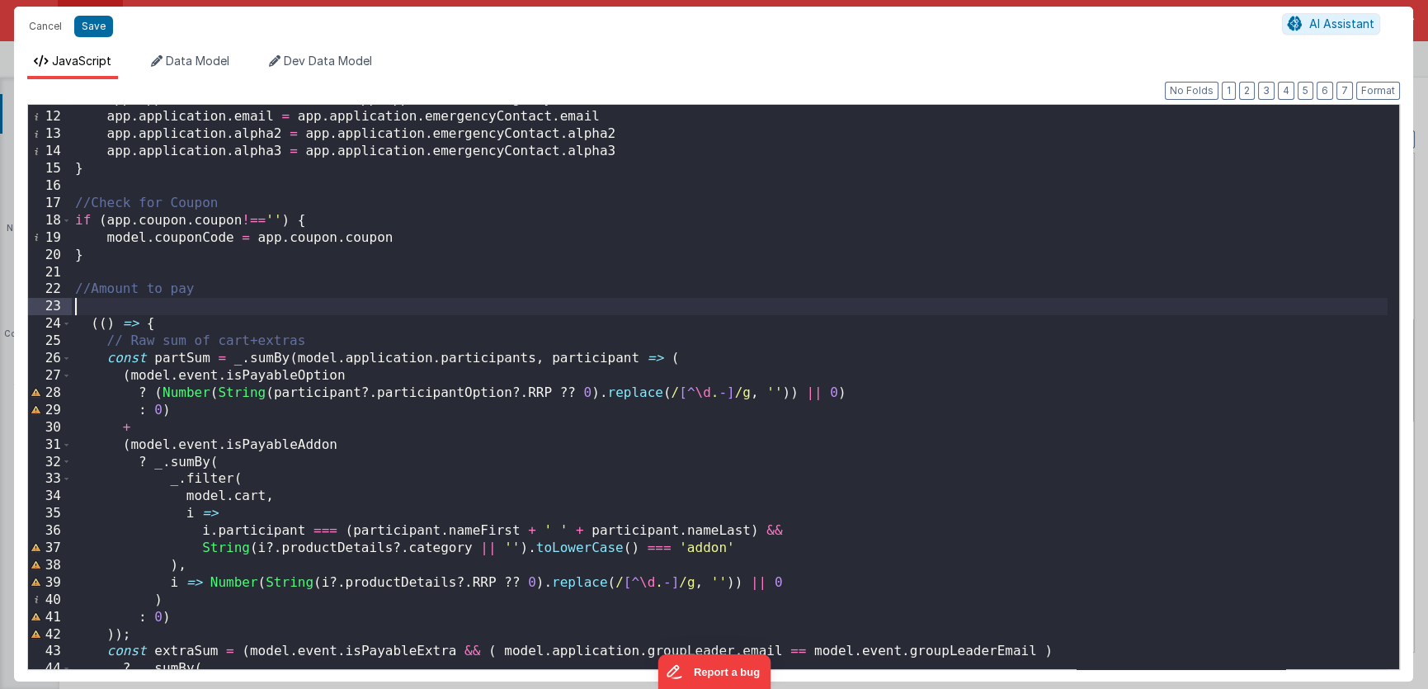
scroll to position [80, 0]
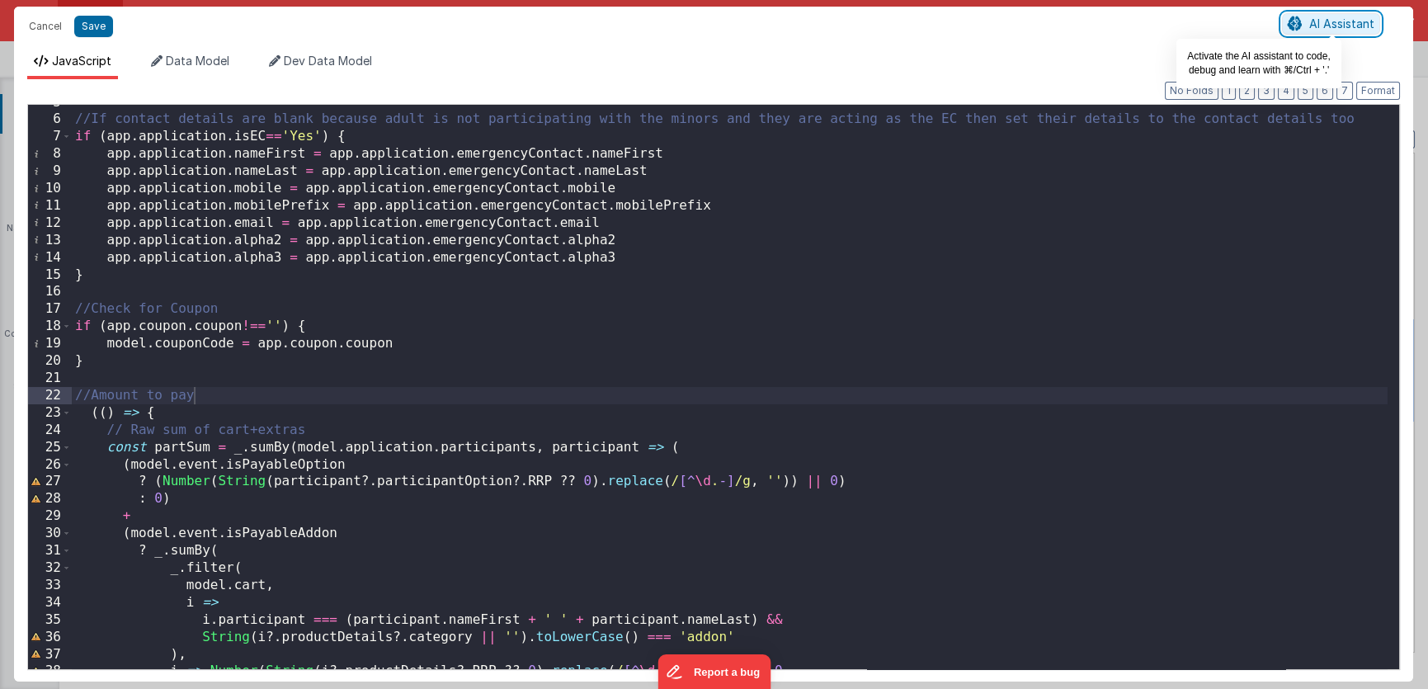
click at [1302, 25] on icon at bounding box center [1295, 24] width 15 height 1
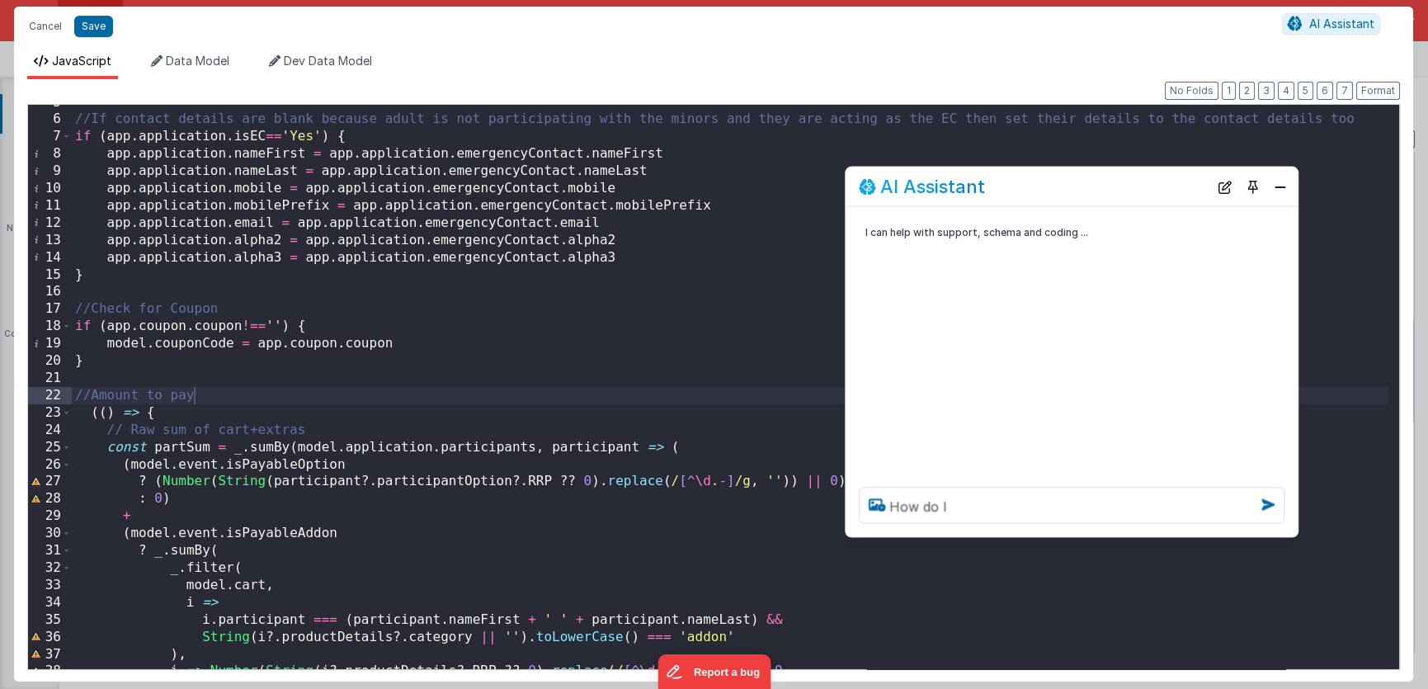
drag, startPoint x: 266, startPoint y: 326, endPoint x: 1079, endPoint y: 199, distance: 823.1
click at [1081, 188] on div "AI Assistant" at bounding box center [1034, 187] width 350 height 20
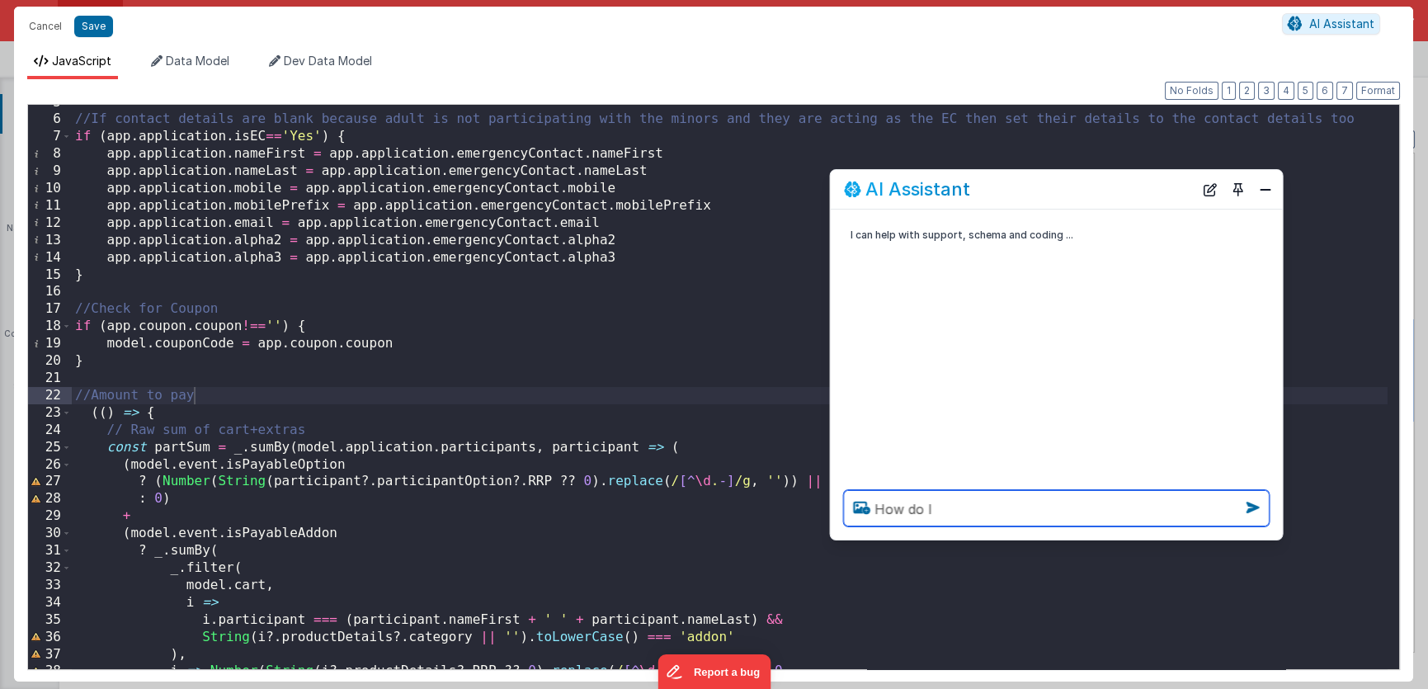
click at [1033, 505] on textarea "How do I" at bounding box center [1057, 508] width 426 height 36
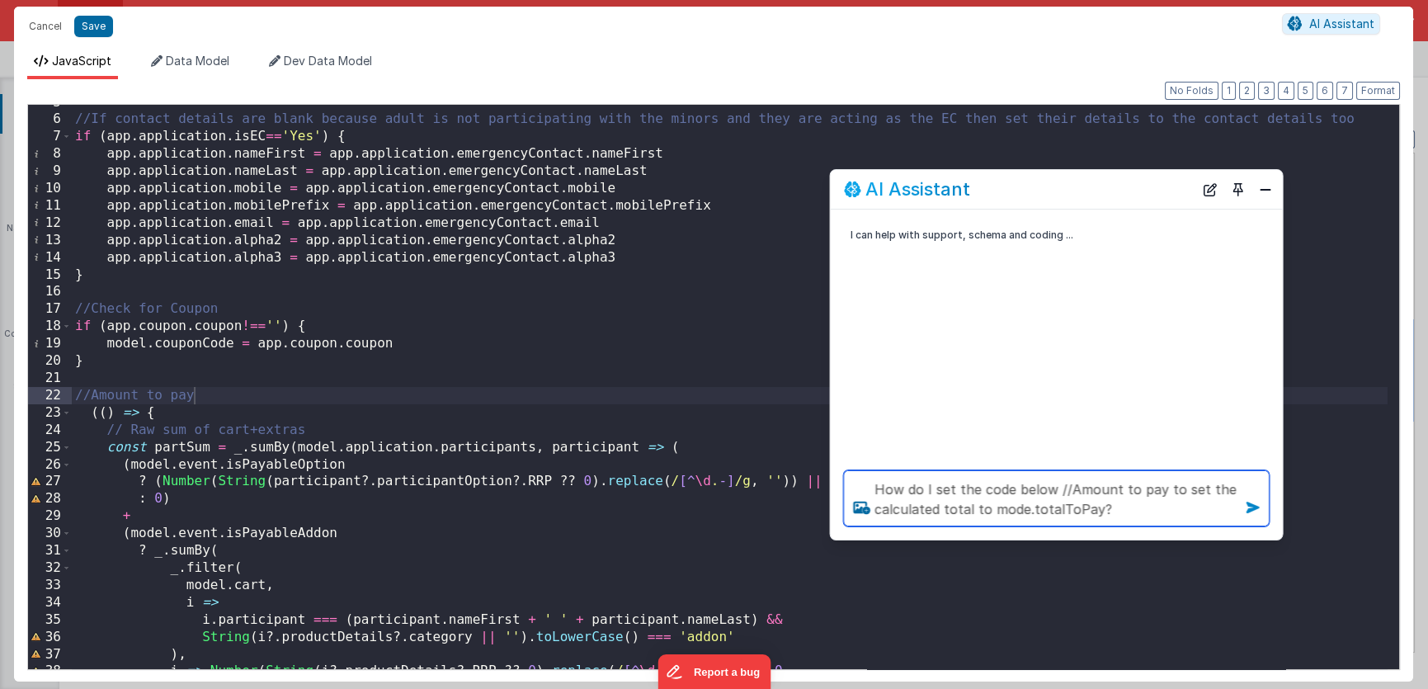
type textarea "How do I set the code below //Amount to pay to set the calculated total to mode…"
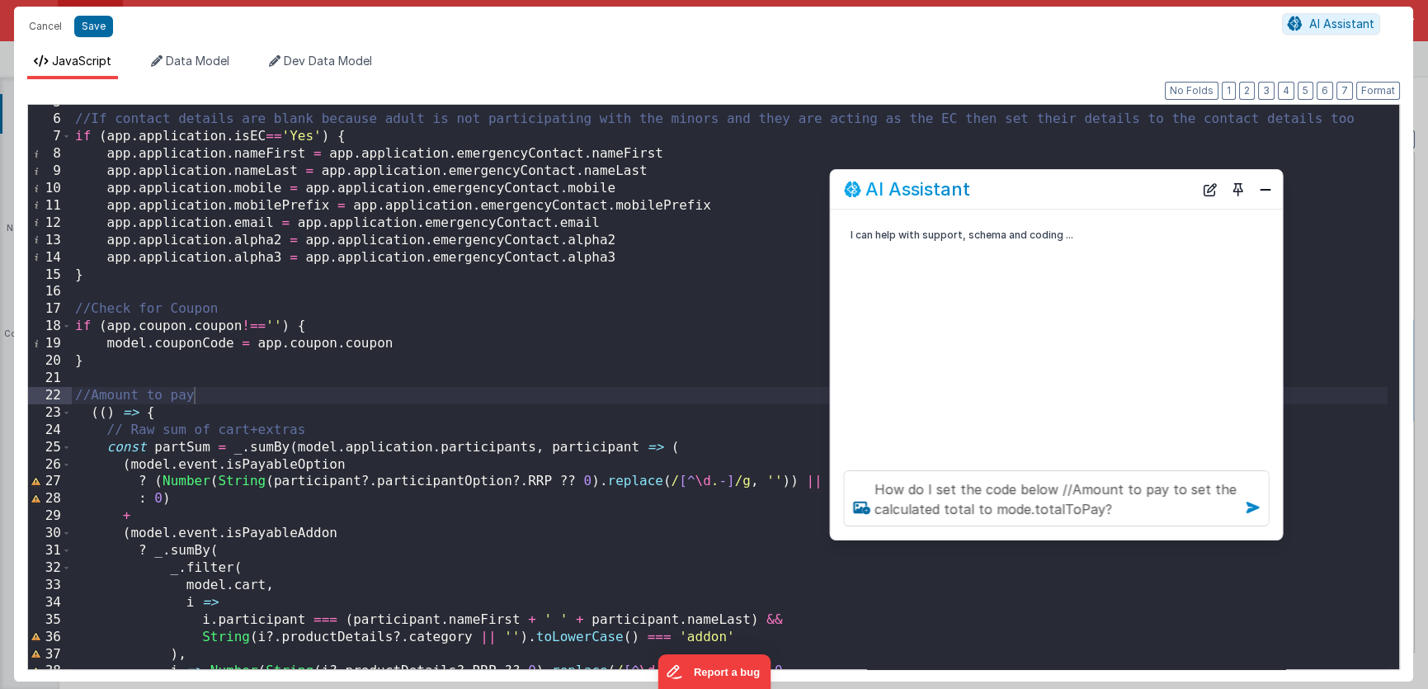
click at [1245, 511] on icon at bounding box center [1253, 507] width 26 height 26
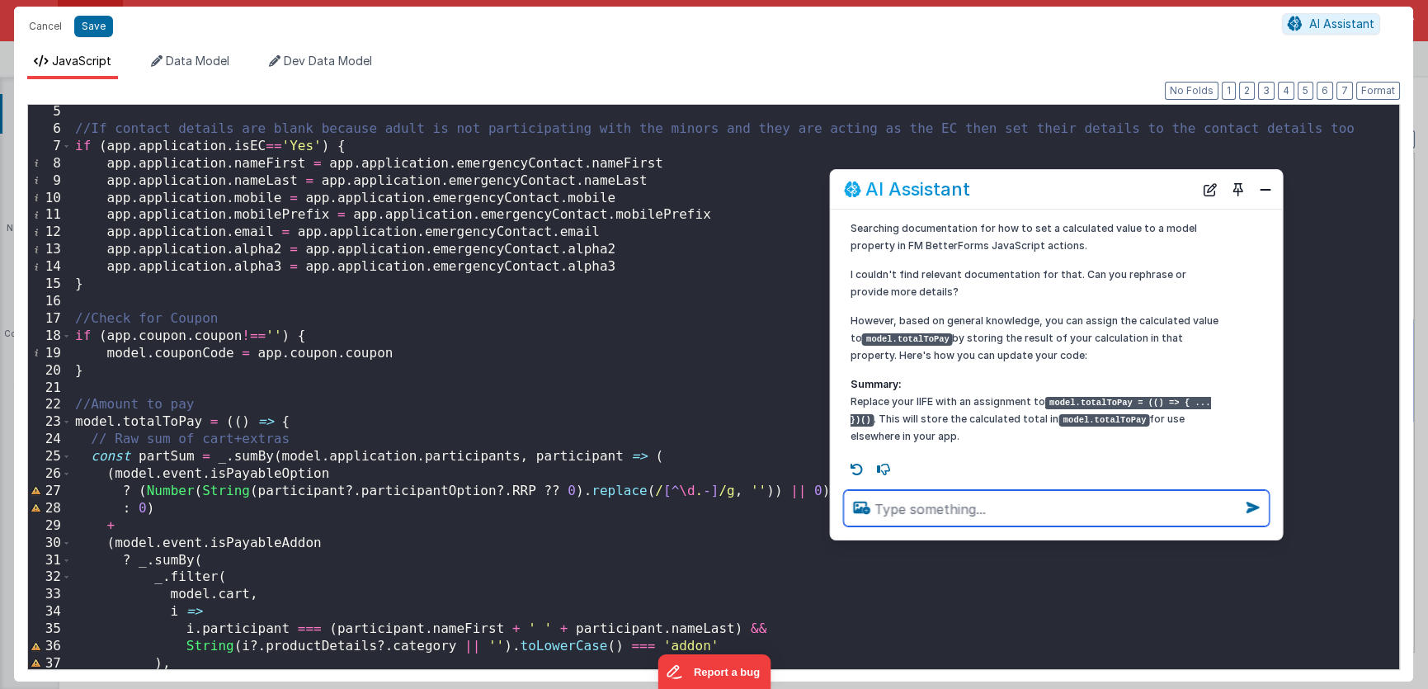
scroll to position [70, 0]
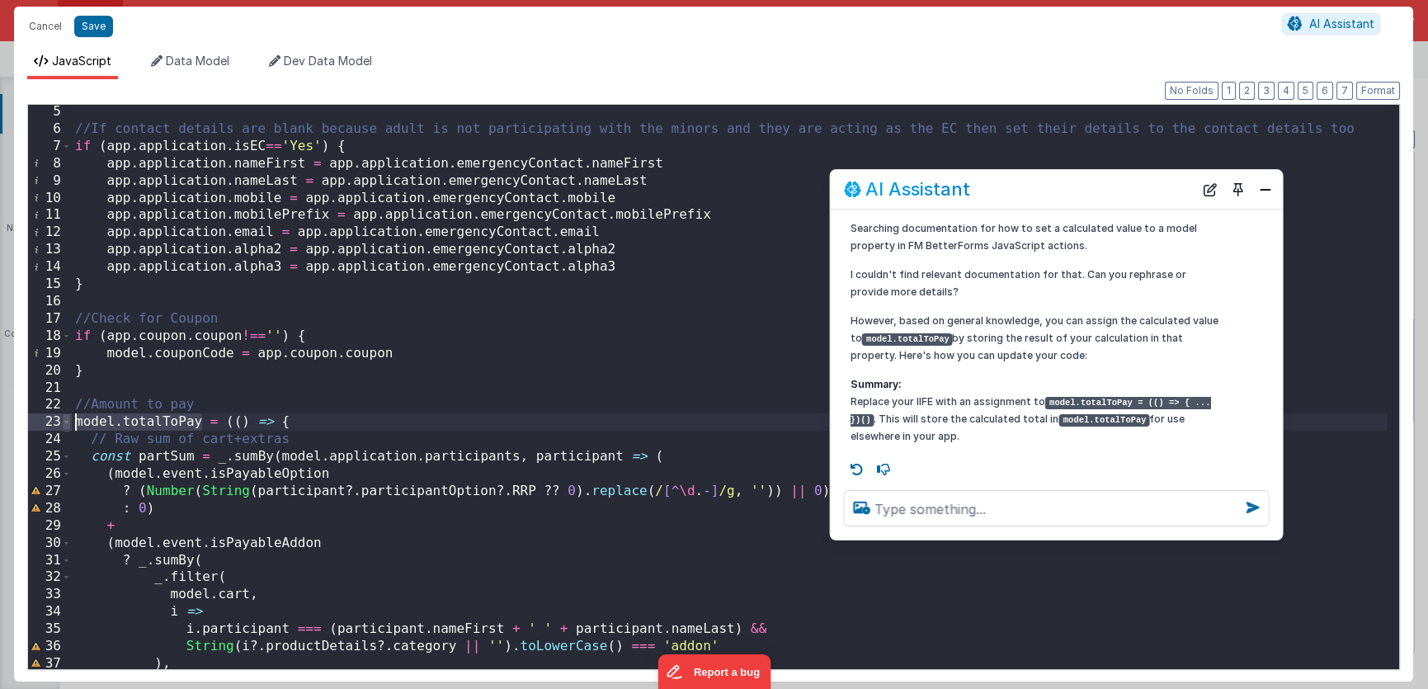
drag, startPoint x: 204, startPoint y: 421, endPoint x: 65, endPoint y: 424, distance: 138.6
click at [65, 424] on div "5 6 7 8 9 10 11 12 13 14 15 16 17 18 19 20 21 22 23 24 25 26 27 28 29 30 31 32 …" at bounding box center [713, 387] width 1372 height 566
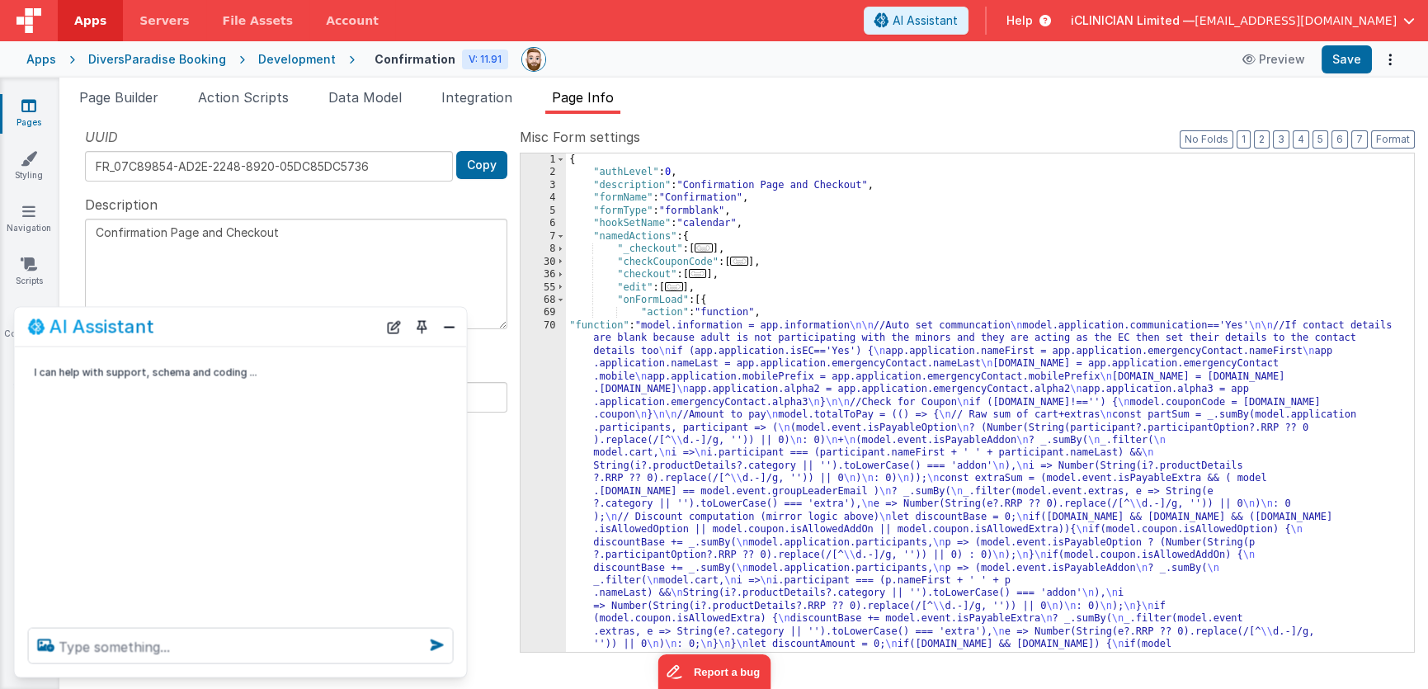
scroll to position [0, 0]
click at [1344, 59] on button "Save" at bounding box center [1346, 59] width 50 height 28
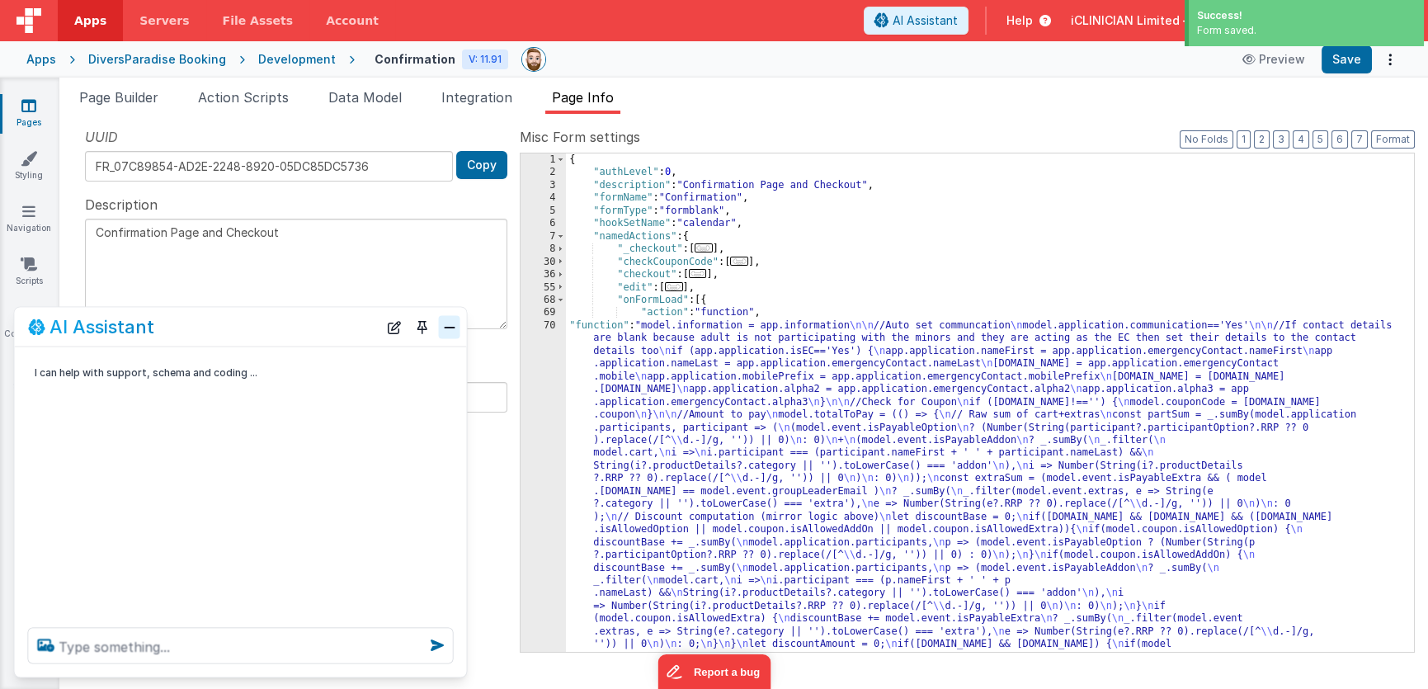
click at [452, 329] on button "Close" at bounding box center [449, 326] width 21 height 23
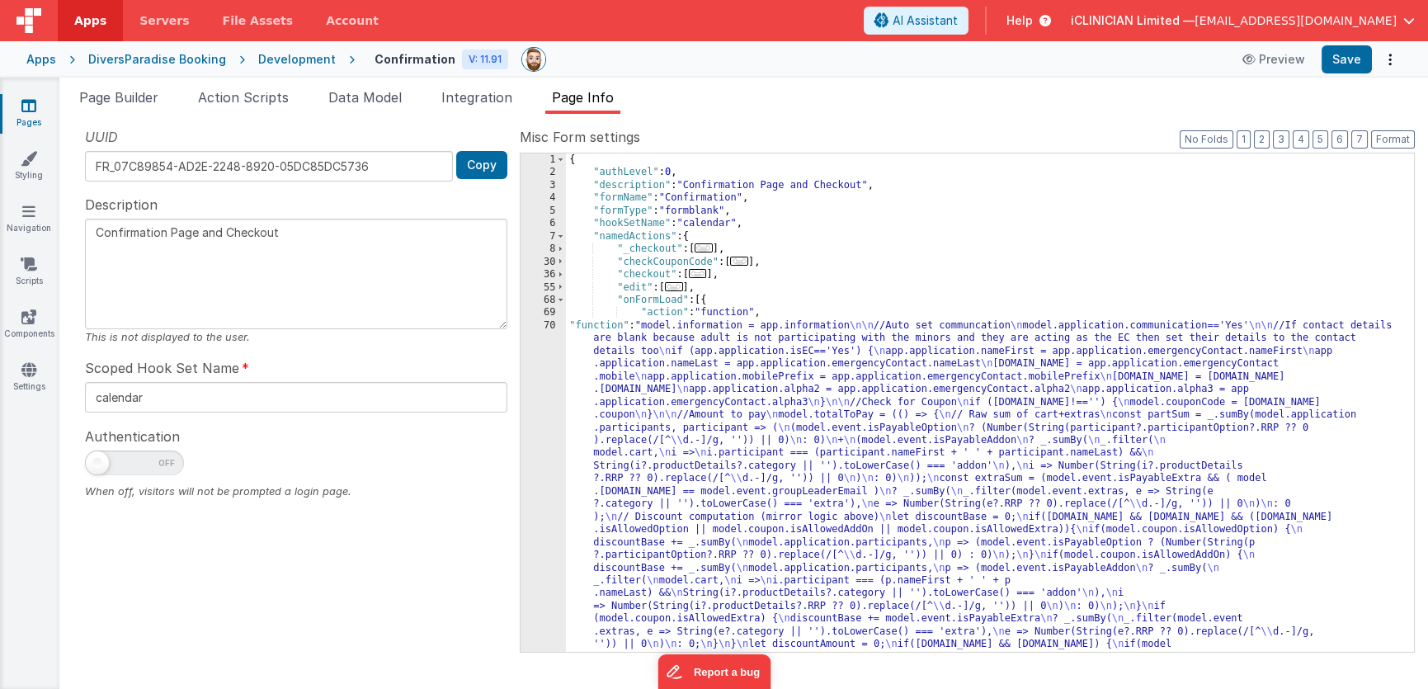
click at [715, 431] on div "{ "authLevel" : 0 , "description" : "Confirmation Page and Checkout" , "formNam…" at bounding box center [984, 593] width 836 height 881
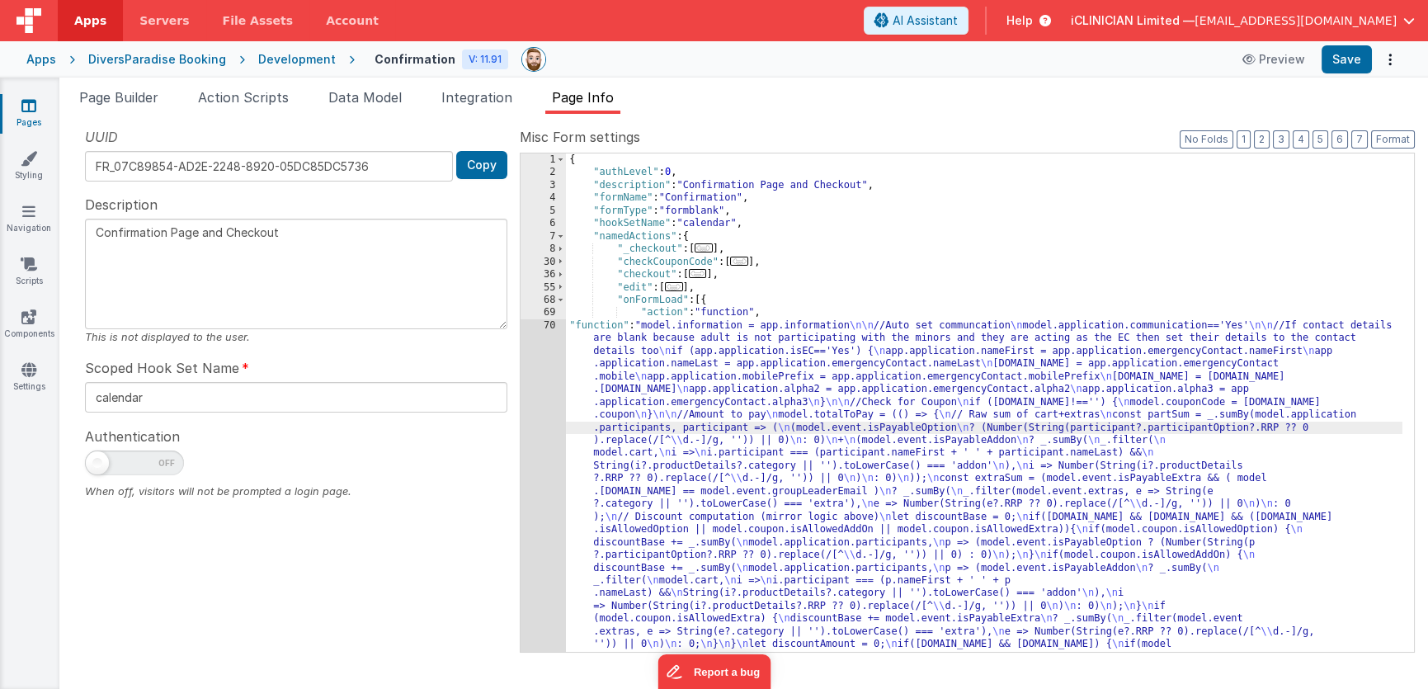
click at [549, 446] on div "1 2 3 4 5 6 7 8 30 36 55 68 69 70" at bounding box center [542, 593] width 45 height 881
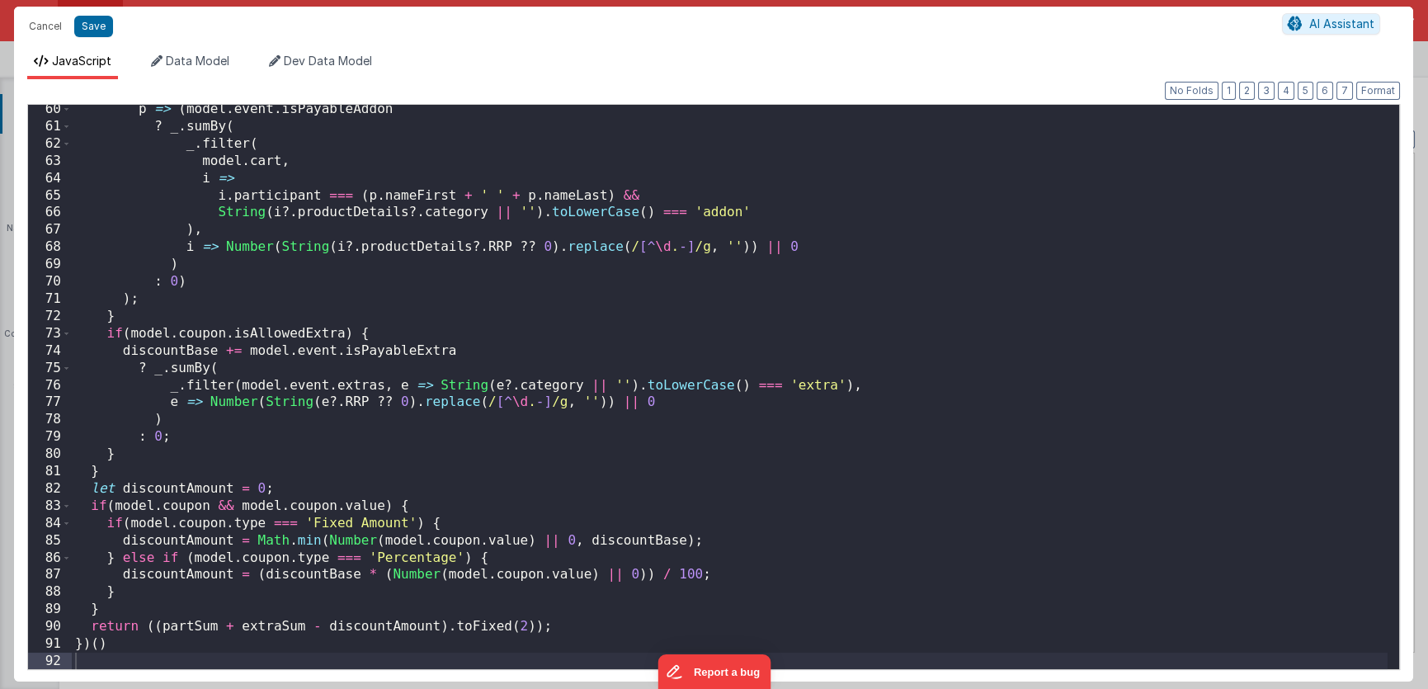
scroll to position [1020, 0]
drag, startPoint x: 450, startPoint y: 628, endPoint x: 541, endPoint y: 624, distance: 91.6
click at [541, 624] on div "p => ( model . event . isPayableAddon ? _ . sumBy ( _ . filter ( model . cart ,…" at bounding box center [730, 401] width 1316 height 600
click at [165, 628] on div "p => ( model . event . isPayableAddon ? _ . sumBy ( _ . filter ( model . cart ,…" at bounding box center [730, 401] width 1316 height 600
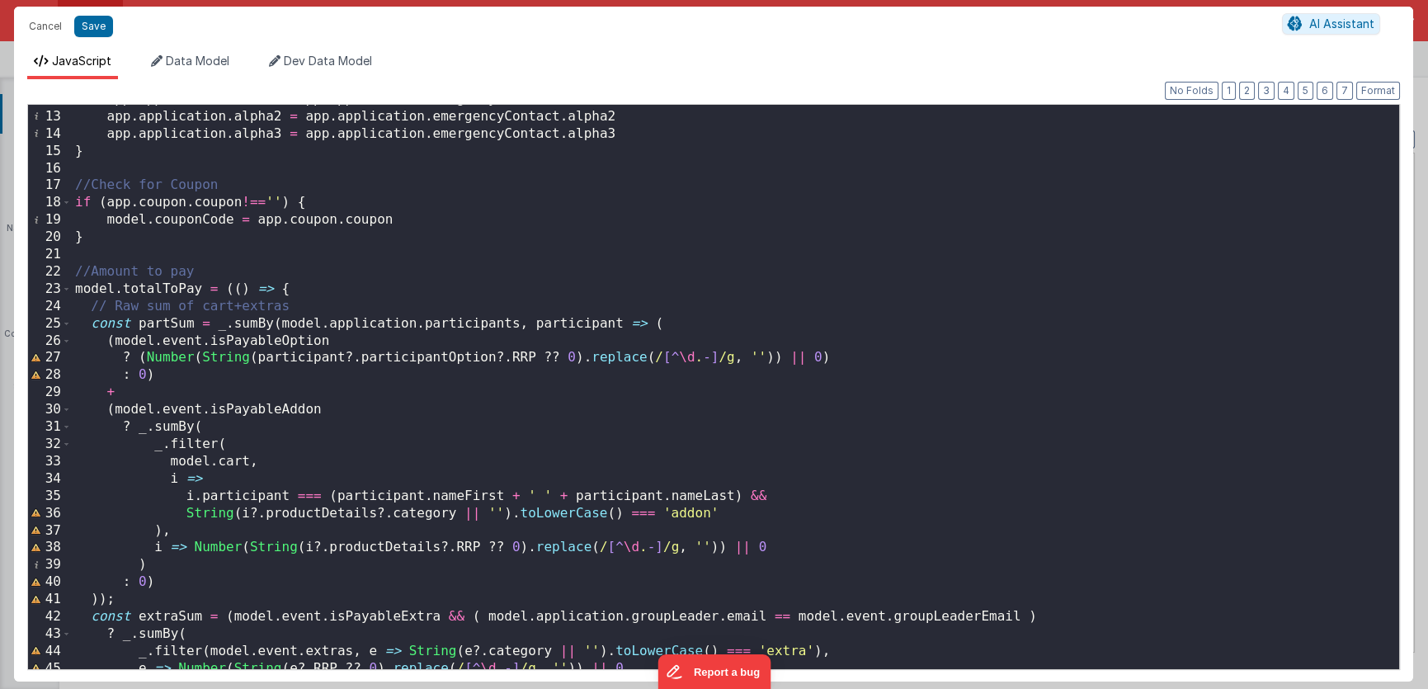
scroll to position [0, 0]
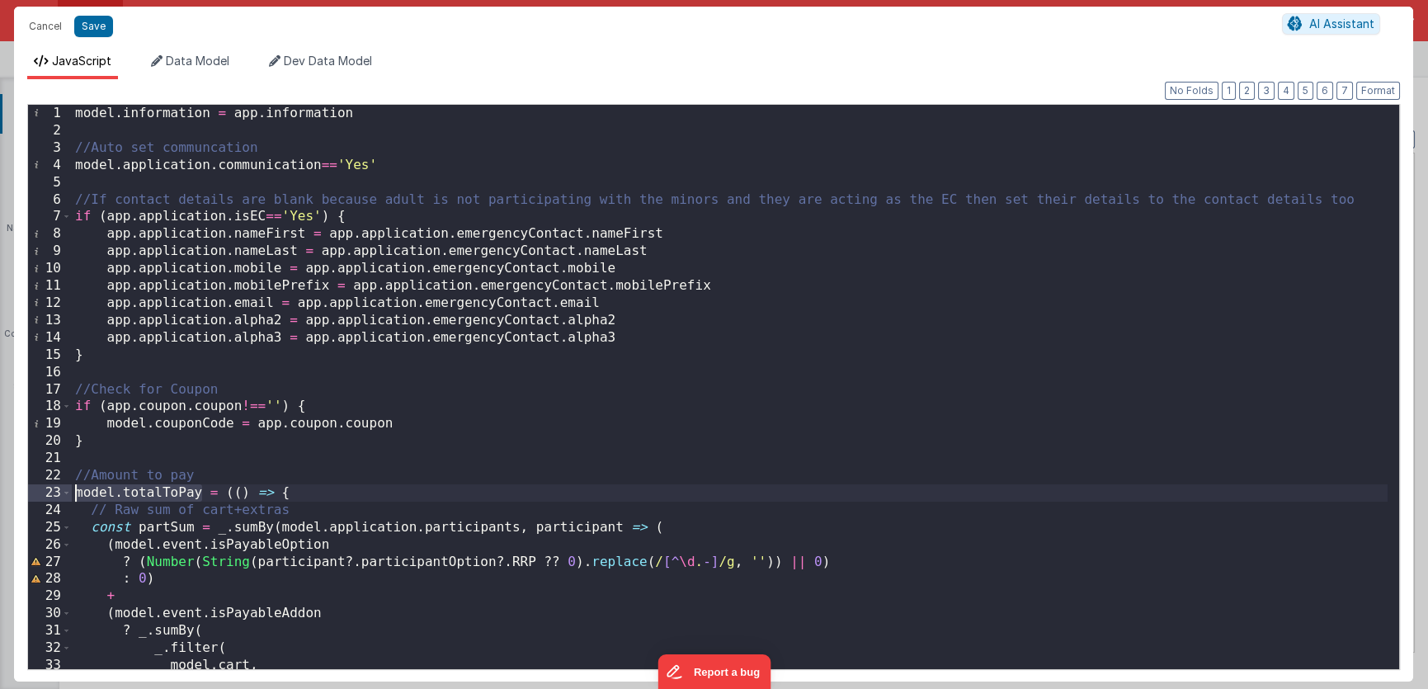
drag, startPoint x: 202, startPoint y: 492, endPoint x: 58, endPoint y: 489, distance: 144.4
click at [58, 489] on div "1 2 3 4 5 6 7 8 9 10 11 12 13 14 15 16 17 18 19 20 21 22 23 24 25 26 27 28 29 3…" at bounding box center [713, 387] width 1372 height 566
click at [1325, 27] on span "AI Assistant" at bounding box center [1341, 23] width 65 height 14
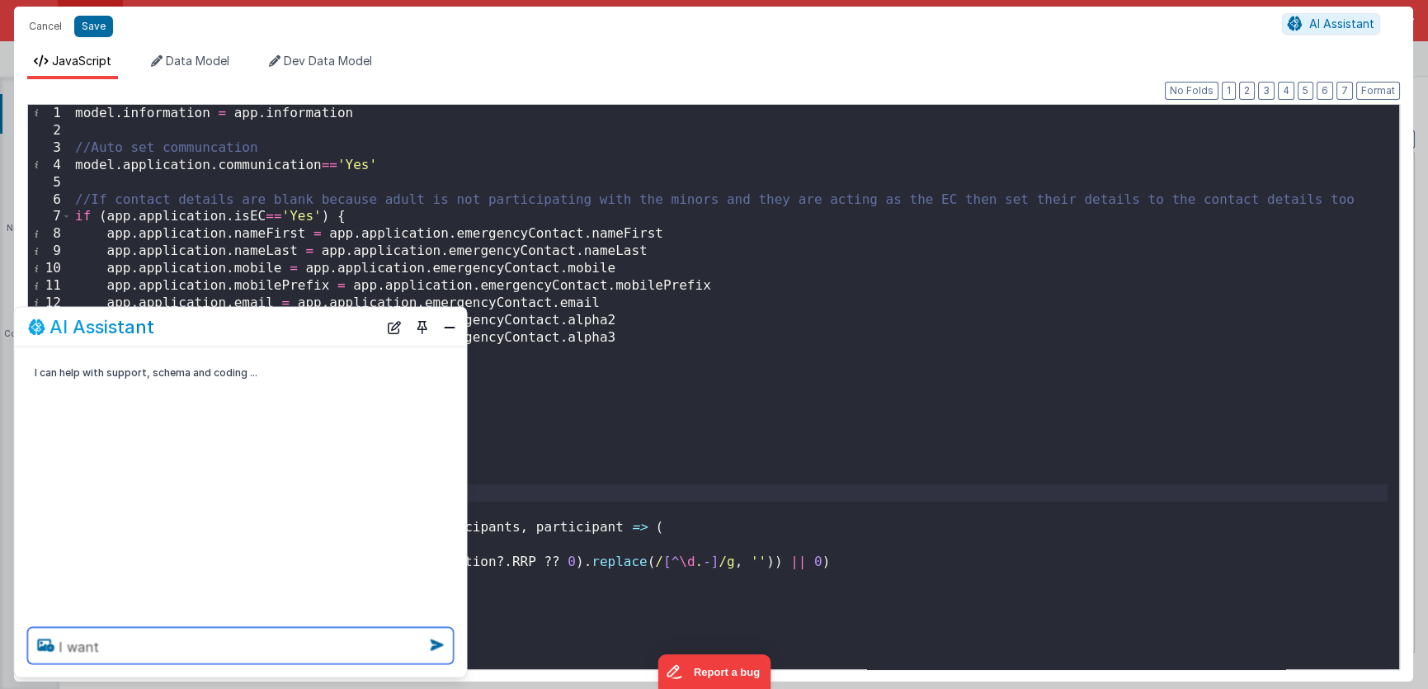
paste textarea "model.totalToPay"
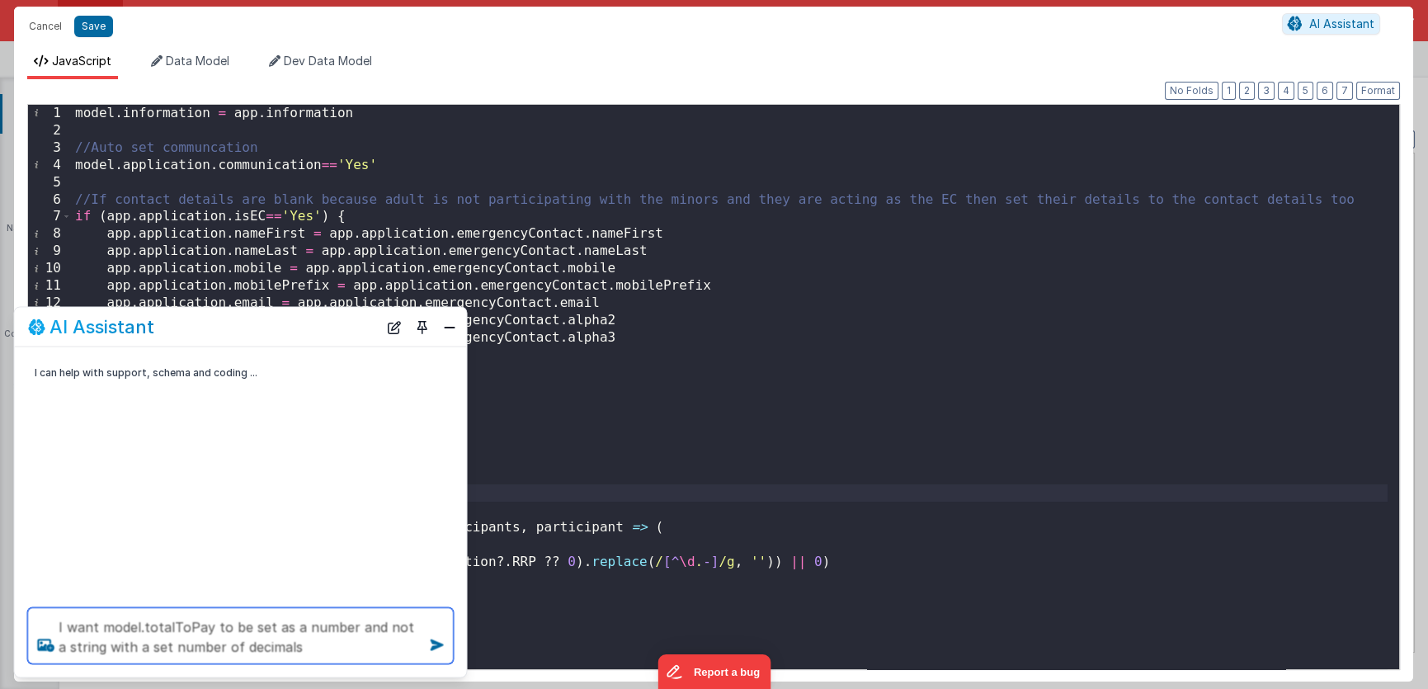
type textarea "I want model.totalToPay to be set as a number and not a string with a set numbe…"
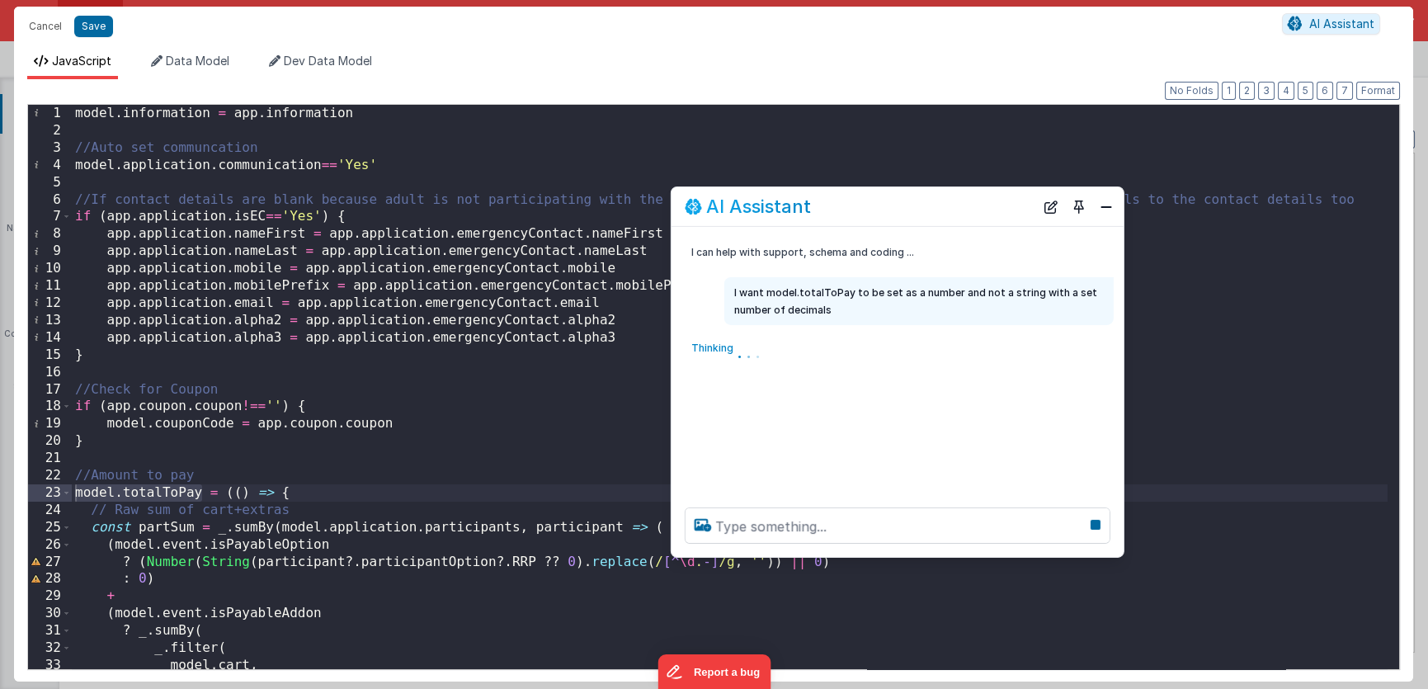
drag, startPoint x: 306, startPoint y: 328, endPoint x: 1031, endPoint y: 170, distance: 742.1
click at [1031, 196] on div "AI Assistant" at bounding box center [860, 206] width 350 height 20
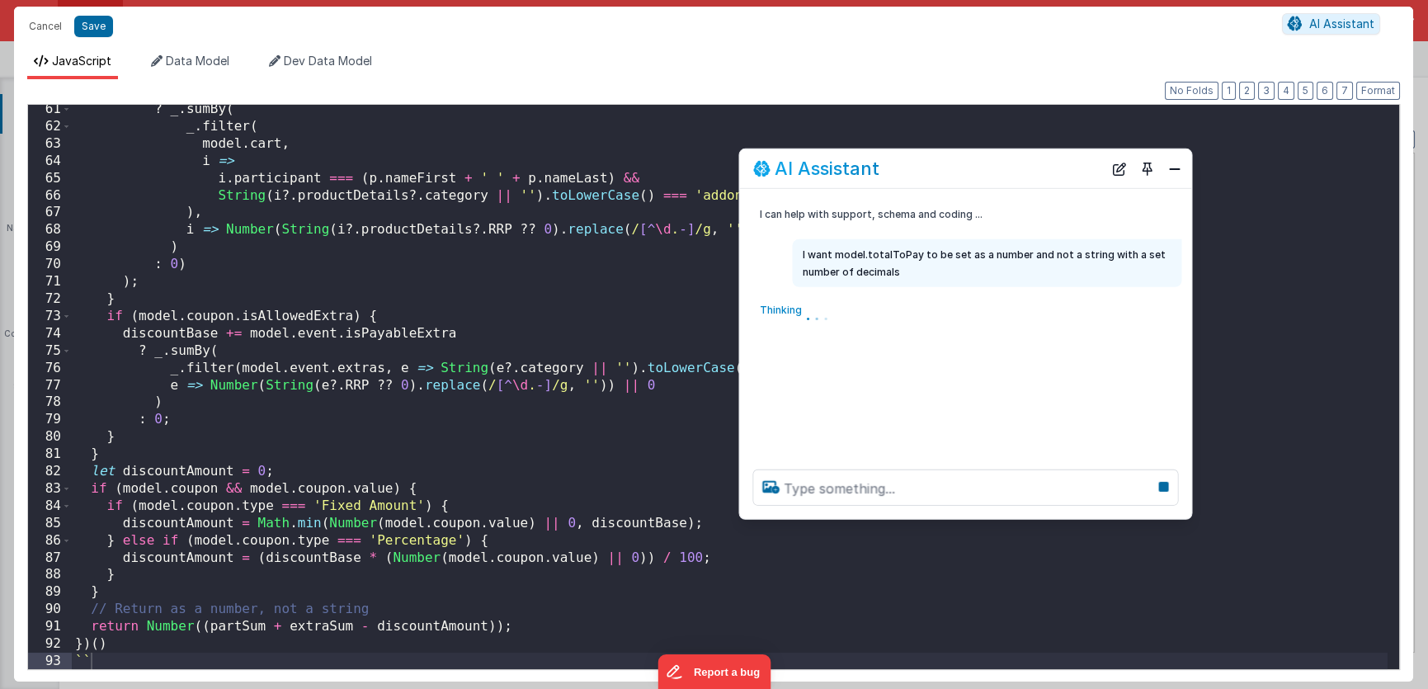
scroll to position [1039, 0]
click at [647, 280] on div "? _ . sumBy ( _ . filter ( model . cart , i => i . participant === ( p . nameFi…" at bounding box center [730, 401] width 1316 height 600
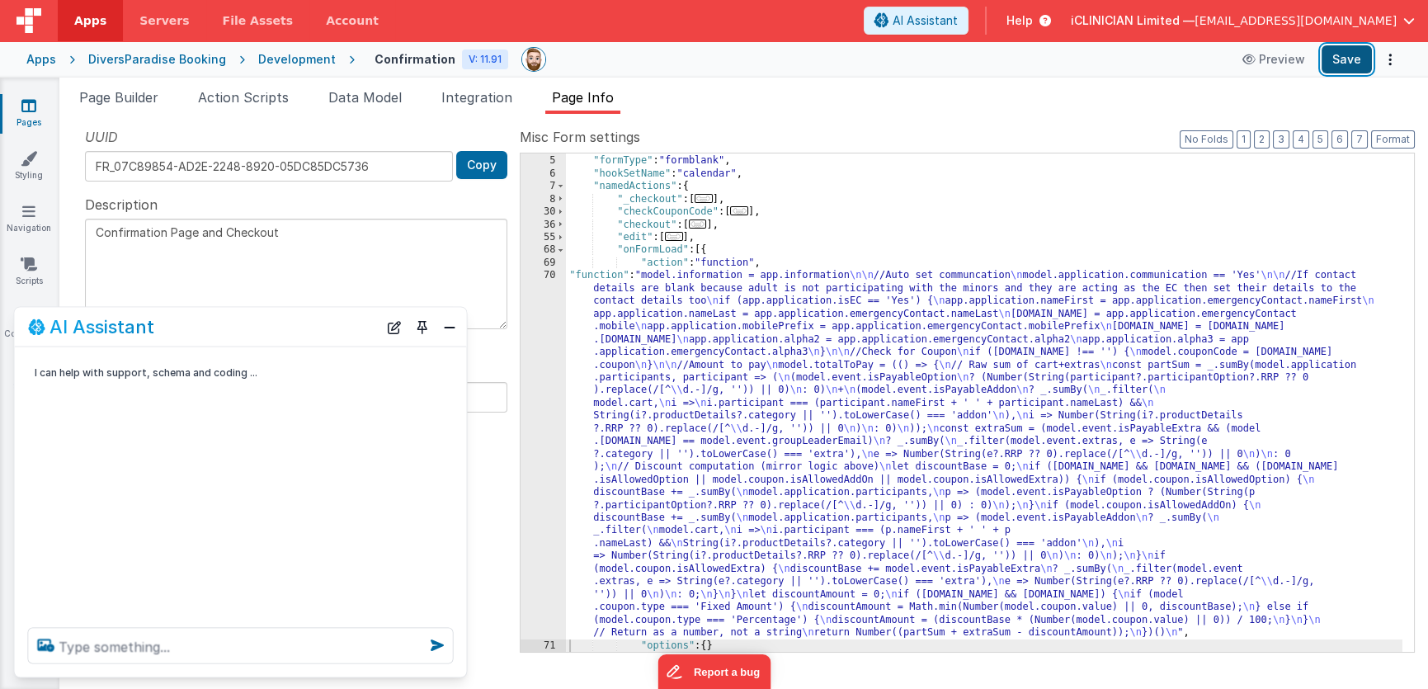
drag, startPoint x: 1363, startPoint y: 54, endPoint x: 1333, endPoint y: 57, distance: 30.7
click at [1363, 54] on button "Save" at bounding box center [1346, 59] width 50 height 28
click at [692, 352] on div ""formName" : "Confirmation" , "formType" : "formblank" , "hookSetName" : "calen…" at bounding box center [984, 404] width 836 height 524
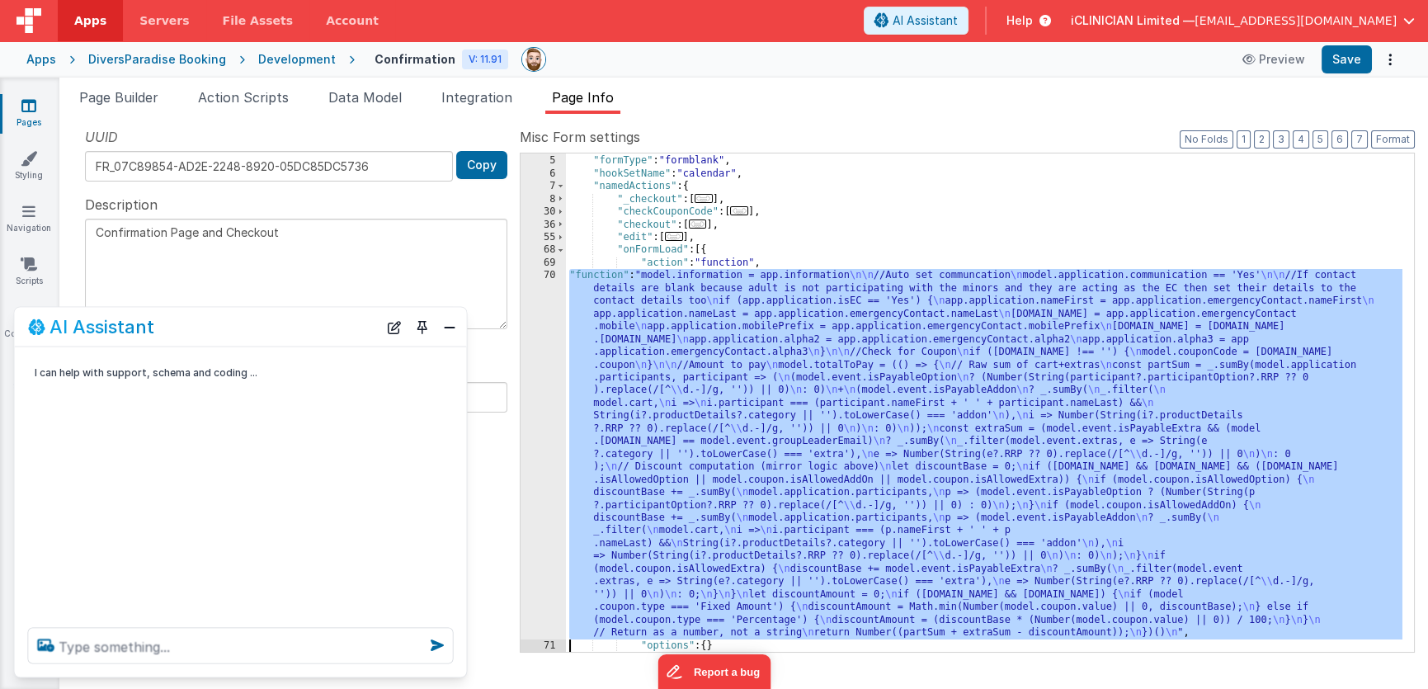
click at [539, 416] on div "70" at bounding box center [542, 454] width 45 height 370
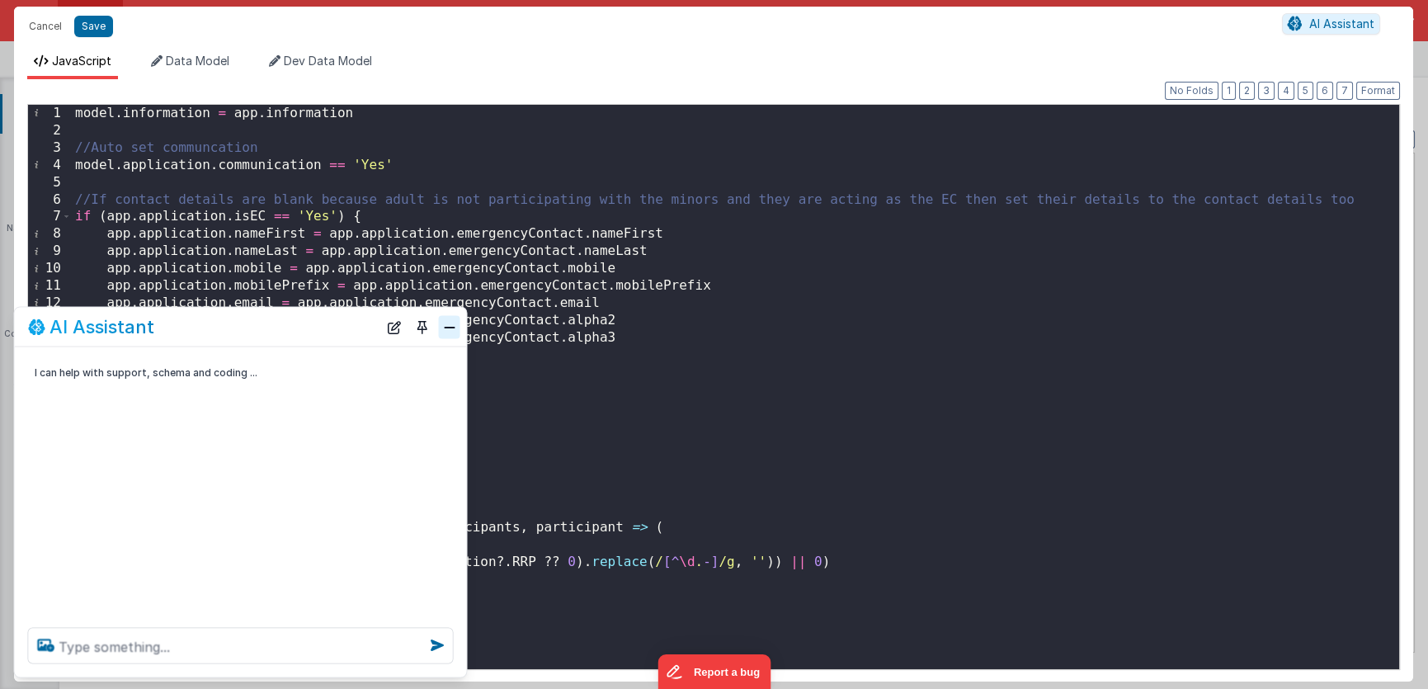
click at [448, 328] on button "Close" at bounding box center [449, 326] width 21 height 23
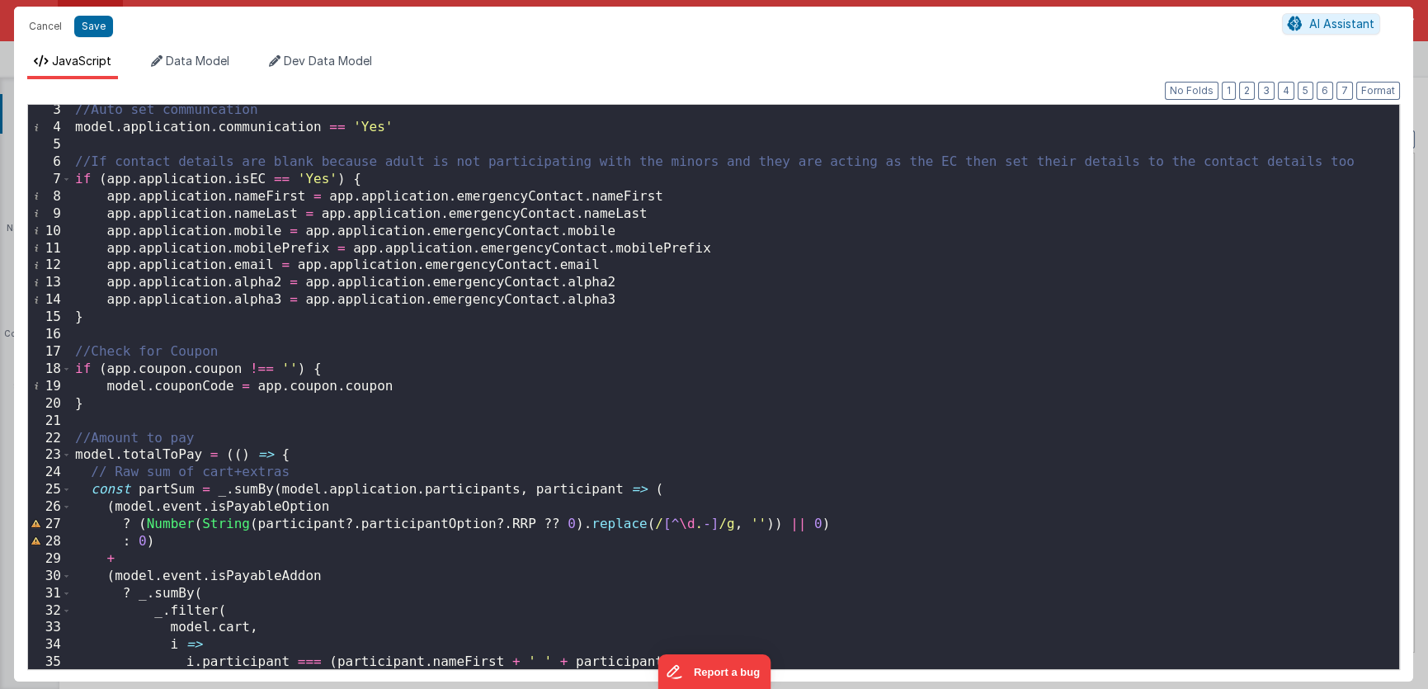
scroll to position [37, 0]
click at [215, 436] on div "//Auto set communcation model . application . communication == 'Yes' //If conta…" at bounding box center [730, 401] width 1316 height 600
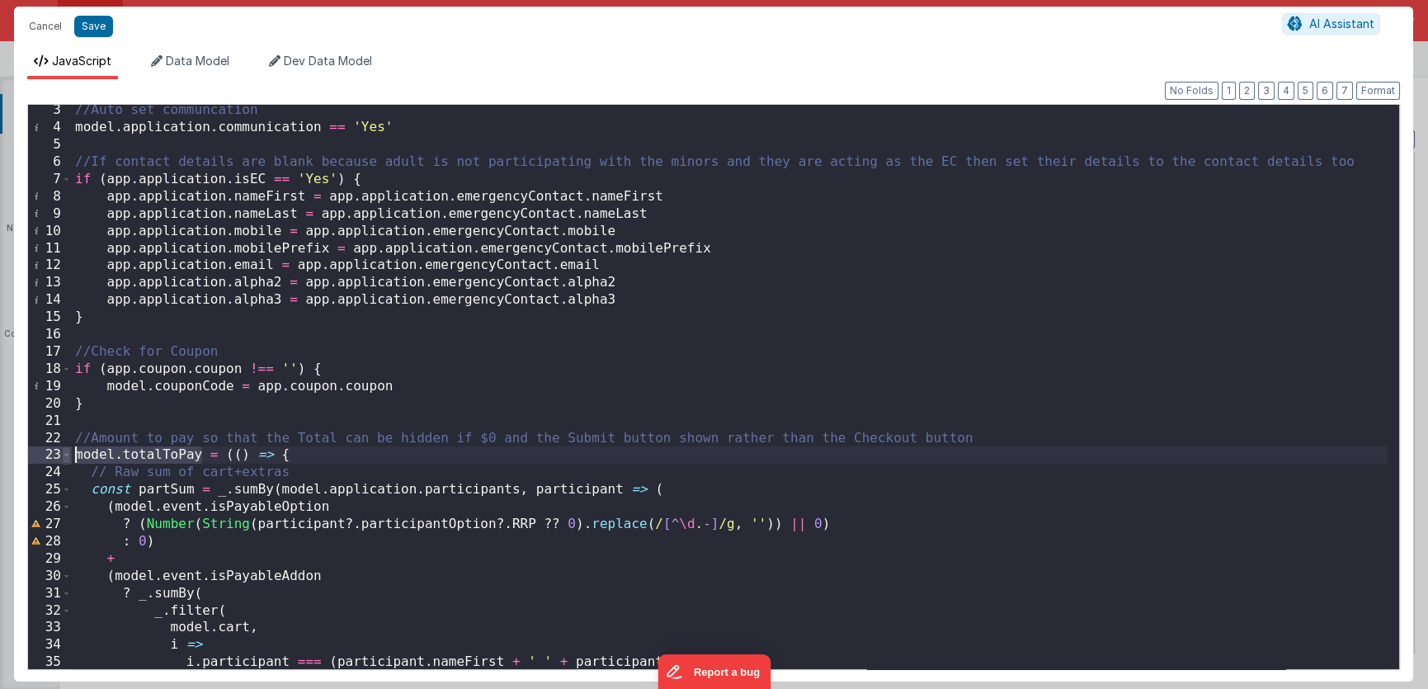
drag, startPoint x: 200, startPoint y: 454, endPoint x: 63, endPoint y: 452, distance: 136.9
click at [63, 452] on div "3 4 5 6 7 8 9 10 11 12 13 14 15 16 17 18 19 20 21 22 23 24 25 26 27 28 29 30 31…" at bounding box center [713, 387] width 1372 height 566
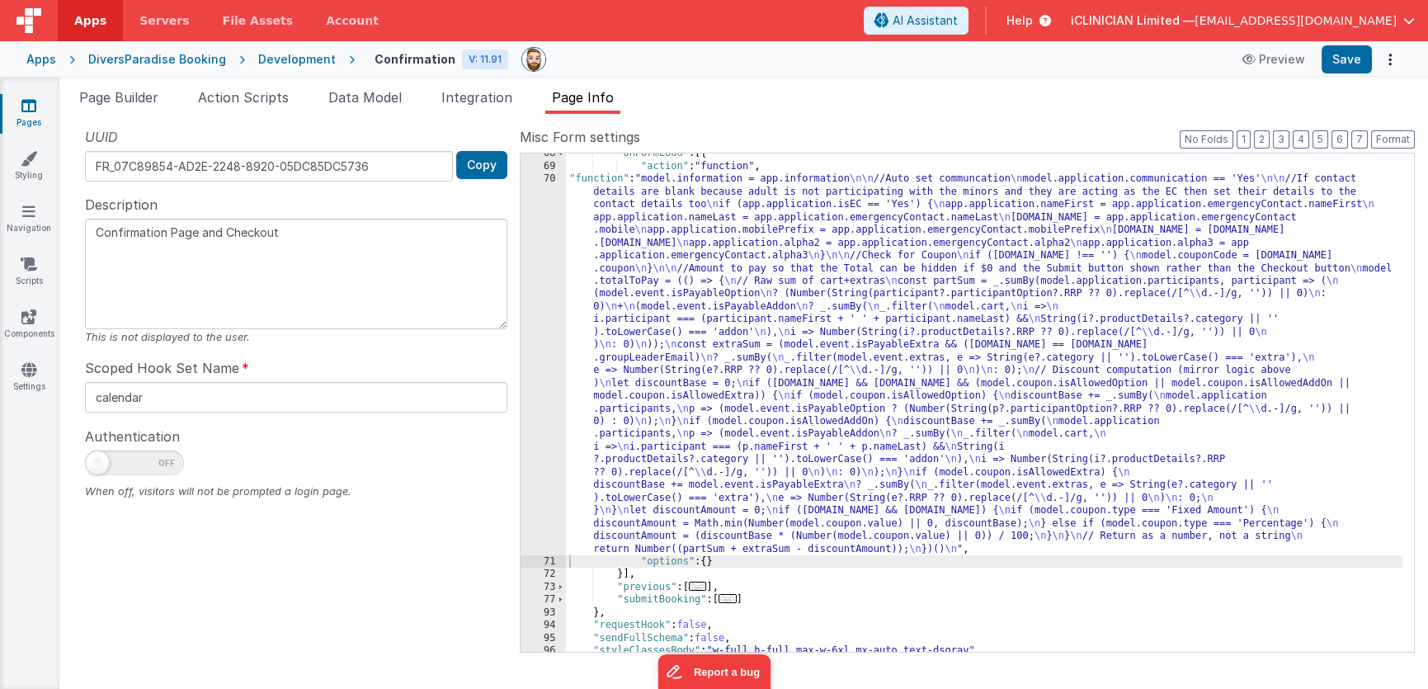
scroll to position [190, 0]
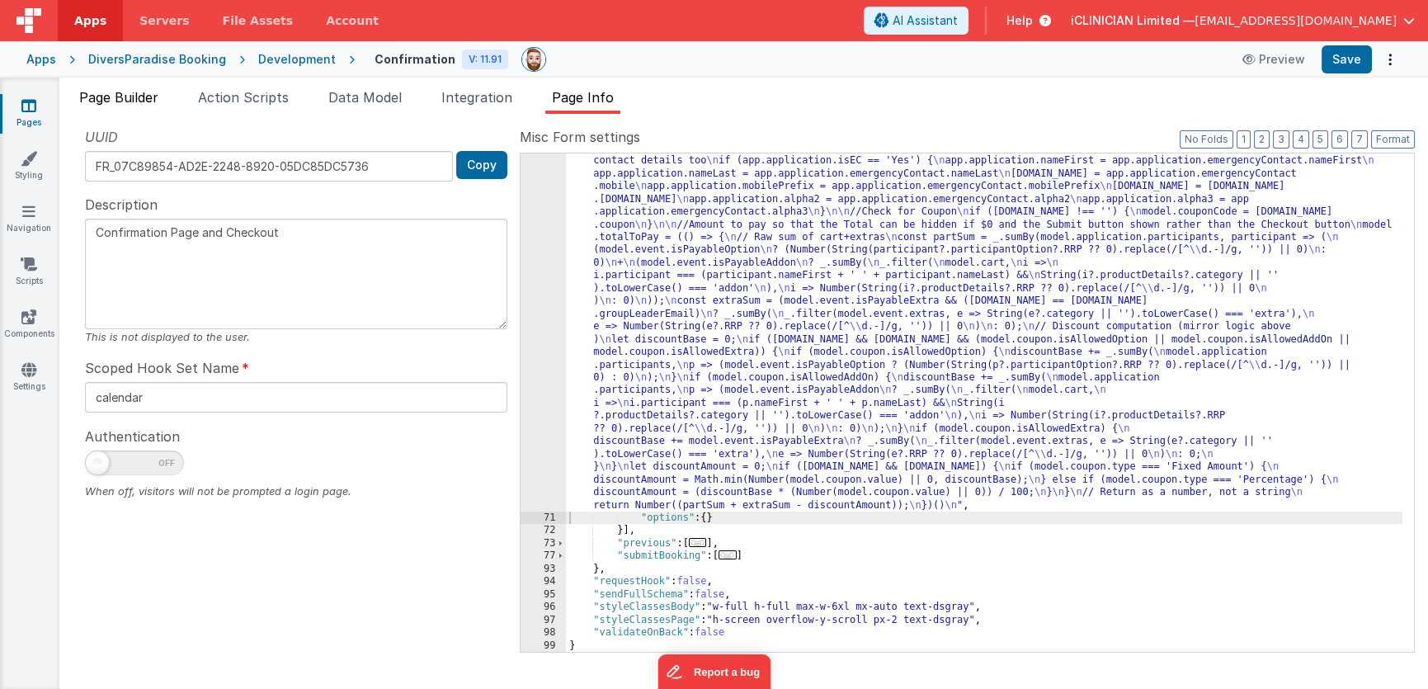
click at [138, 101] on span "Page Builder" at bounding box center [118, 97] width 79 height 16
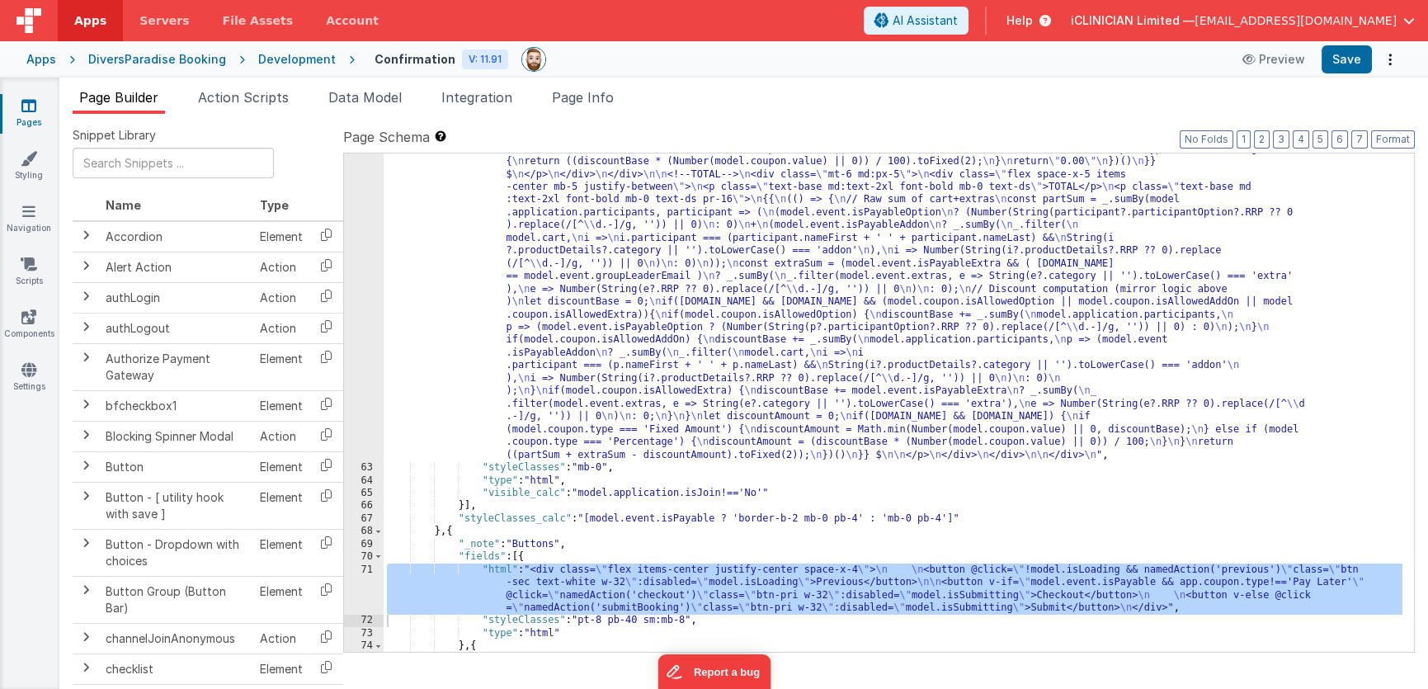
scroll to position [2255, 0]
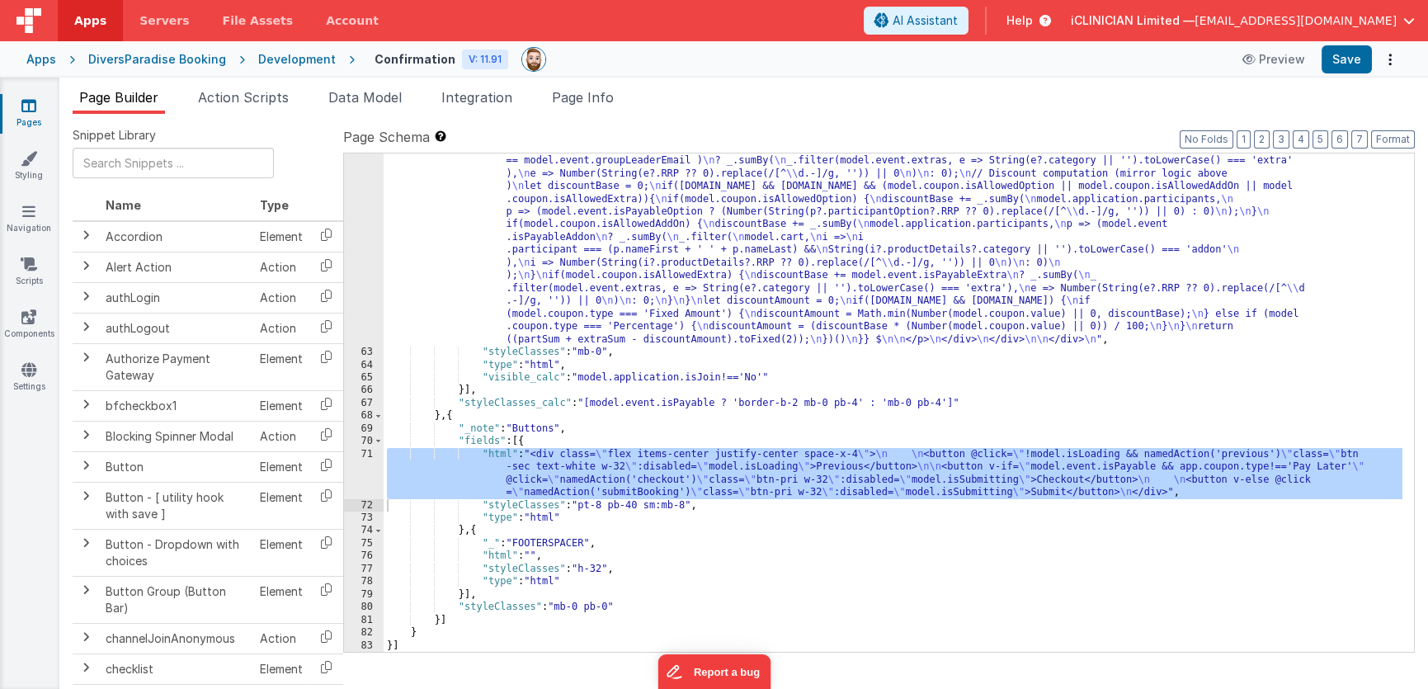
click at [803, 467] on div ""html" : "<!-- Cart and Extras with computed TOTAL --> \n <div class= \" bg-whi…" at bounding box center [893, 142] width 1019 height 1429
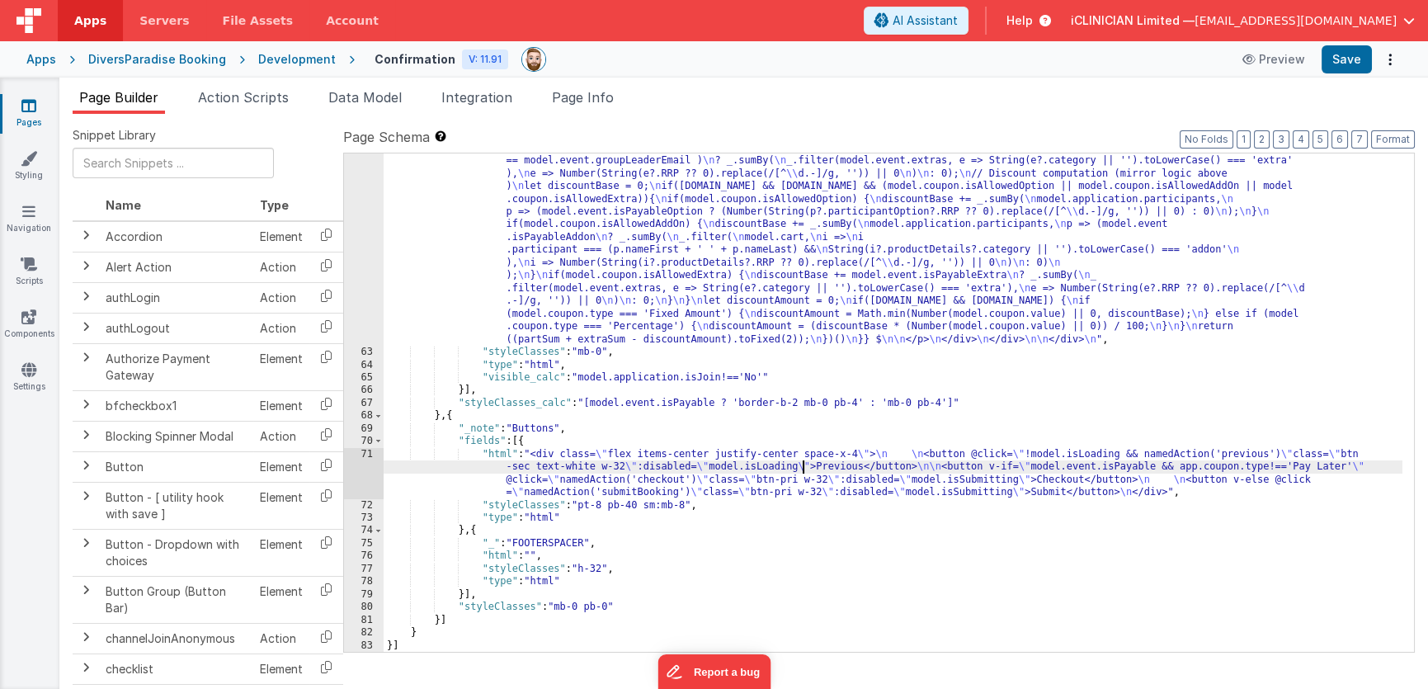
click at [360, 468] on div "71" at bounding box center [364, 473] width 40 height 51
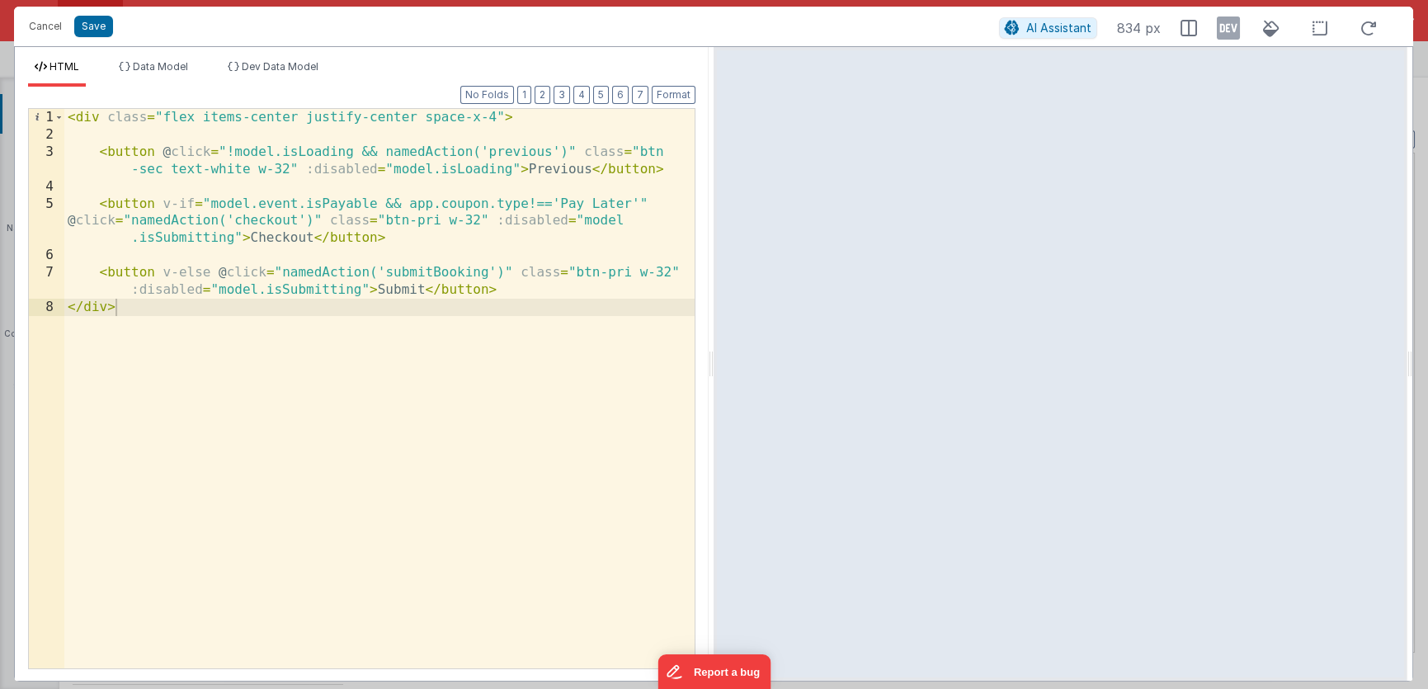
click at [637, 201] on div "< div class = "flex items-center justify-center space-x-4" > < button @ click =…" at bounding box center [379, 406] width 630 height 595
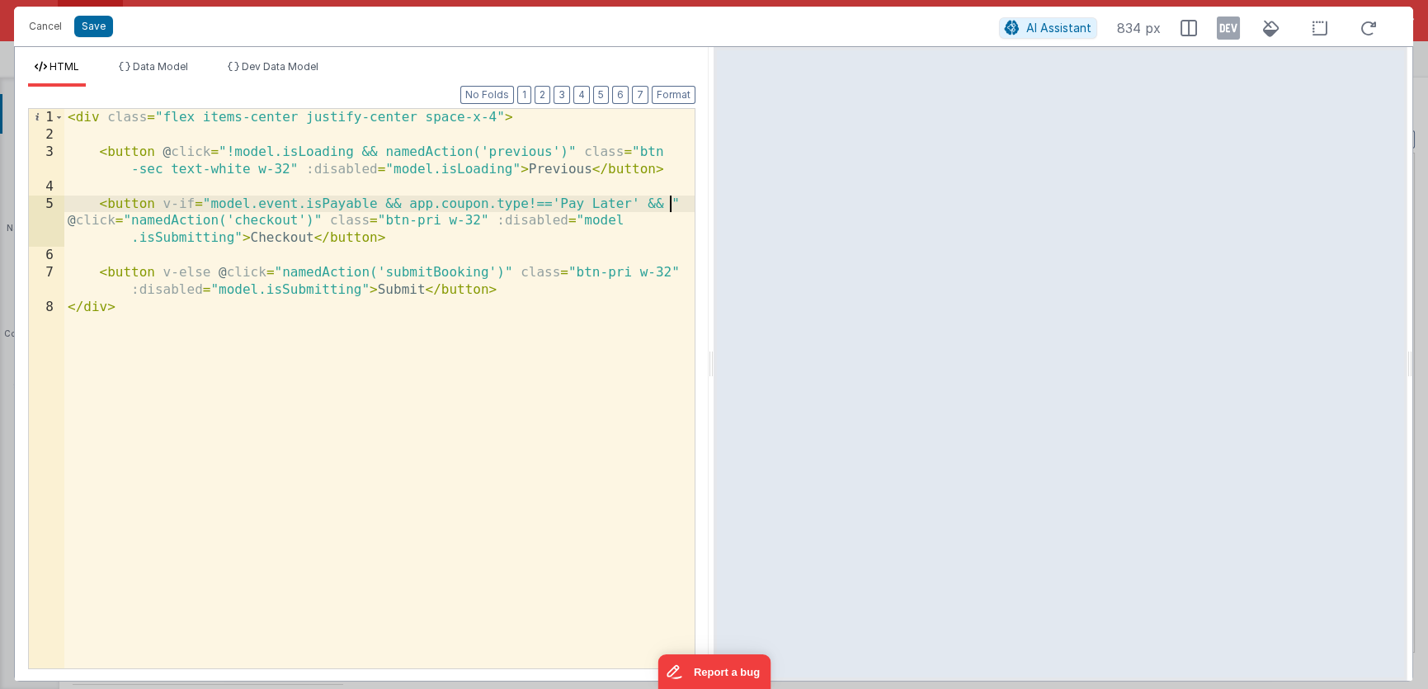
paste textarea
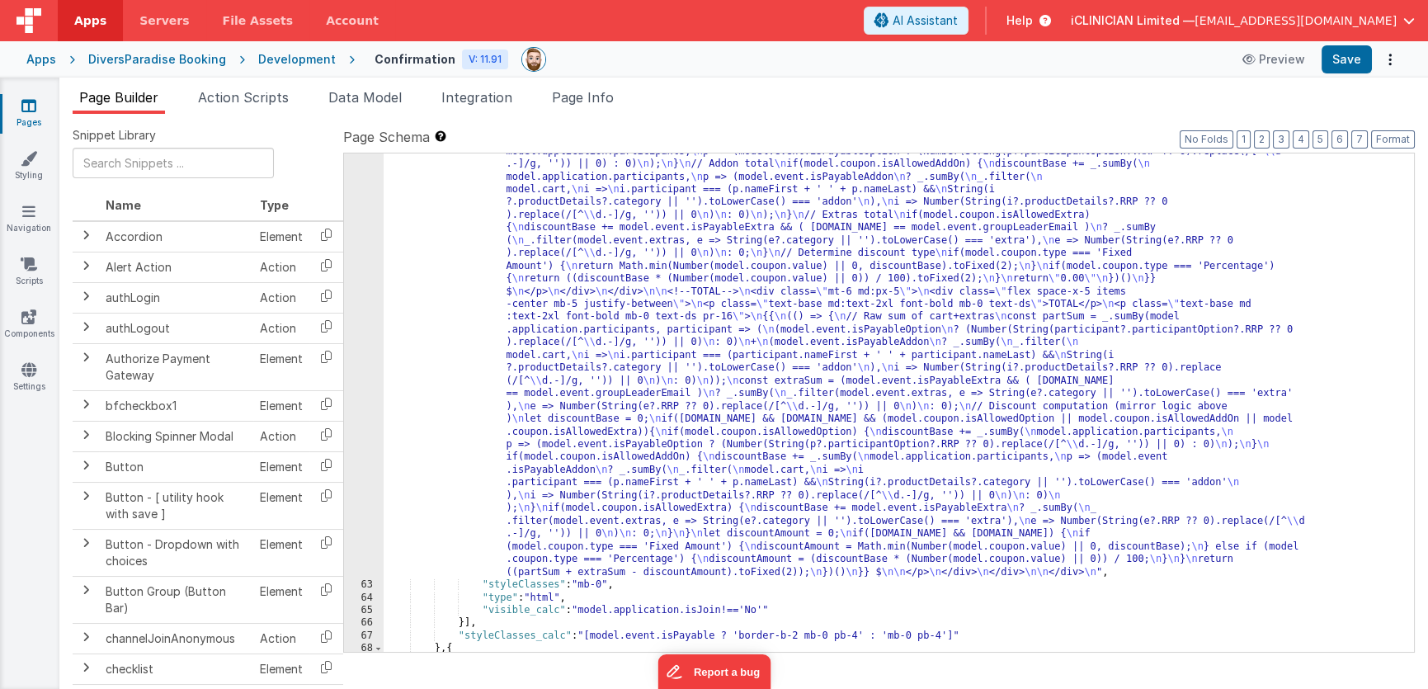
scroll to position [2006, 0]
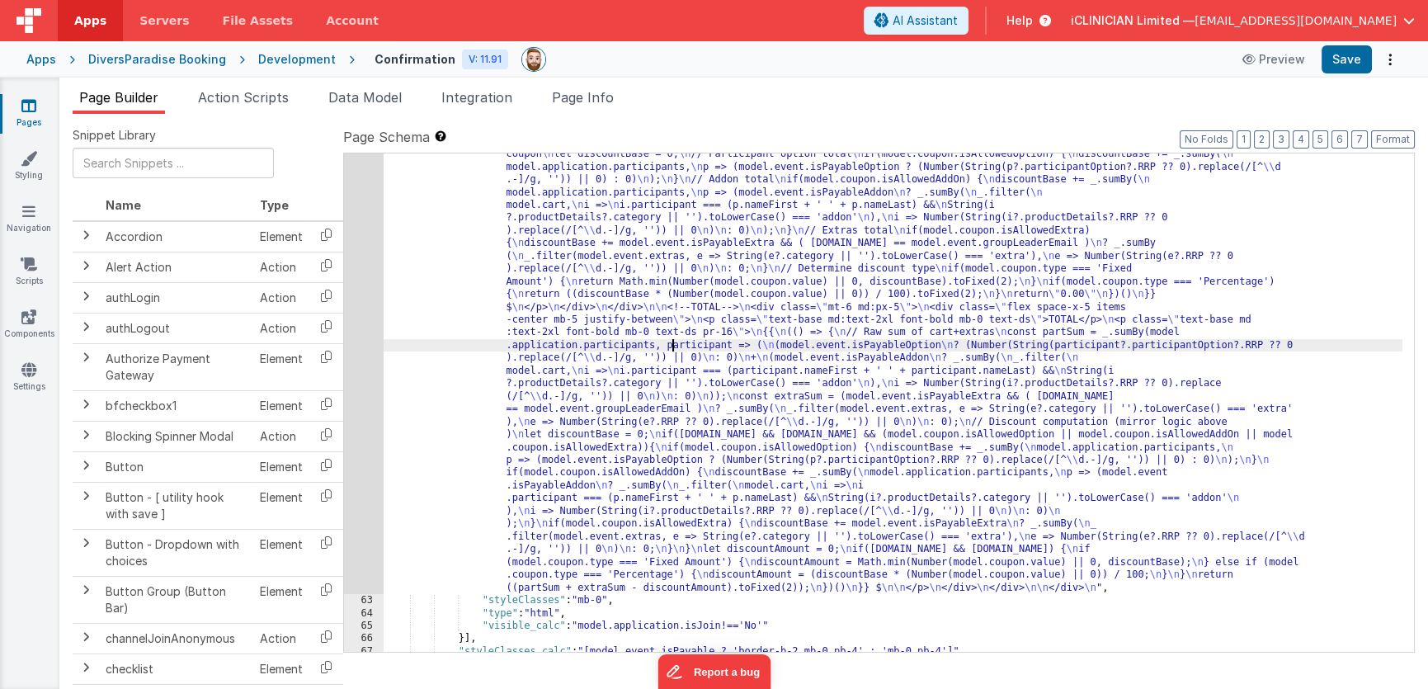
click at [674, 340] on div ""html" : "<!-- Cart and Extras with computed TOTAL --> \n <div class= \" bg-whi…" at bounding box center [893, 390] width 1019 height 1429
click at [357, 365] on div "62" at bounding box center [364, 135] width 40 height 918
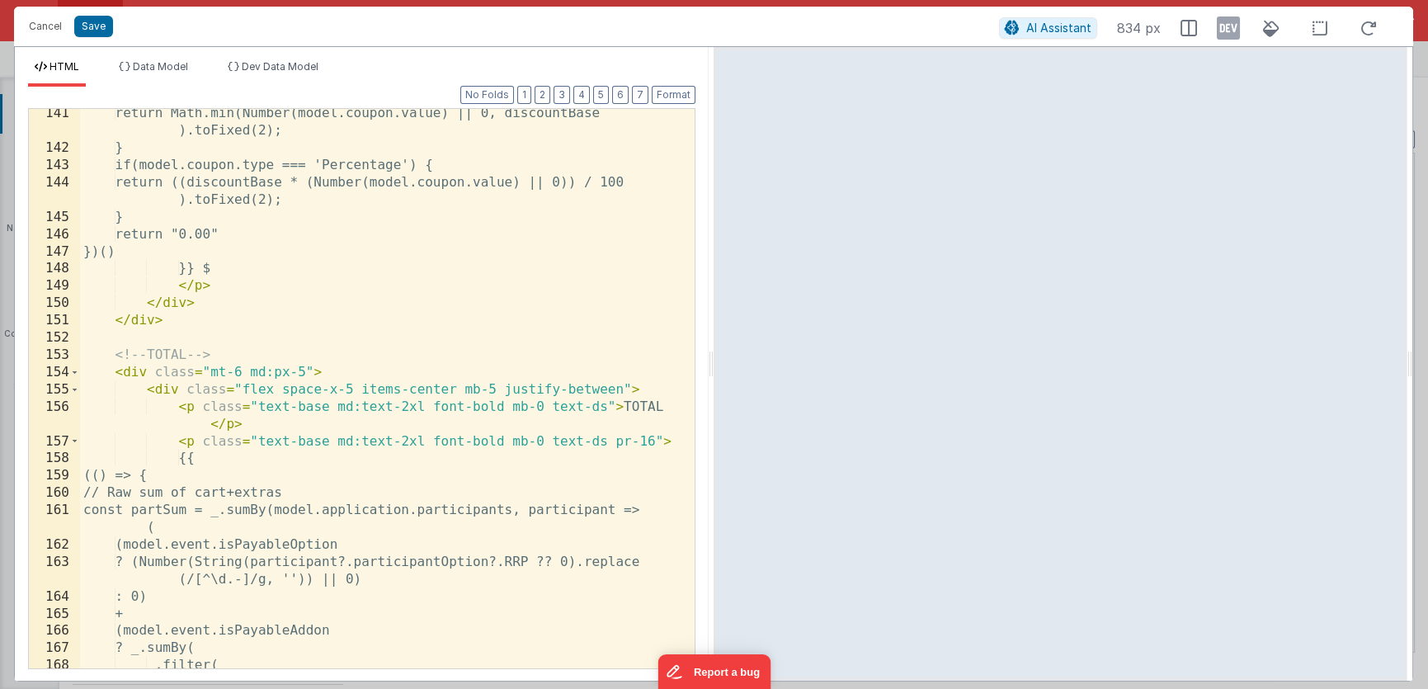
scroll to position [3145, 0]
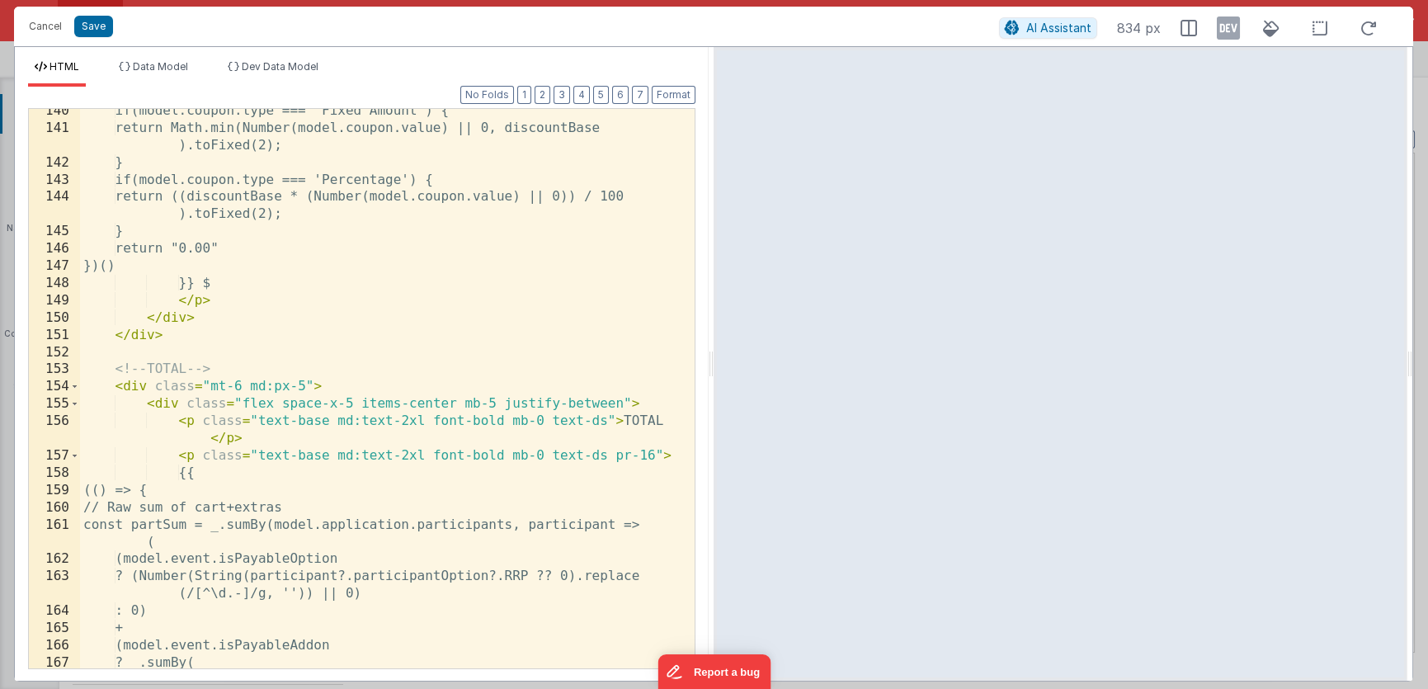
click at [146, 387] on div "if(model.coupon.type === 'Fixed Amount') { return Math.min(Number(model.coupon.…" at bounding box center [381, 399] width 603 height 595
paste textarea
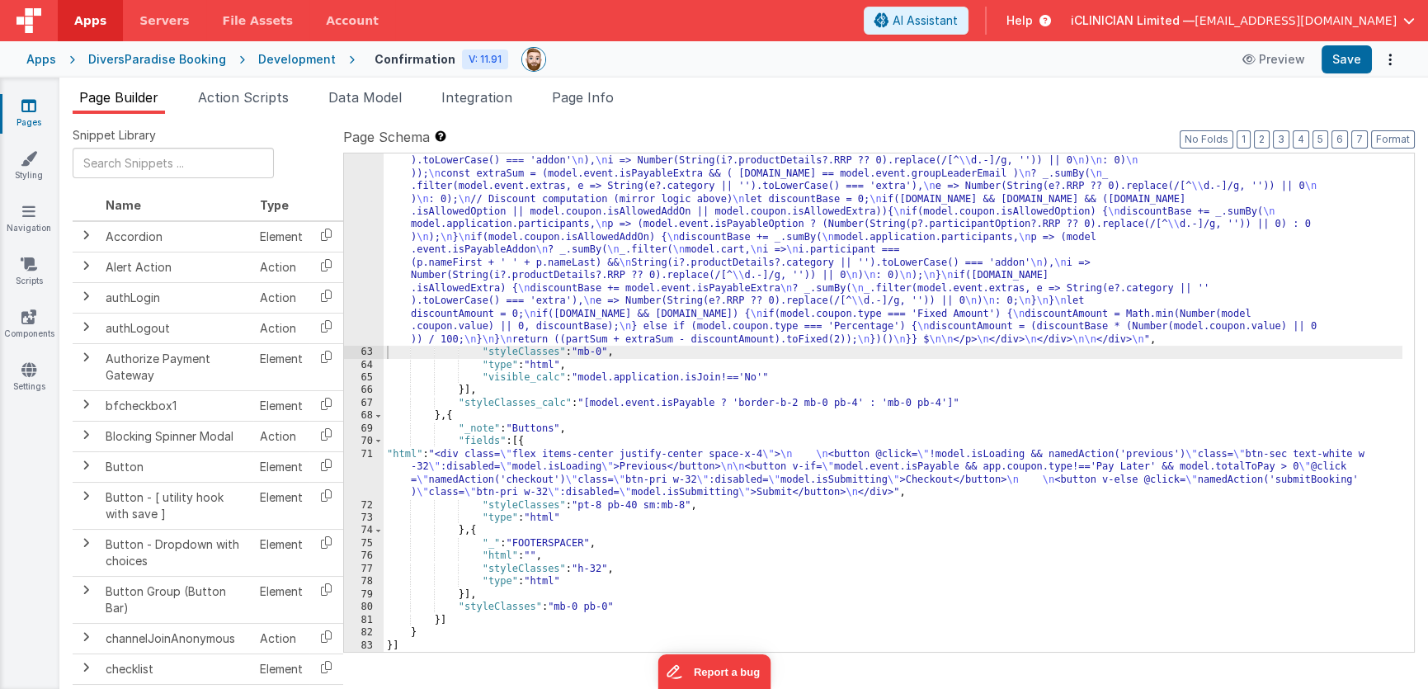
scroll to position [2166, 0]
click at [575, 483] on div ""html" : "<!-- Cart and Extras with computed TOTAL --> \n <div class= \" bg-whi…" at bounding box center [893, 187] width 1019 height 1340
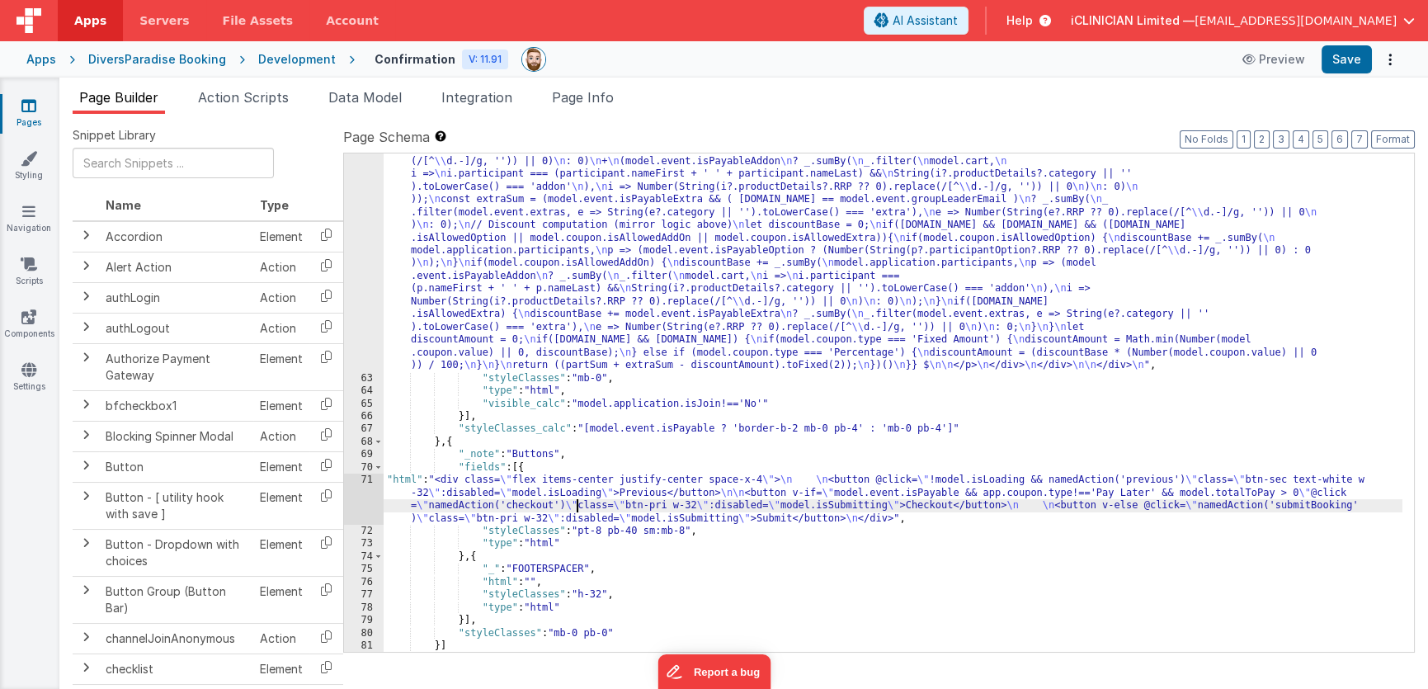
scroll to position [2140, 0]
click at [718, 427] on div ""html" : "<!-- Cart and Extras with computed TOTAL --> \n <div class= \" bg-whi…" at bounding box center [893, 213] width 1019 height 1340
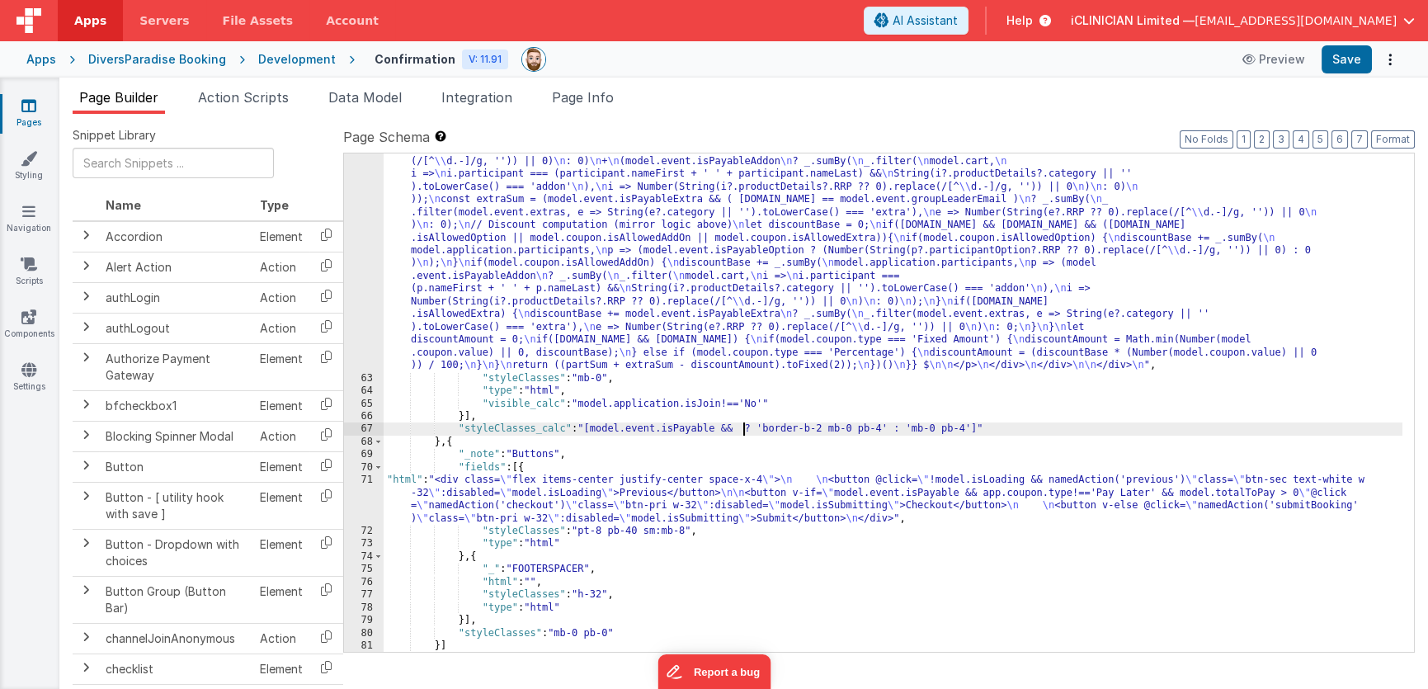
paste textarea
